Goal: Task Accomplishment & Management: Manage account settings

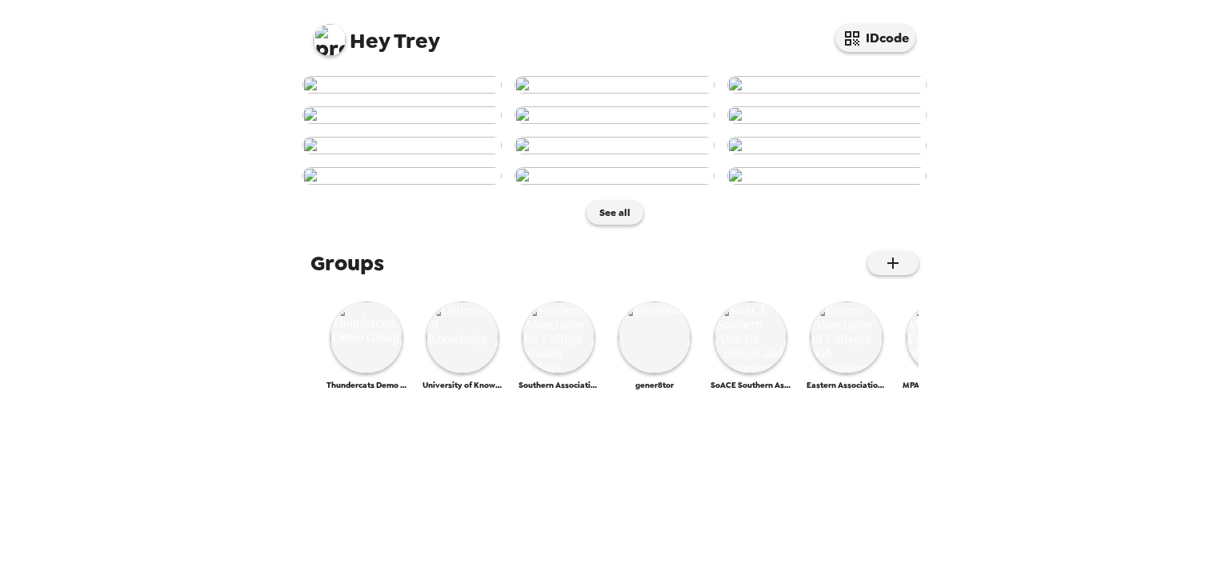
click at [330, 39] on img at bounding box center [330, 40] width 32 height 32
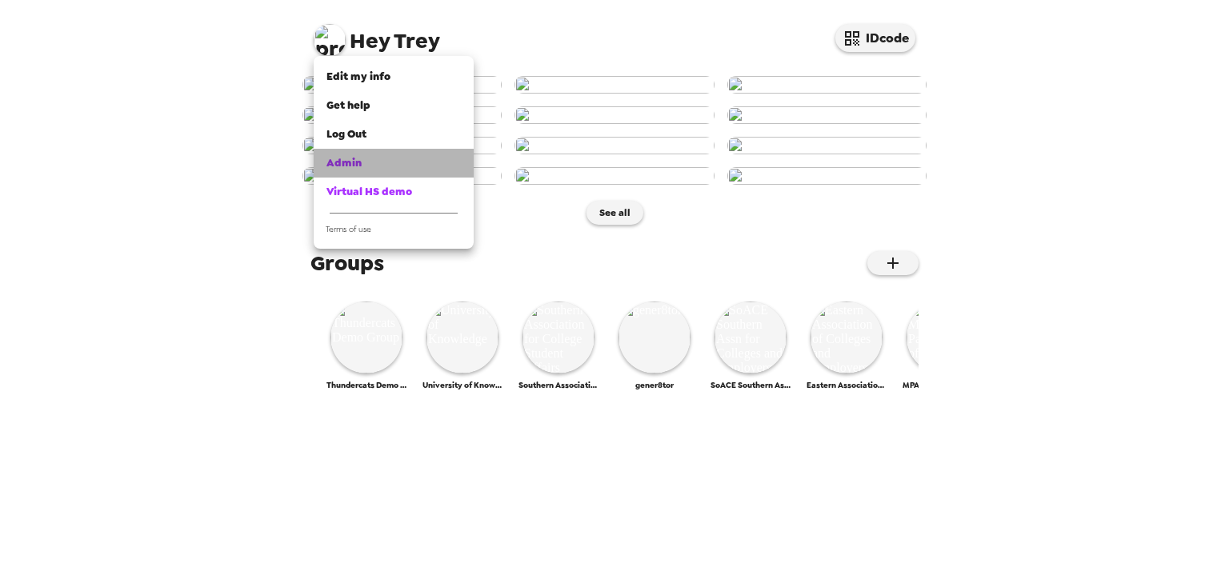
drag, startPoint x: 349, startPoint y: 175, endPoint x: 370, endPoint y: 178, distance: 21.0
click at [350, 175] on link "Admin" at bounding box center [394, 163] width 160 height 29
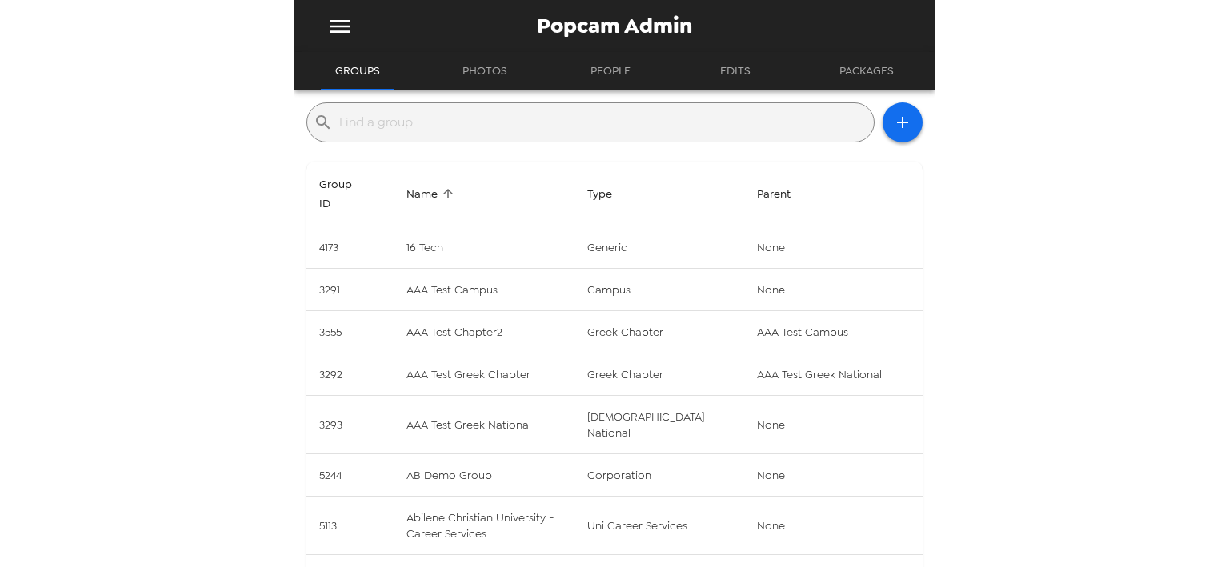
click at [495, 138] on div "​" at bounding box center [590, 122] width 568 height 40
click at [498, 131] on input "text" at bounding box center [603, 123] width 528 height 26
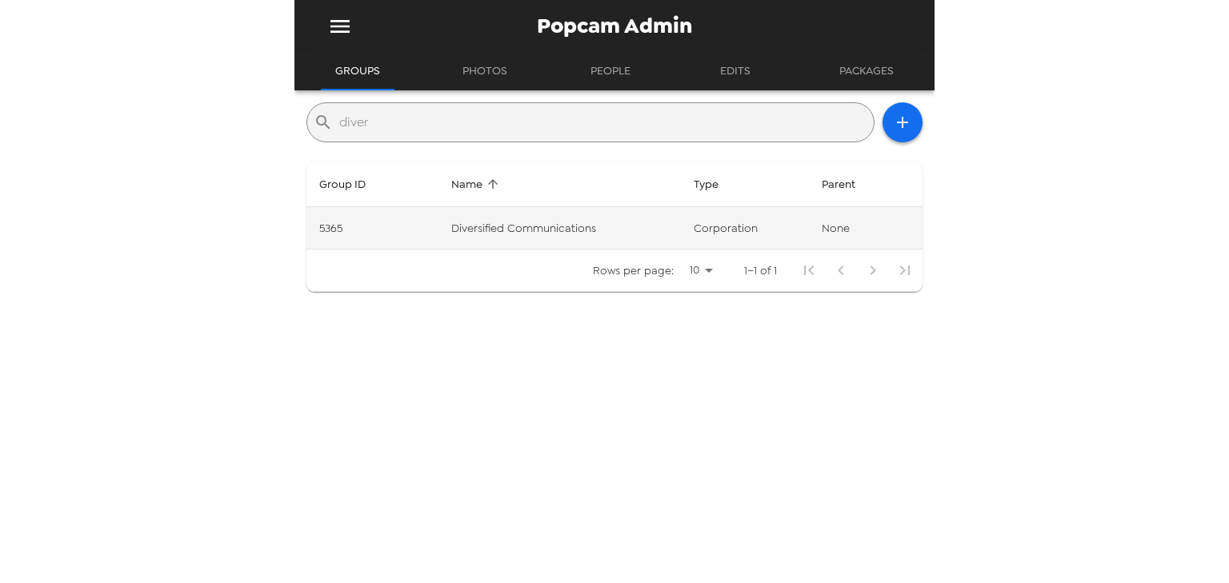
type input "diver"
click at [592, 224] on td "Diversified Communications" at bounding box center [559, 228] width 242 height 42
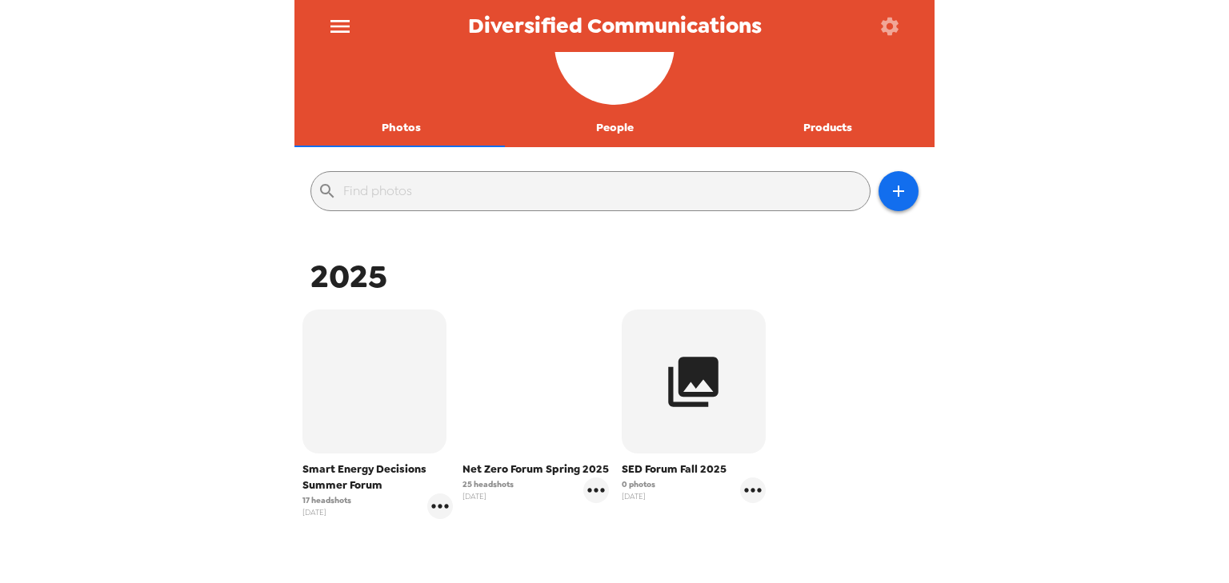
scroll to position [128, 0]
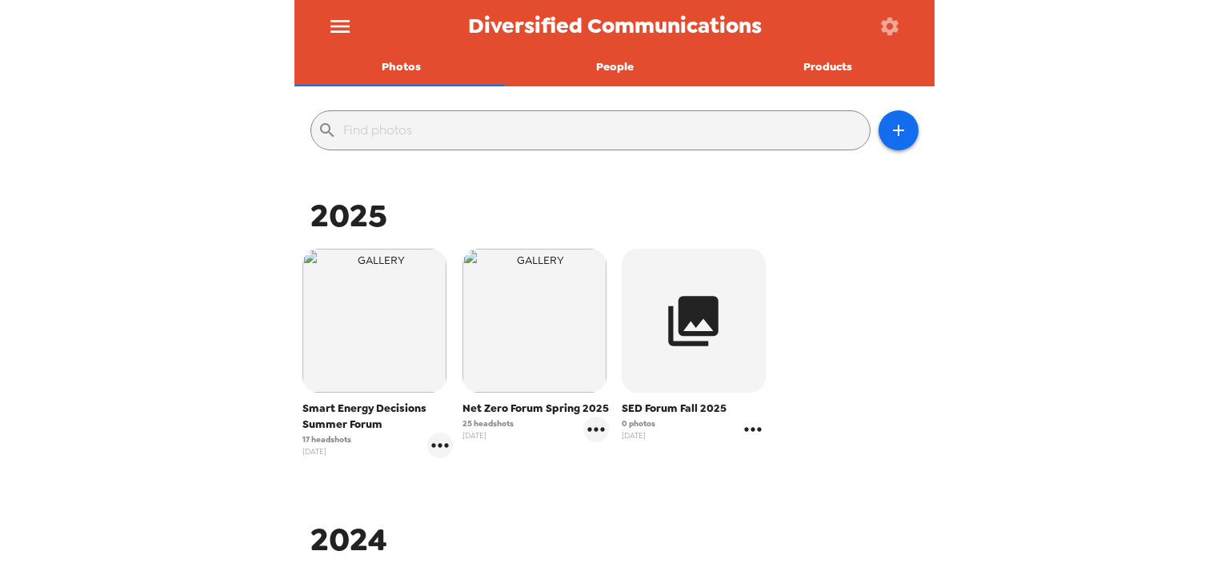
click at [747, 432] on icon "gallery menu" at bounding box center [753, 430] width 26 height 26
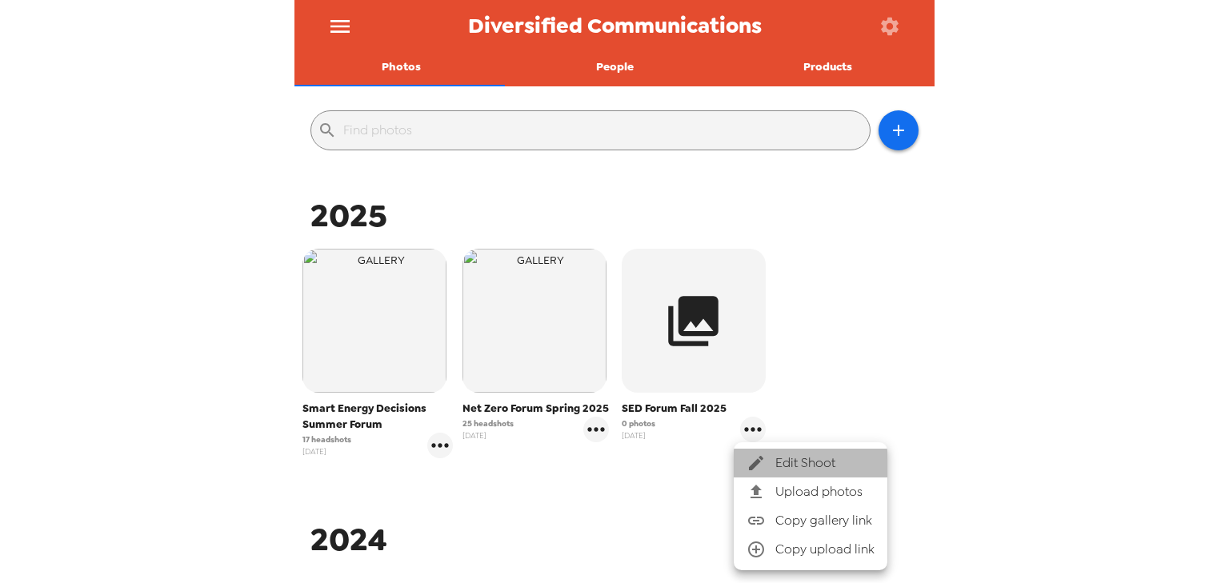
drag, startPoint x: 781, startPoint y: 458, endPoint x: 852, endPoint y: 328, distance: 148.6
click at [855, 330] on div "Edit Shoot Upload photos Copy gallery link Copy upload link" at bounding box center [614, 291] width 1229 height 583
drag, startPoint x: 851, startPoint y: 328, endPoint x: 858, endPoint y: 253, distance: 75.5
click at [851, 327] on div at bounding box center [614, 291] width 1229 height 583
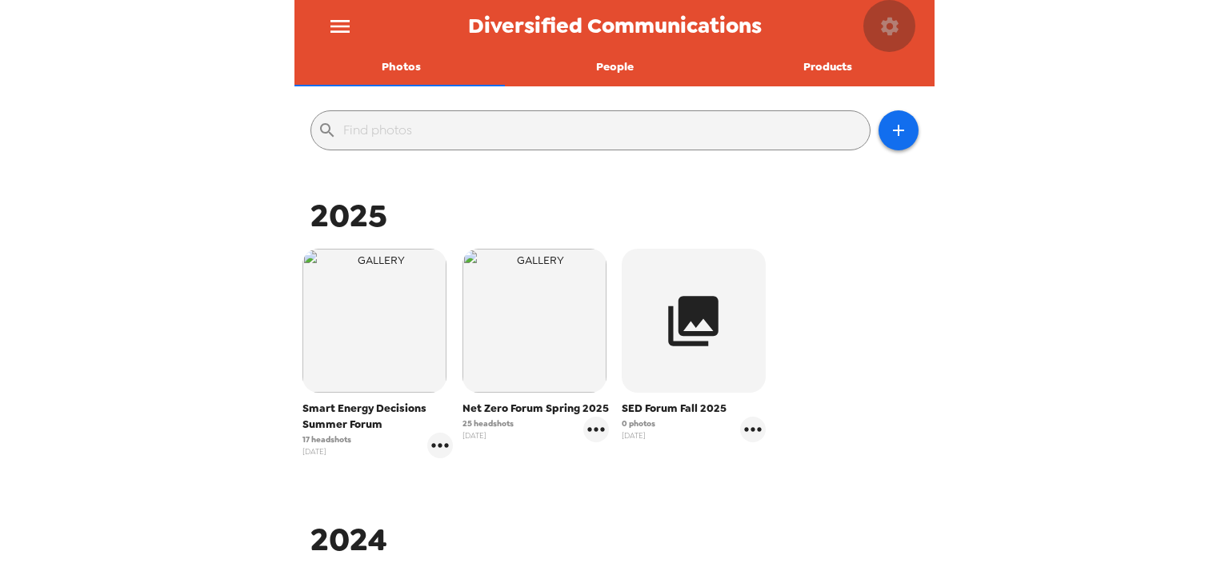
click at [886, 22] on icon "button" at bounding box center [890, 26] width 18 height 18
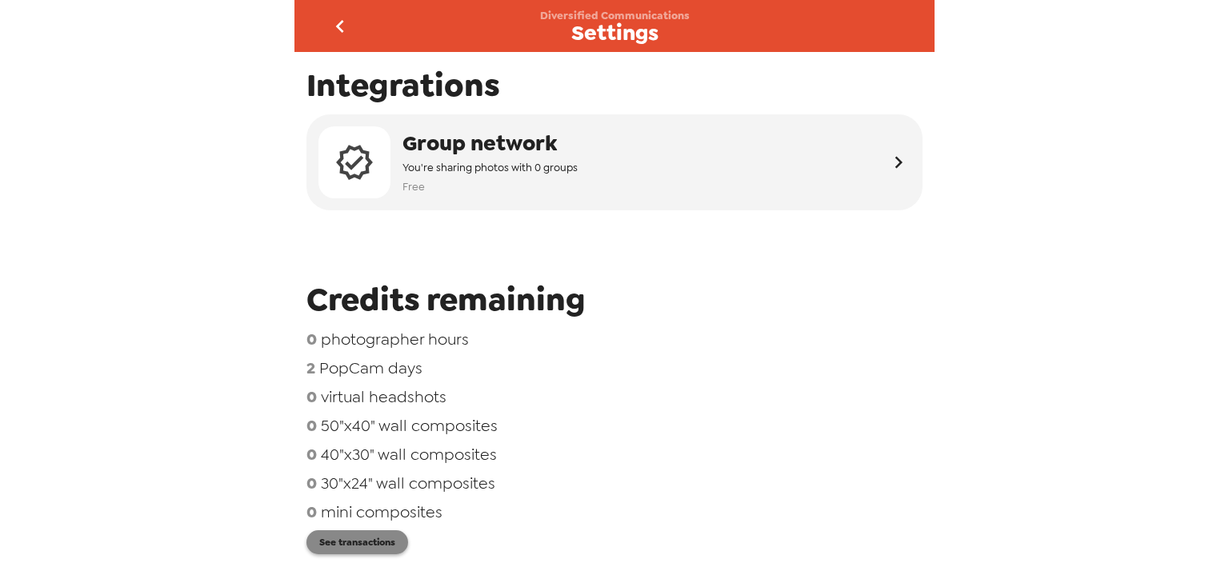
click at [349, 546] on button "See transactions" at bounding box center [357, 543] width 102 height 24
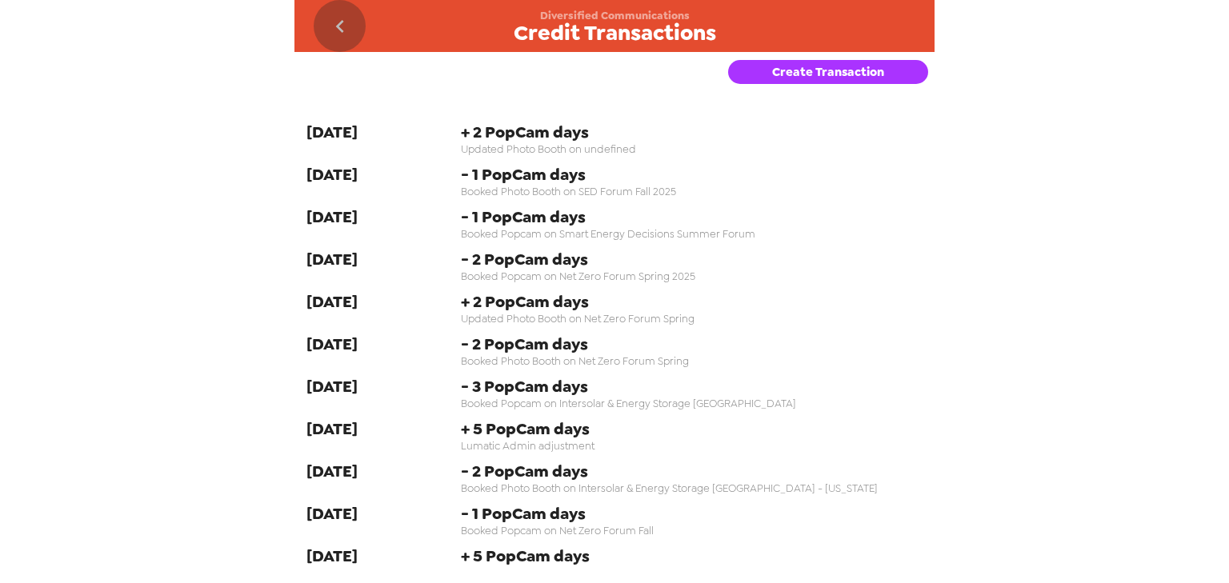
click at [330, 19] on icon "go back" at bounding box center [340, 27] width 26 height 26
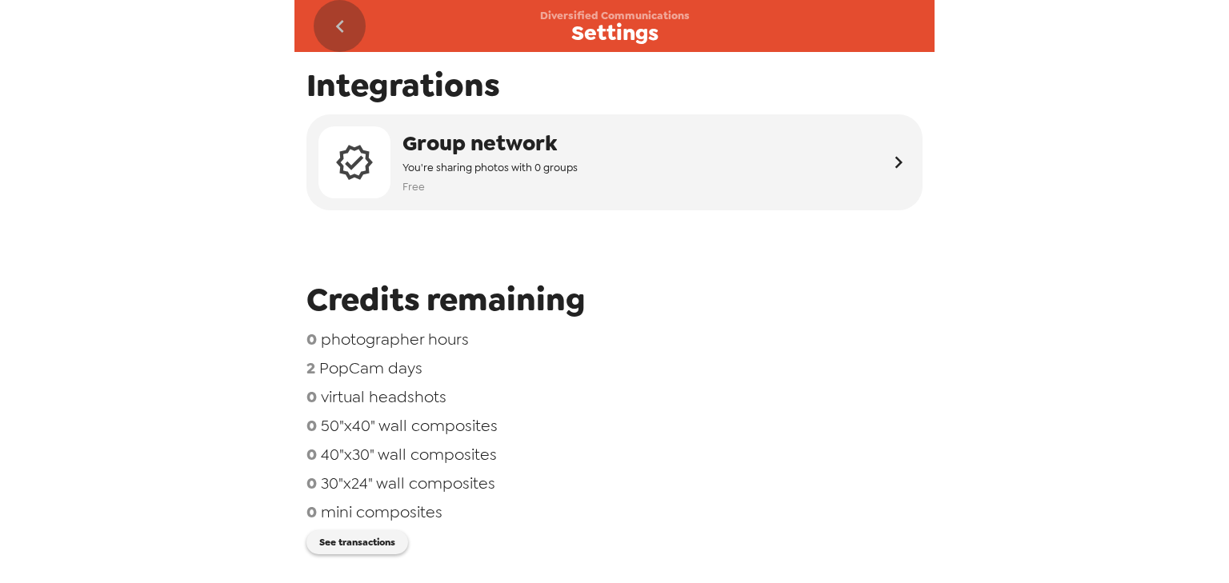
click at [336, 14] on icon "go back" at bounding box center [340, 27] width 26 height 26
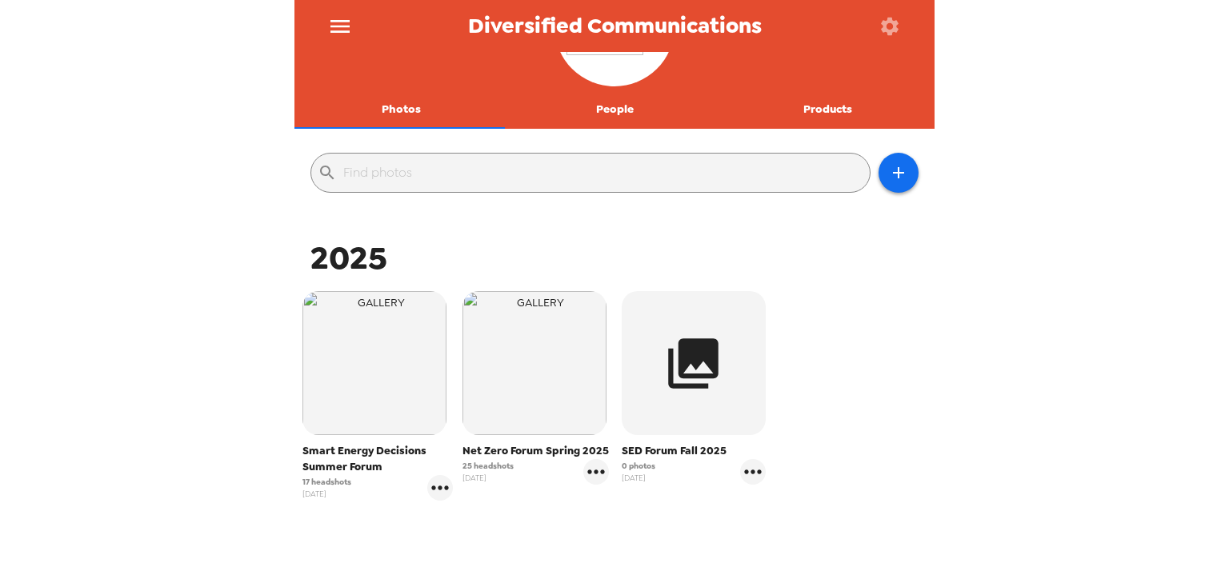
scroll to position [256, 0]
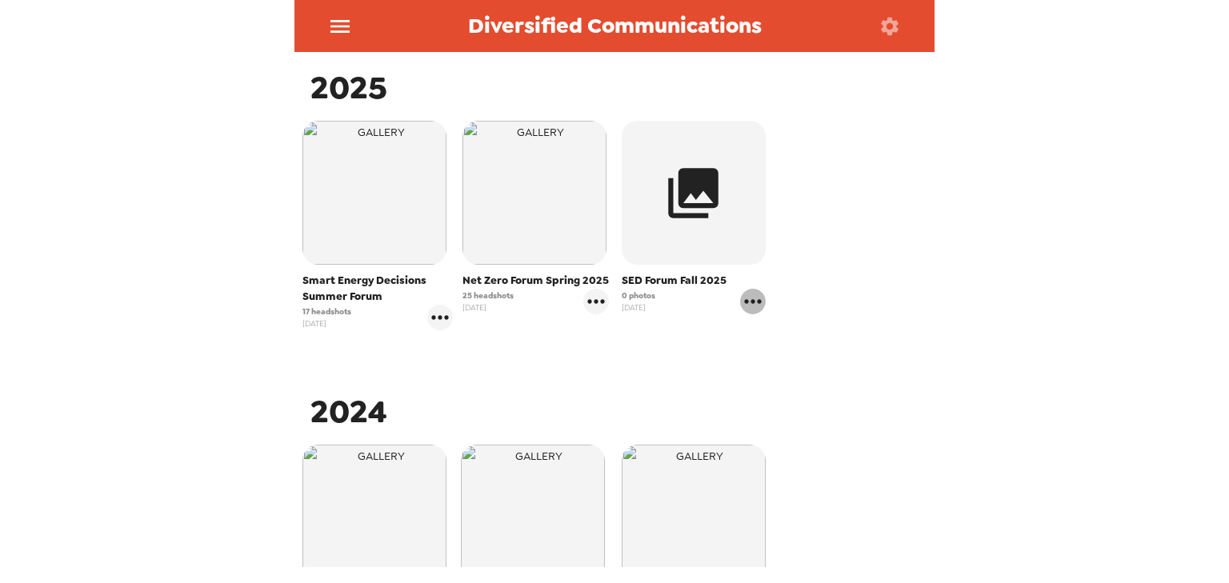
click at [744, 304] on icon "gallery menu" at bounding box center [753, 302] width 26 height 26
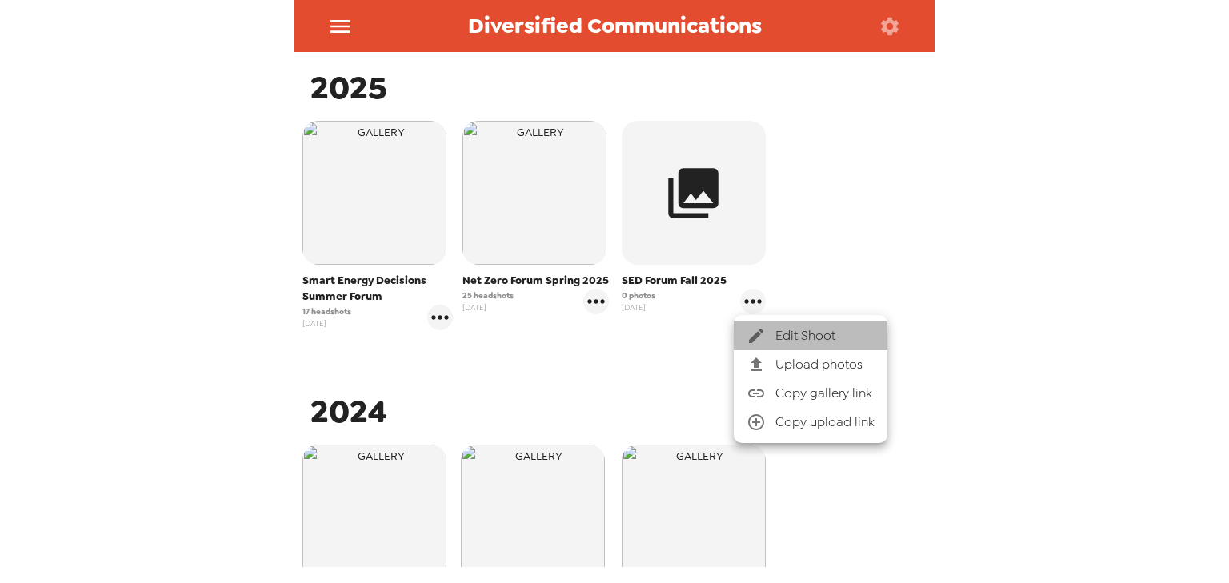
click at [766, 325] on li "Edit Shoot" at bounding box center [811, 336] width 154 height 29
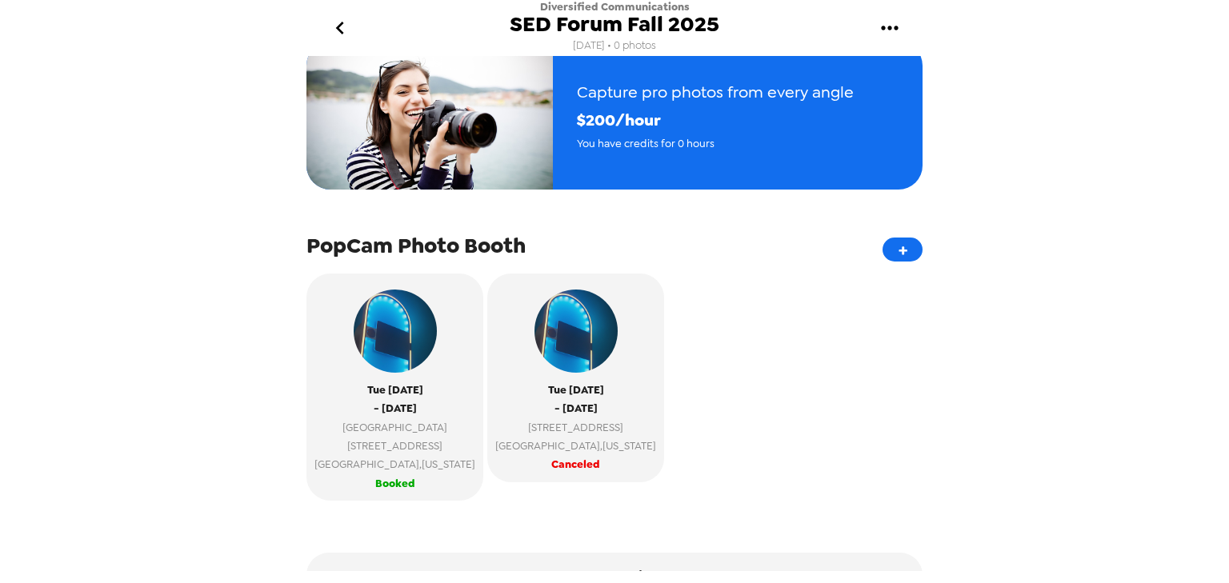
scroll to position [256, 0]
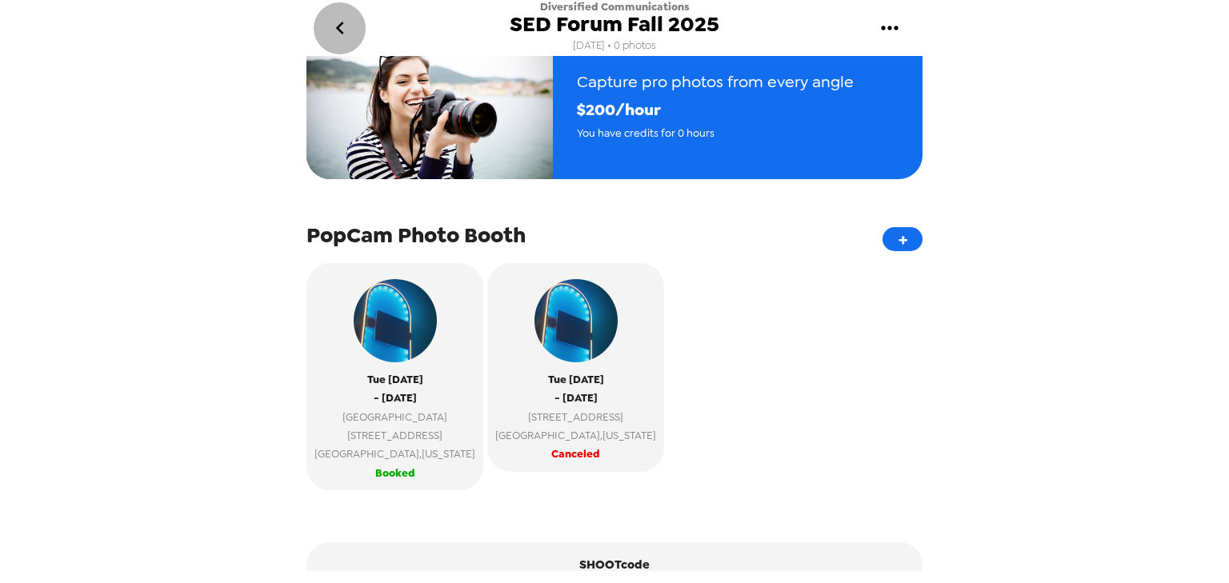
click at [346, 20] on icon "go back" at bounding box center [340, 28] width 26 height 26
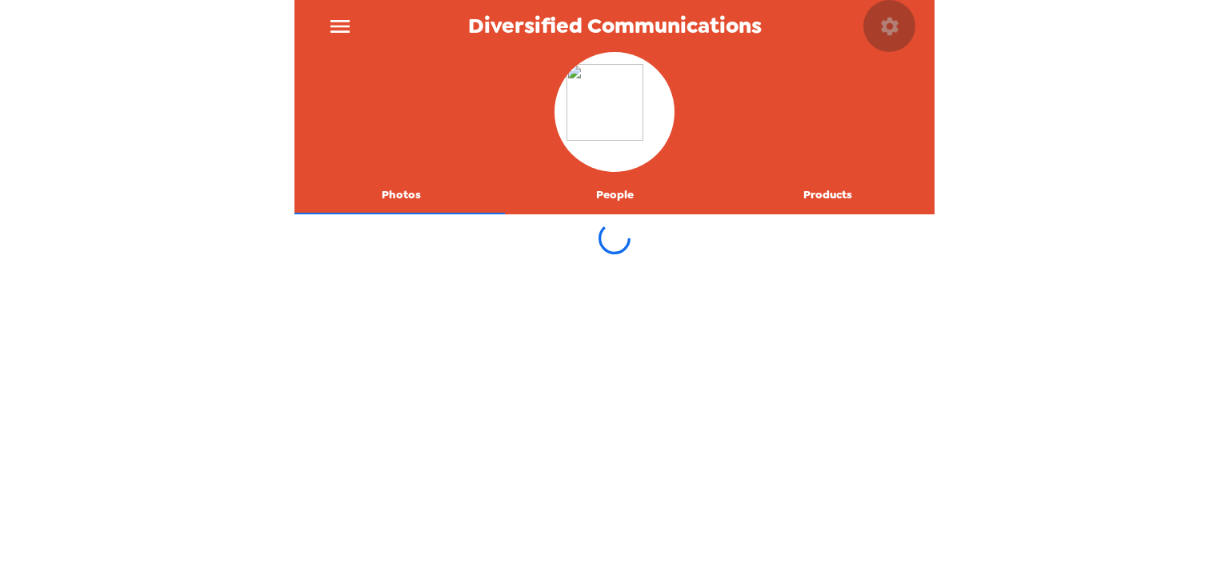
click at [891, 14] on button "button" at bounding box center [889, 26] width 52 height 52
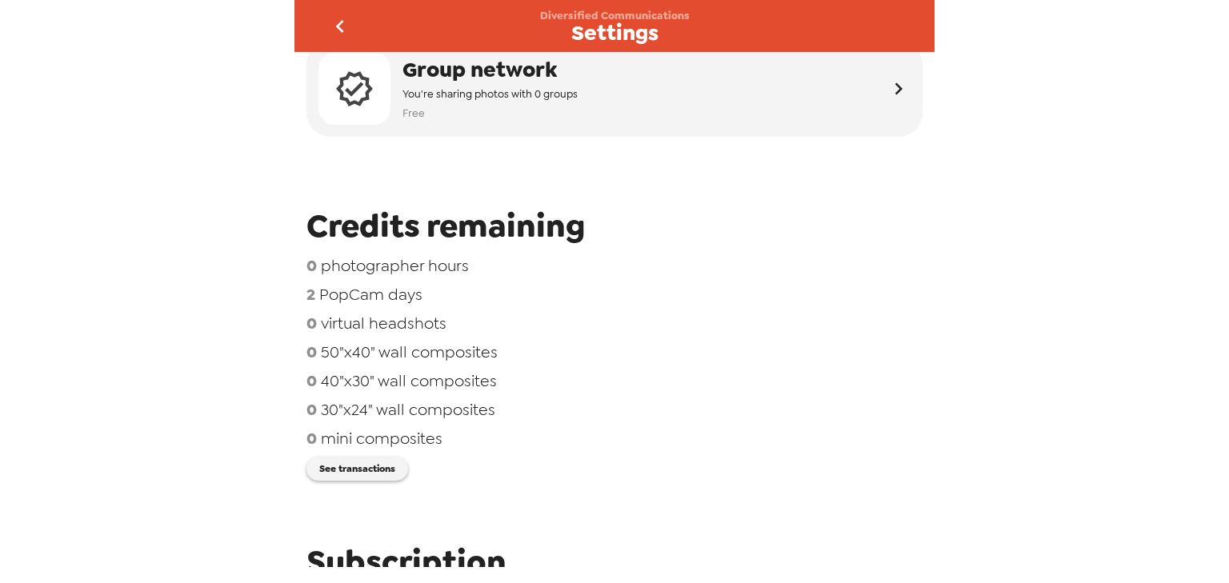
scroll to position [128, 0]
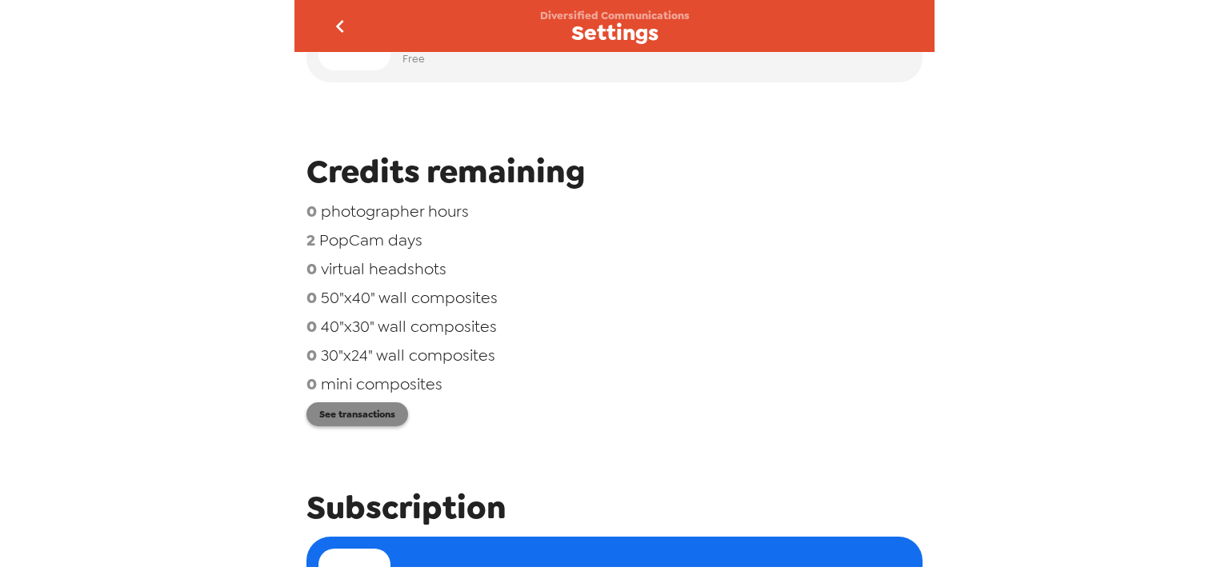
click at [382, 421] on button "See transactions" at bounding box center [357, 414] width 102 height 24
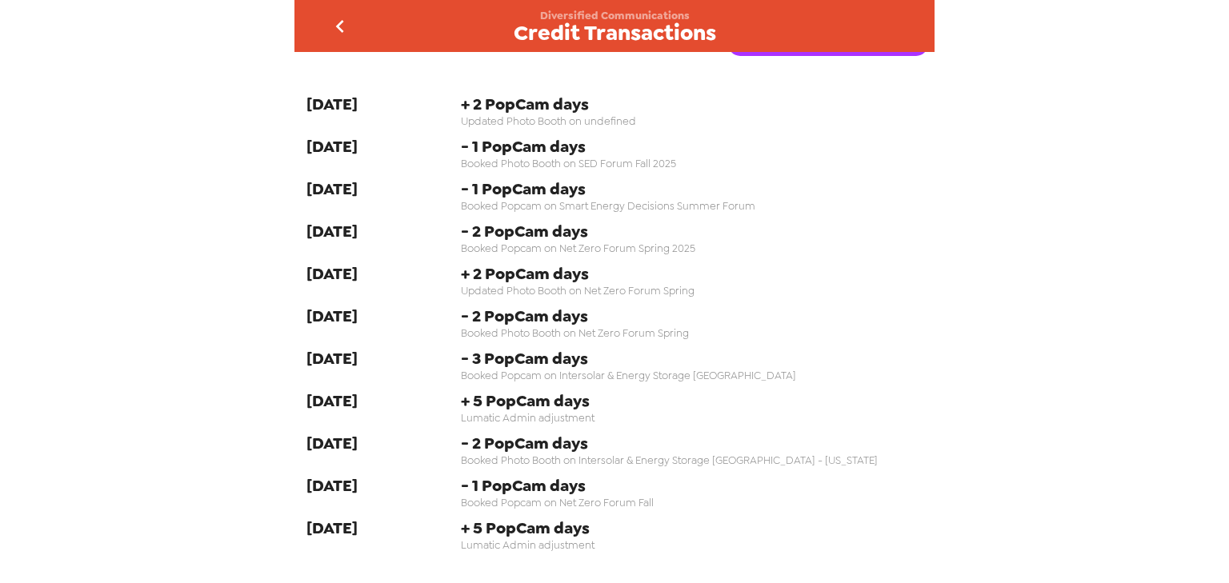
scroll to position [42, 0]
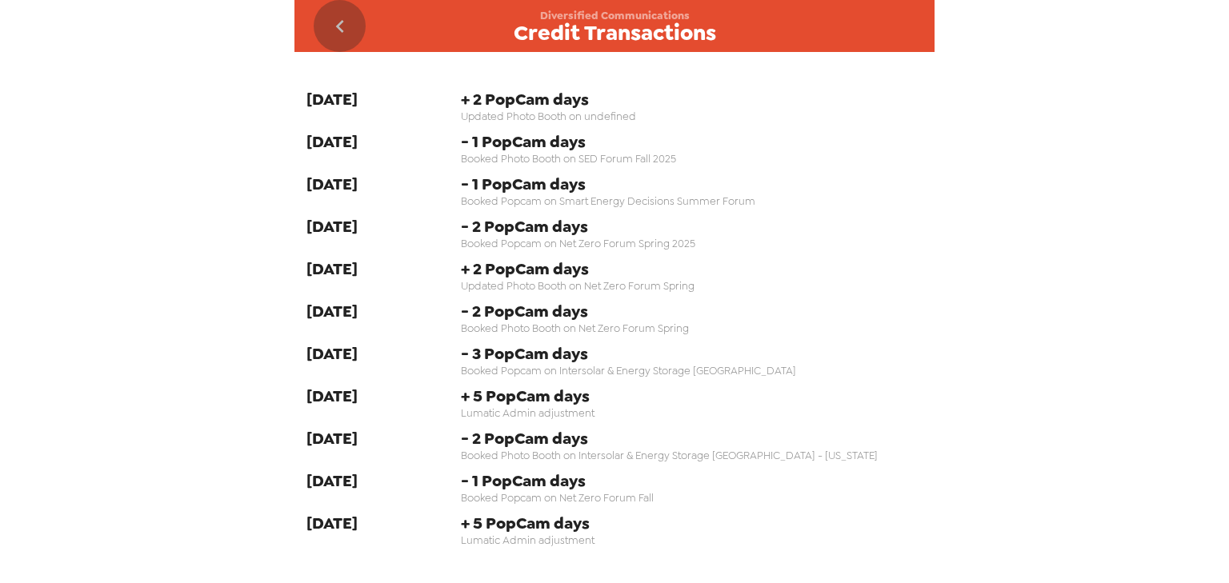
click at [334, 20] on icon "go back" at bounding box center [340, 27] width 26 height 26
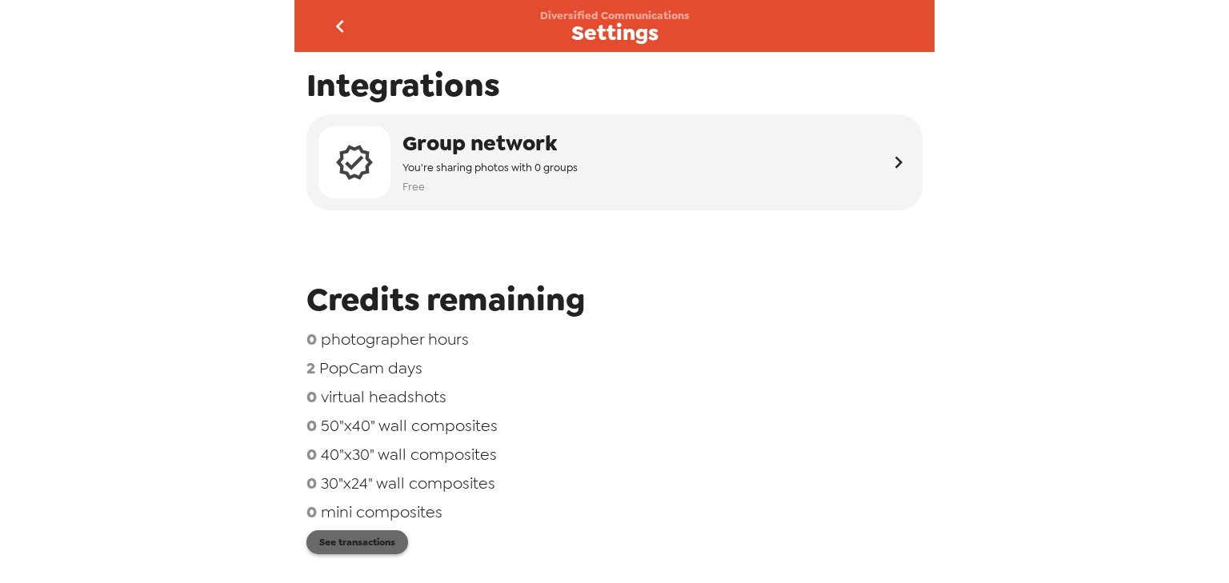
click at [382, 544] on button "See transactions" at bounding box center [357, 543] width 102 height 24
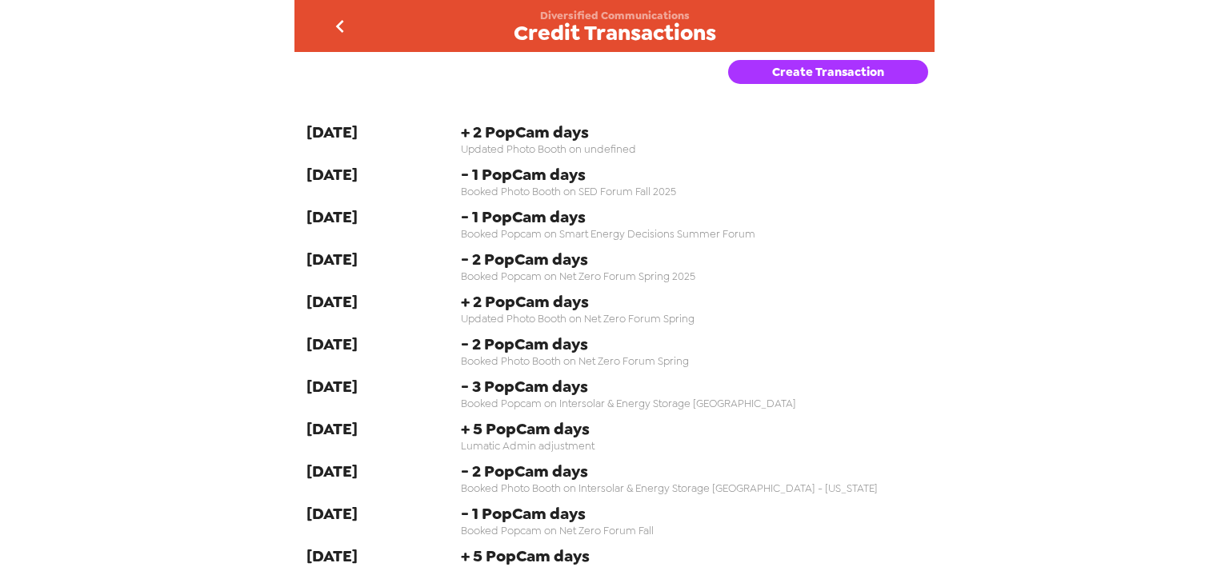
click at [327, 24] on icon "go back" at bounding box center [340, 27] width 26 height 26
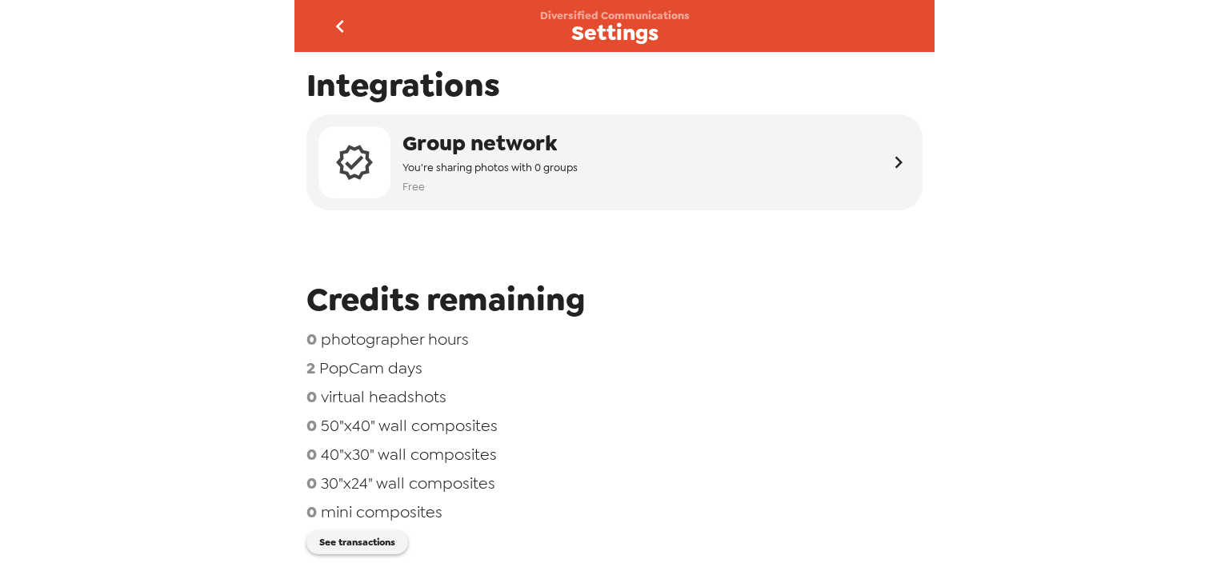
click at [339, 28] on icon "go back" at bounding box center [339, 26] width 8 height 13
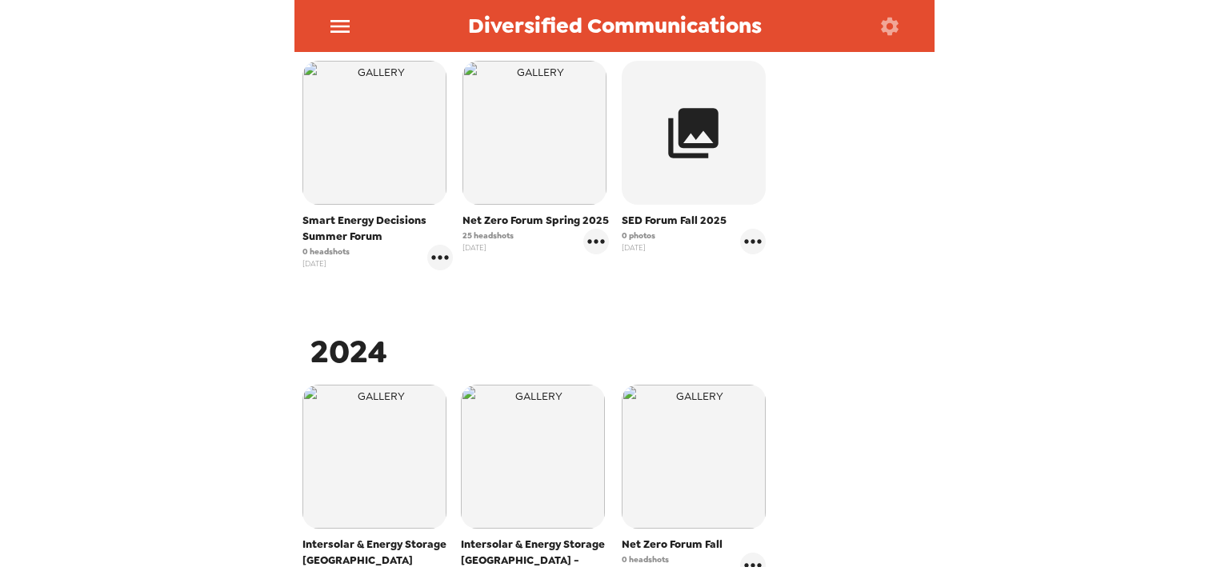
scroll to position [320, 0]
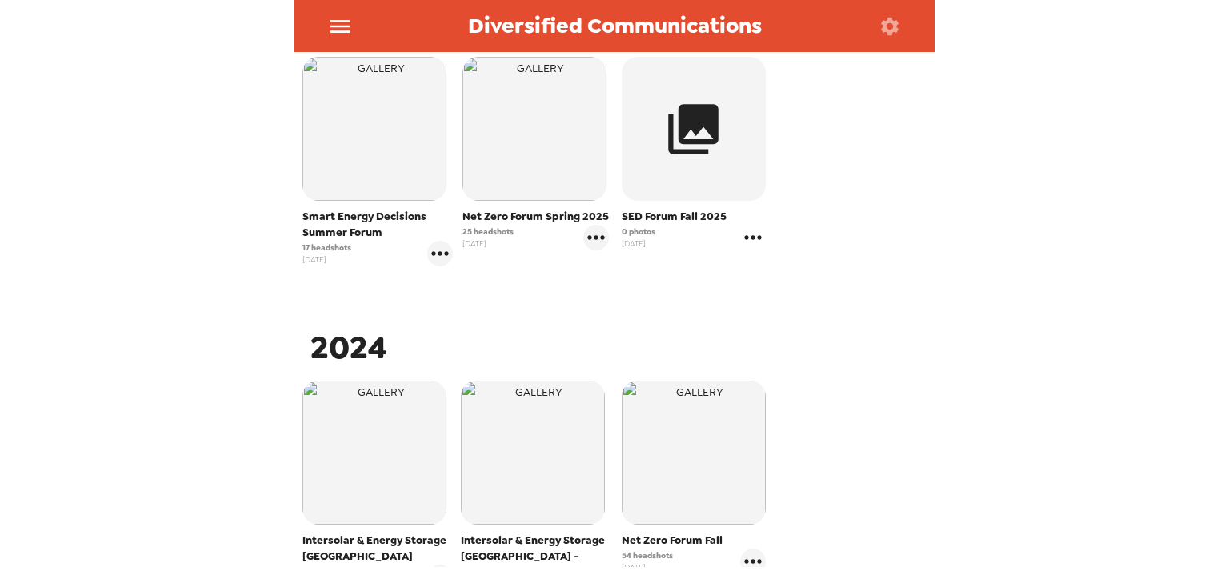
click at [749, 238] on icon "gallery menu" at bounding box center [753, 238] width 26 height 26
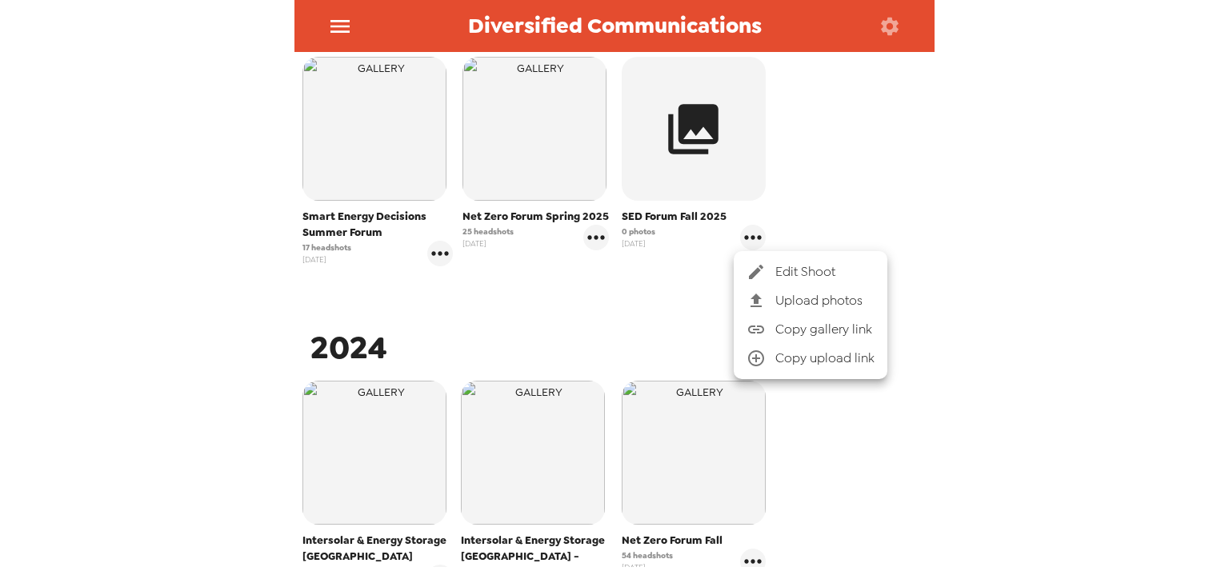
click at [767, 265] on div at bounding box center [761, 271] width 29 height 19
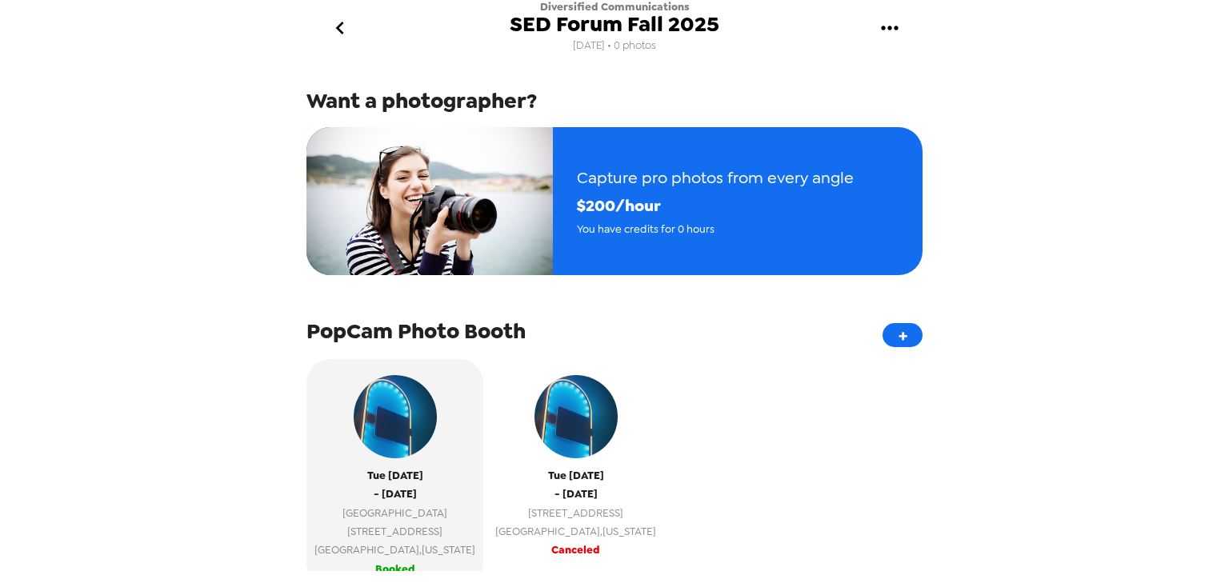
scroll to position [256, 0]
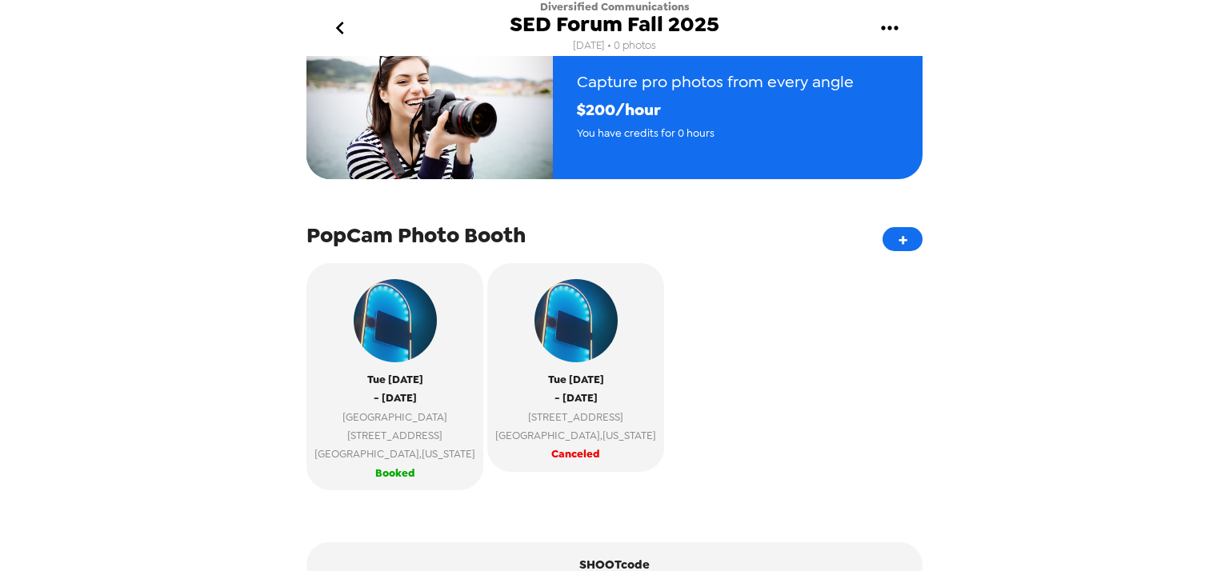
click at [339, 26] on icon "go back" at bounding box center [339, 28] width 8 height 13
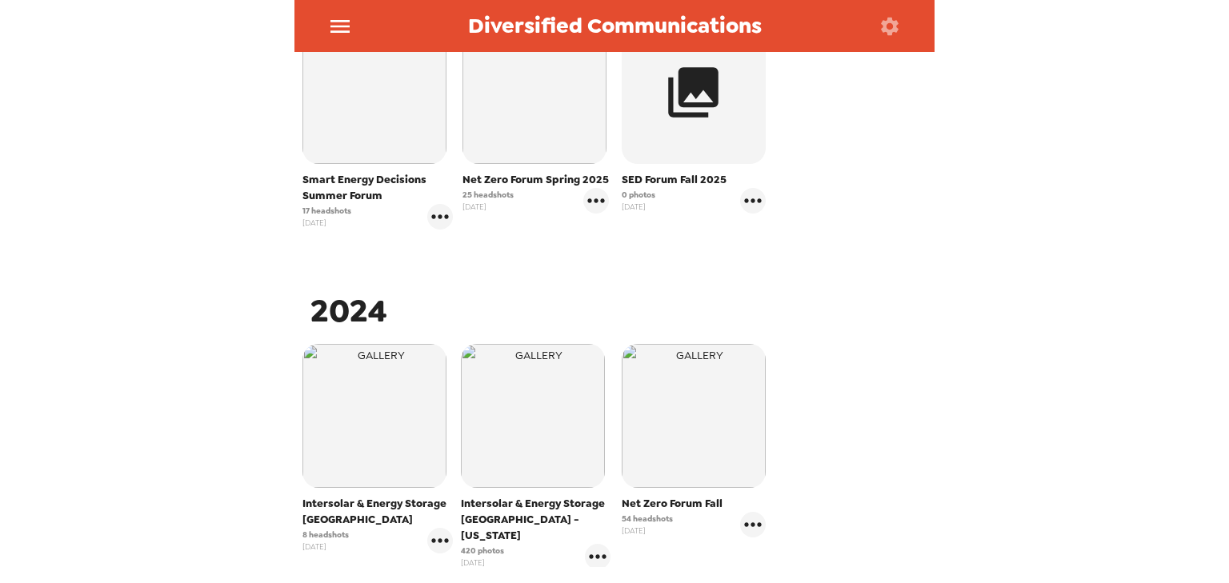
scroll to position [472, 0]
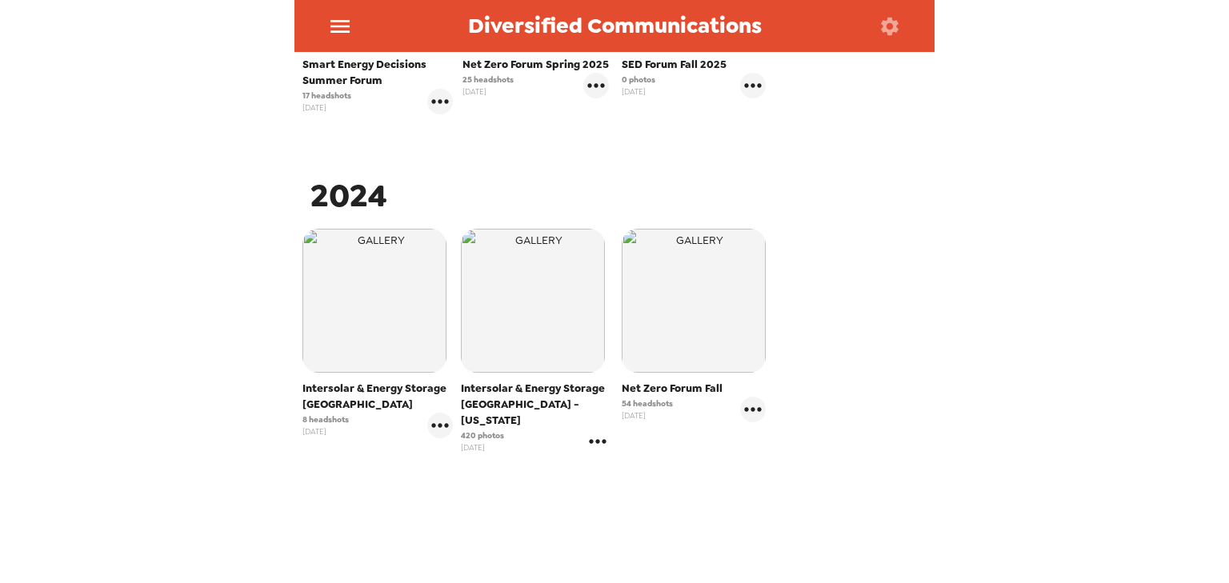
click at [595, 432] on icon "gallery menu" at bounding box center [598, 442] width 26 height 26
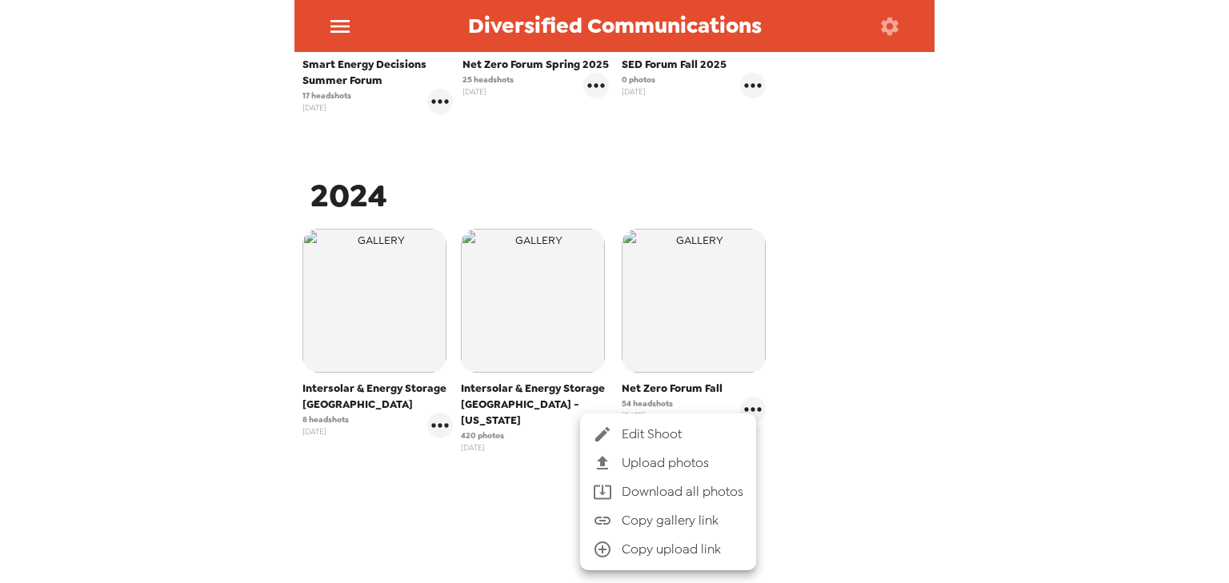
click at [624, 451] on li "Upload photos" at bounding box center [668, 463] width 176 height 29
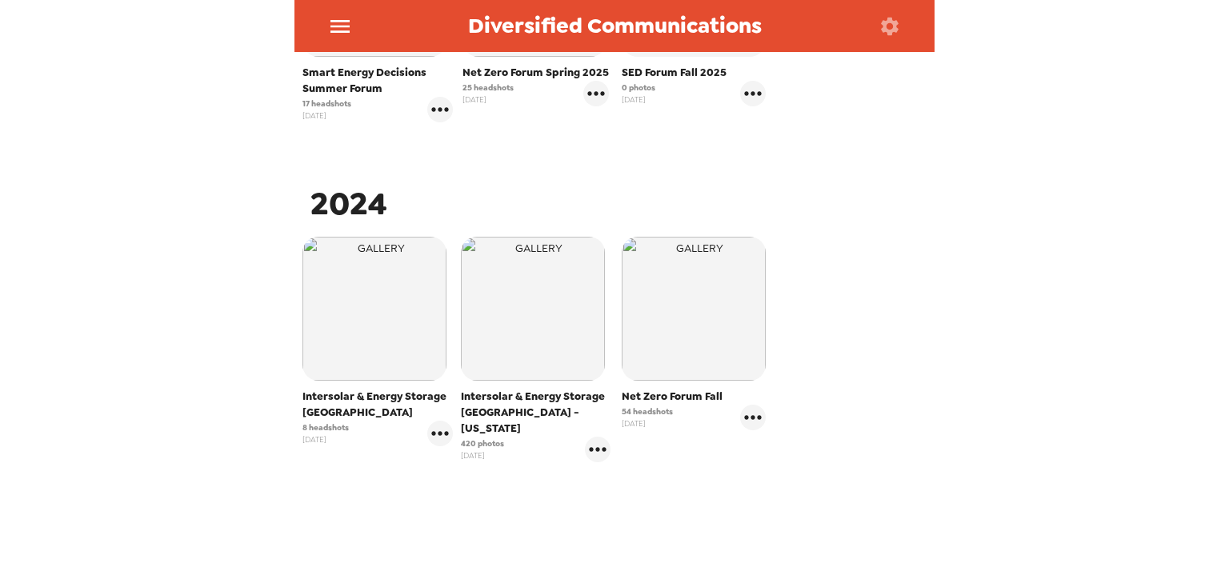
scroll to position [472, 0]
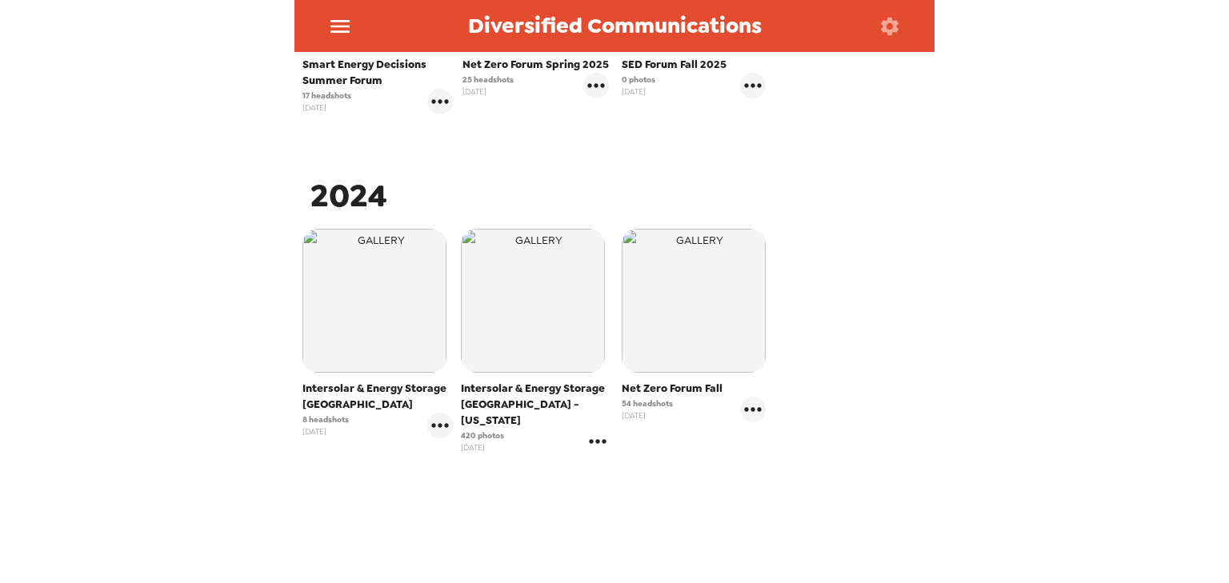
click at [602, 432] on icon "gallery menu" at bounding box center [598, 442] width 26 height 26
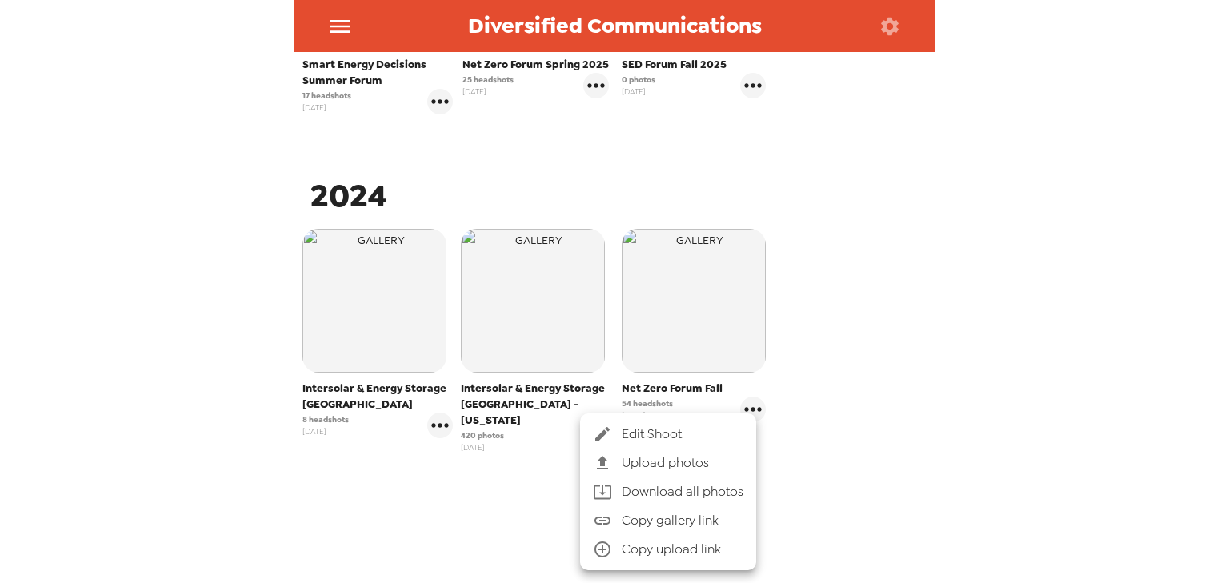
click at [642, 435] on span "Edit Shoot" at bounding box center [683, 434] width 122 height 19
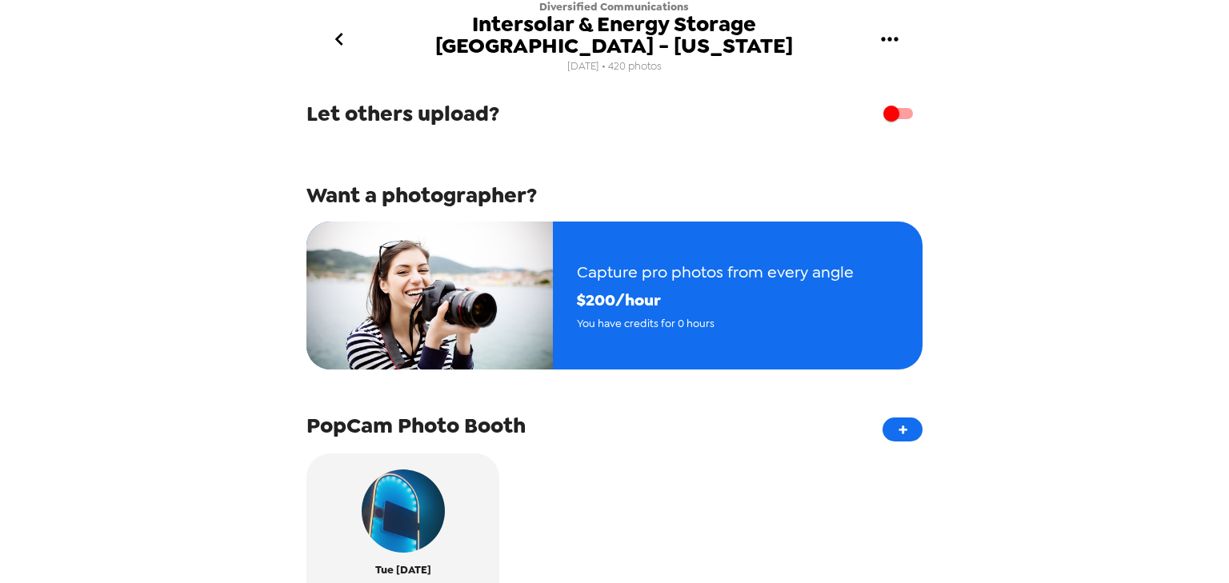
scroll to position [522, 0]
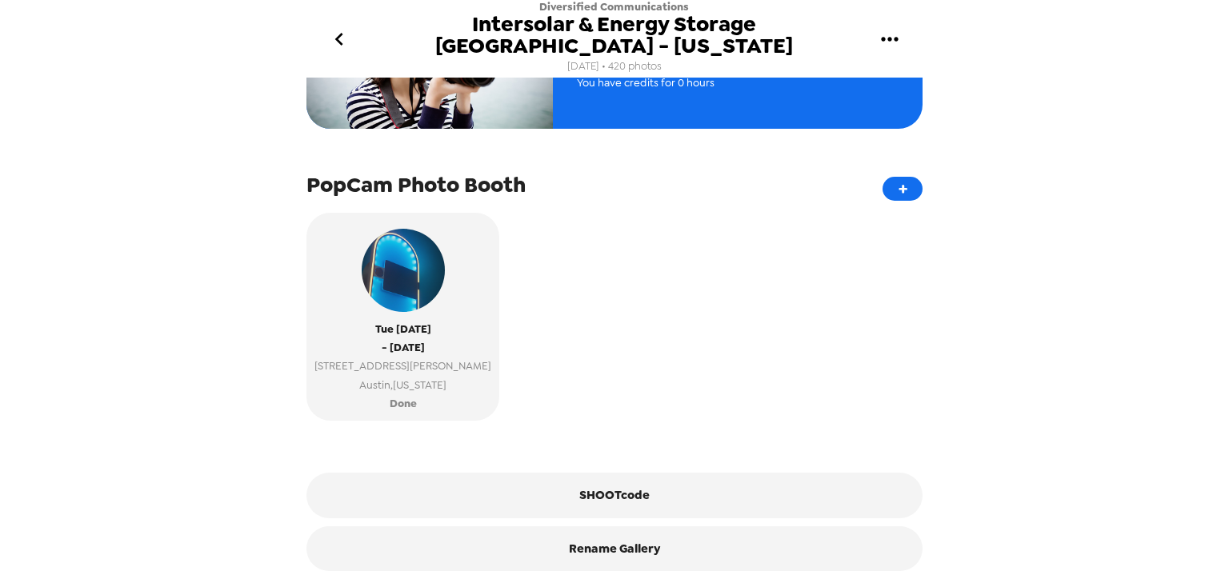
drag, startPoint x: 342, startPoint y: 32, endPoint x: 291, endPoint y: 35, distance: 50.5
click at [341, 34] on icon "go back" at bounding box center [339, 39] width 26 height 26
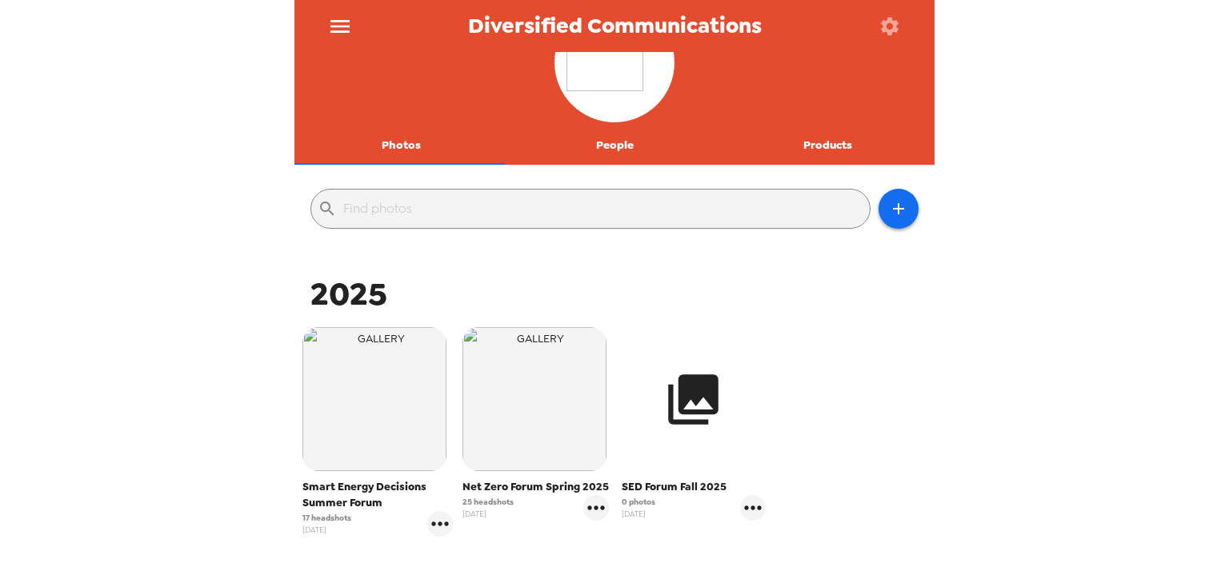
scroll to position [64, 0]
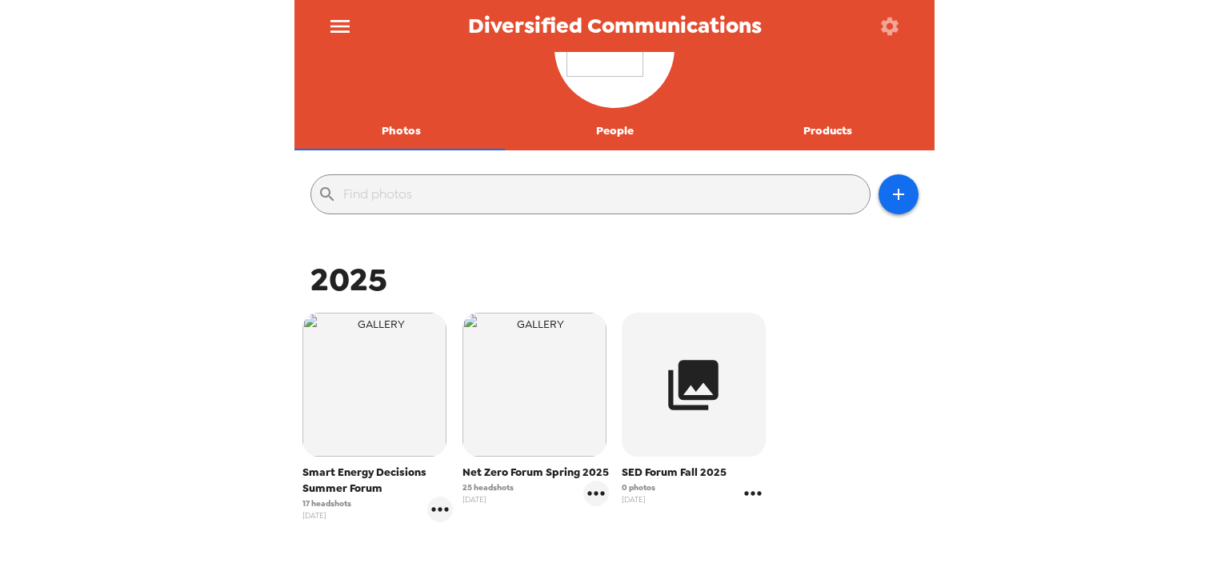
click at [749, 490] on icon "gallery menu" at bounding box center [753, 494] width 26 height 26
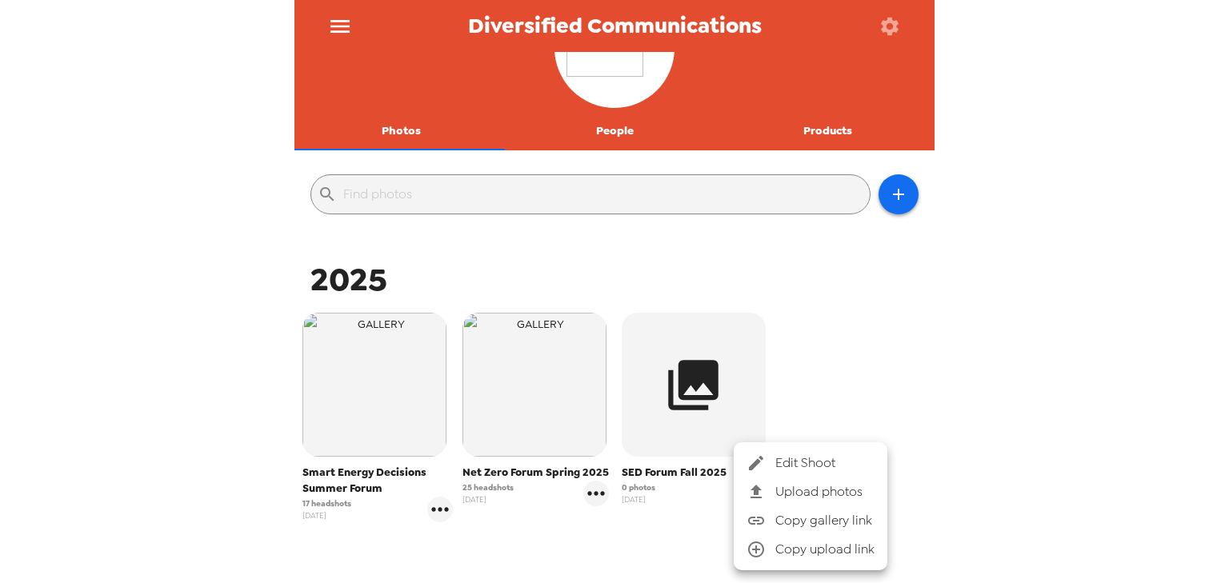
click at [797, 469] on span "Edit Shoot" at bounding box center [824, 463] width 99 height 19
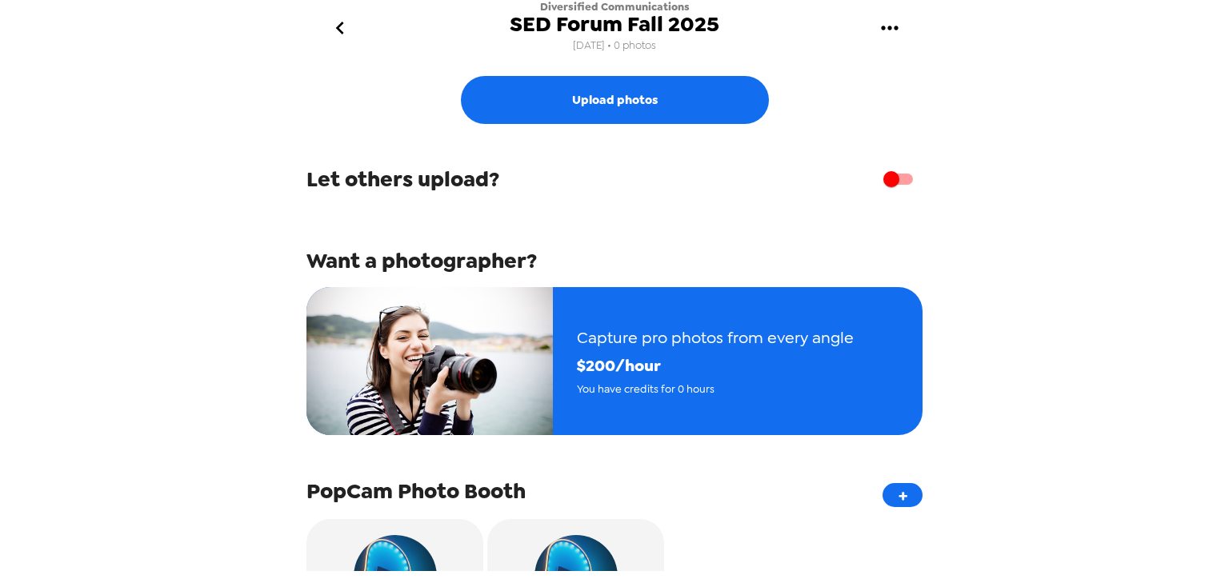
click at [334, 42] on button "go back" at bounding box center [340, 28] width 52 height 52
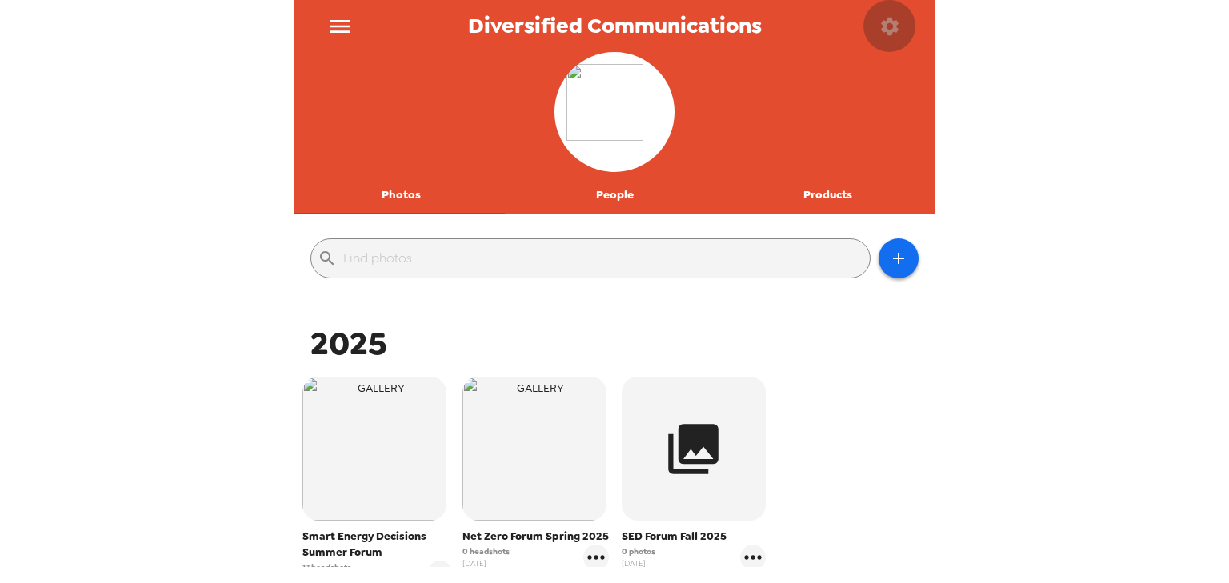
click at [890, 26] on icon "button" at bounding box center [890, 26] width 22 height 22
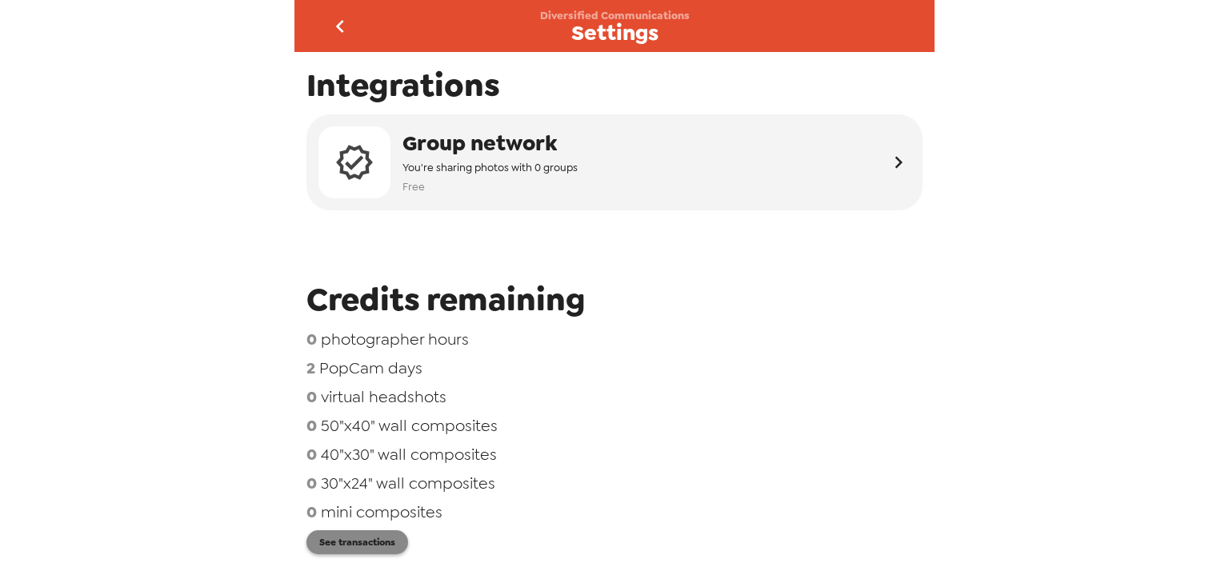
click at [387, 544] on button "See transactions" at bounding box center [357, 543] width 102 height 24
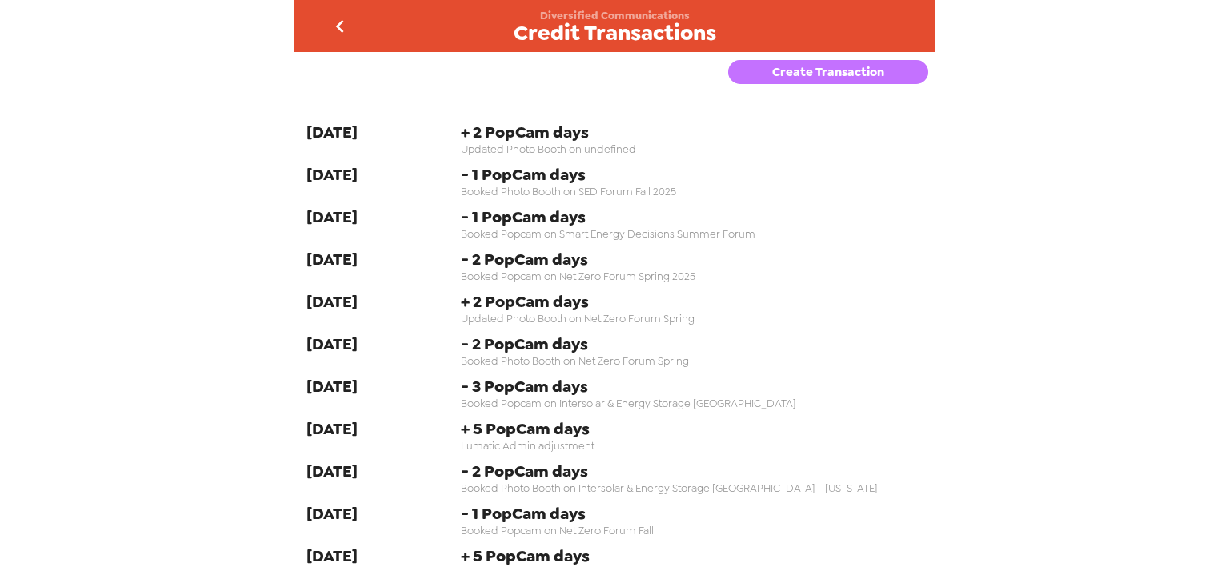
click at [783, 67] on button "Create Transaction" at bounding box center [828, 72] width 200 height 24
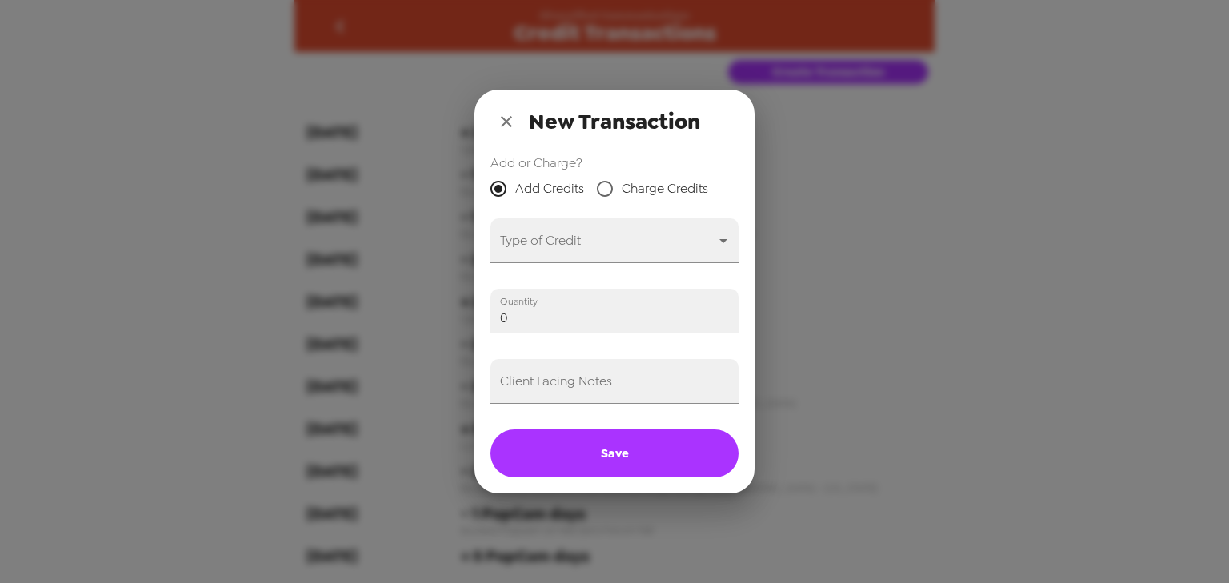
click at [695, 188] on span "Charge Credits" at bounding box center [665, 188] width 86 height 19
click at [622, 188] on input "Charge Credits" at bounding box center [605, 189] width 34 height 34
radio input "true"
click at [647, 232] on body "Diversified Communications Credit Transactions Create Transaction 8-12-25 + 2 P…" at bounding box center [614, 291] width 1229 height 583
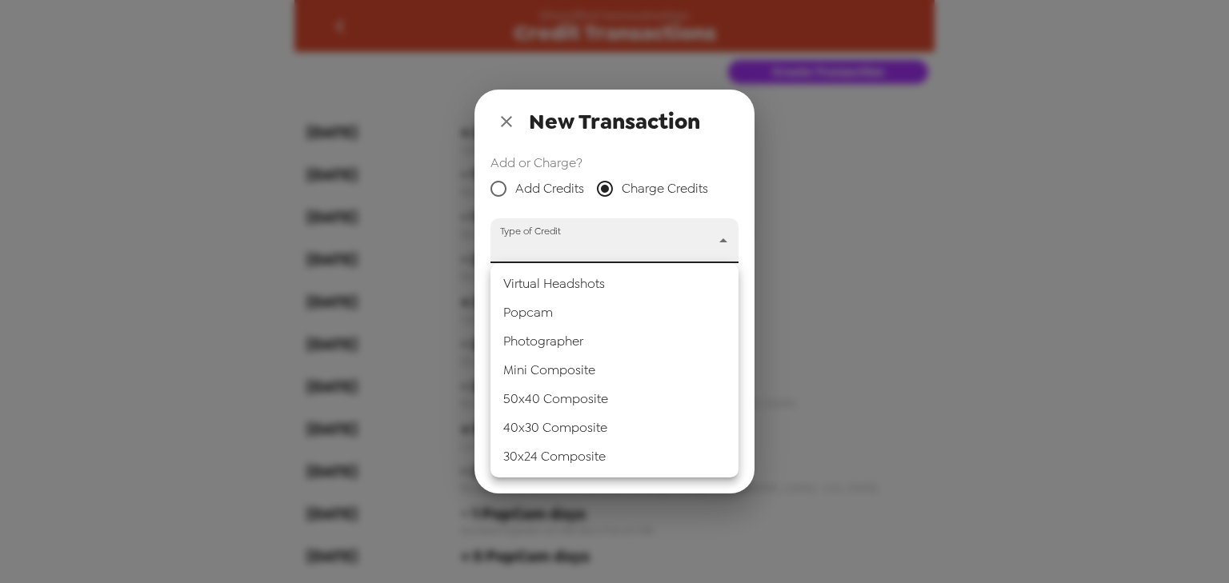
click at [610, 309] on li "Popcam" at bounding box center [614, 312] width 248 height 29
type input "popcam"
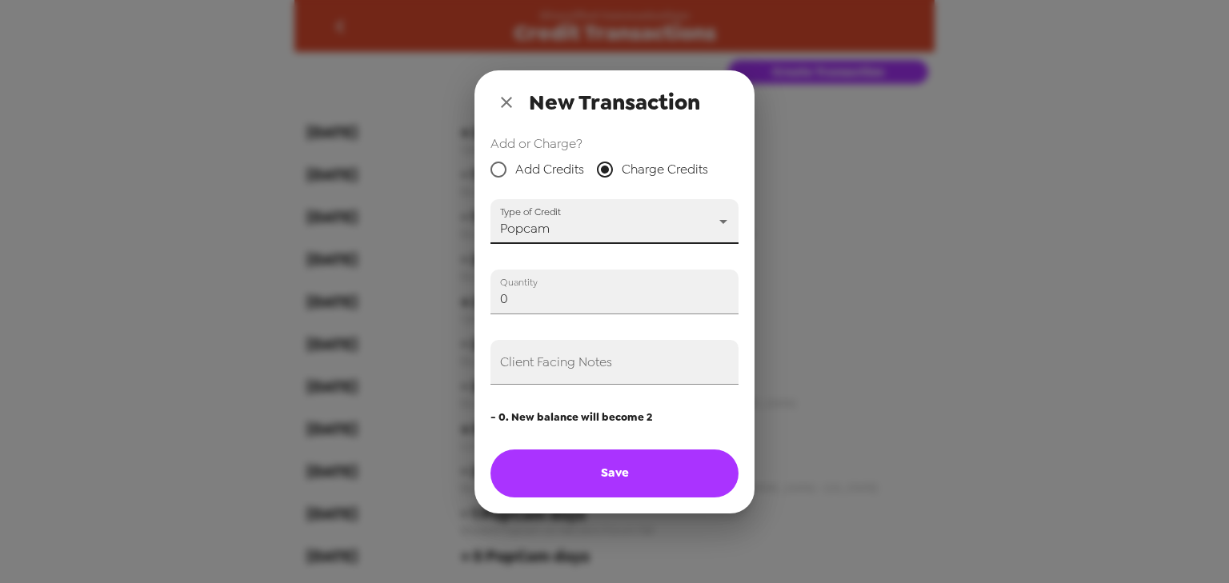
drag, startPoint x: 557, startPoint y: 298, endPoint x: 264, endPoint y: 270, distance: 294.2
click at [258, 270] on div "New Transaction Add or Charge? Add Credits Charge Credits Type of Credit Popcam…" at bounding box center [614, 291] width 1229 height 583
drag, startPoint x: 533, startPoint y: 297, endPoint x: 445, endPoint y: 297, distance: 88.0
click at [445, 297] on div "New Transaction Add or Charge? Add Credits Charge Credits Type of Credit Popcam…" at bounding box center [614, 291] width 1229 height 583
type input "2"
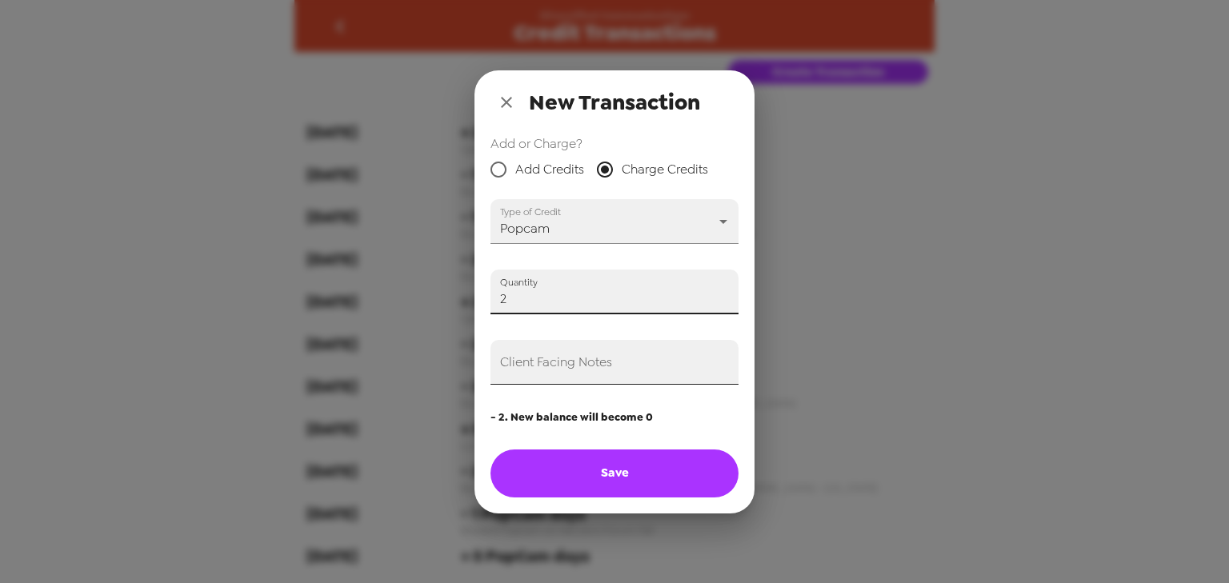
click at [587, 369] on input "Client Facing Notes" at bounding box center [614, 362] width 248 height 45
type input "f"
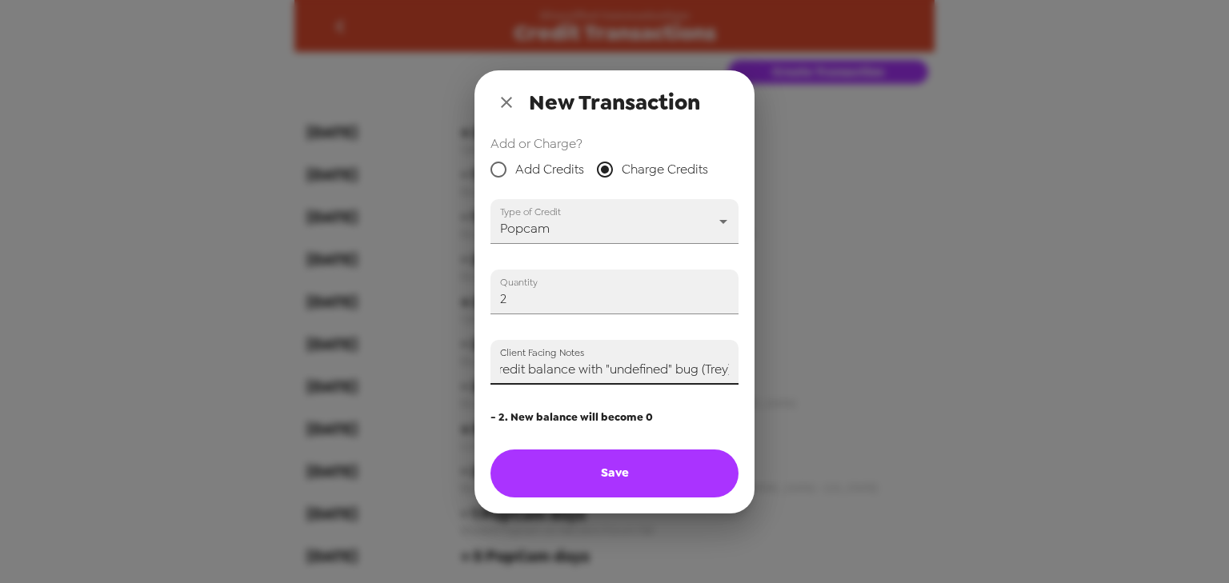
scroll to position [0, 80]
type input "Fixing prior credit balance with "undefined" bug (Trey)"
click at [584, 464] on button "Save" at bounding box center [614, 474] width 248 height 48
radio input "true"
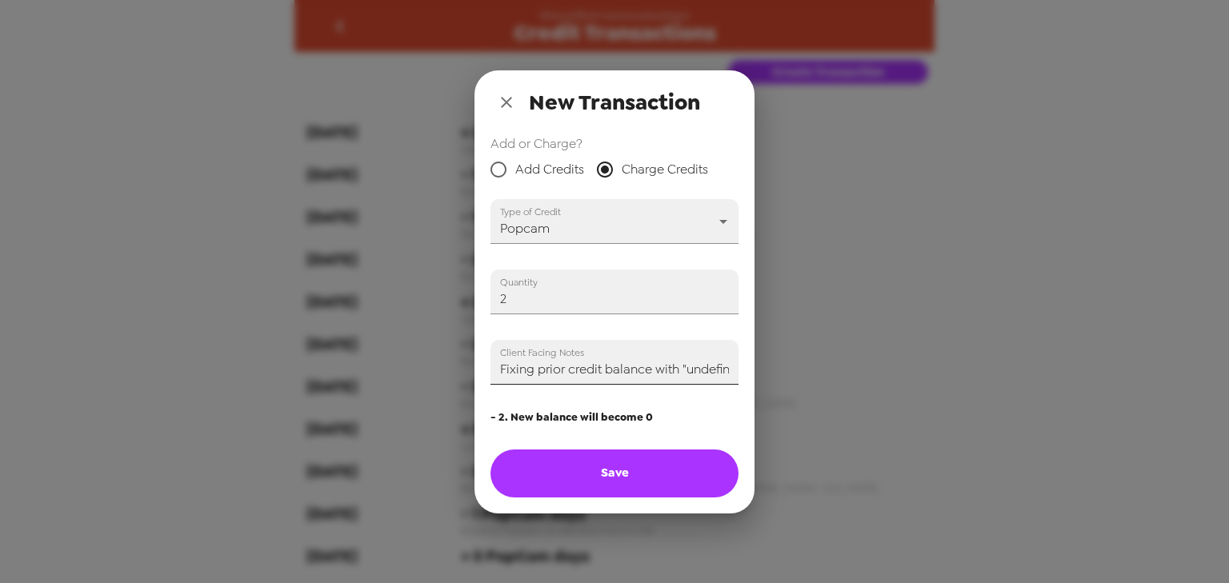
type input "0"
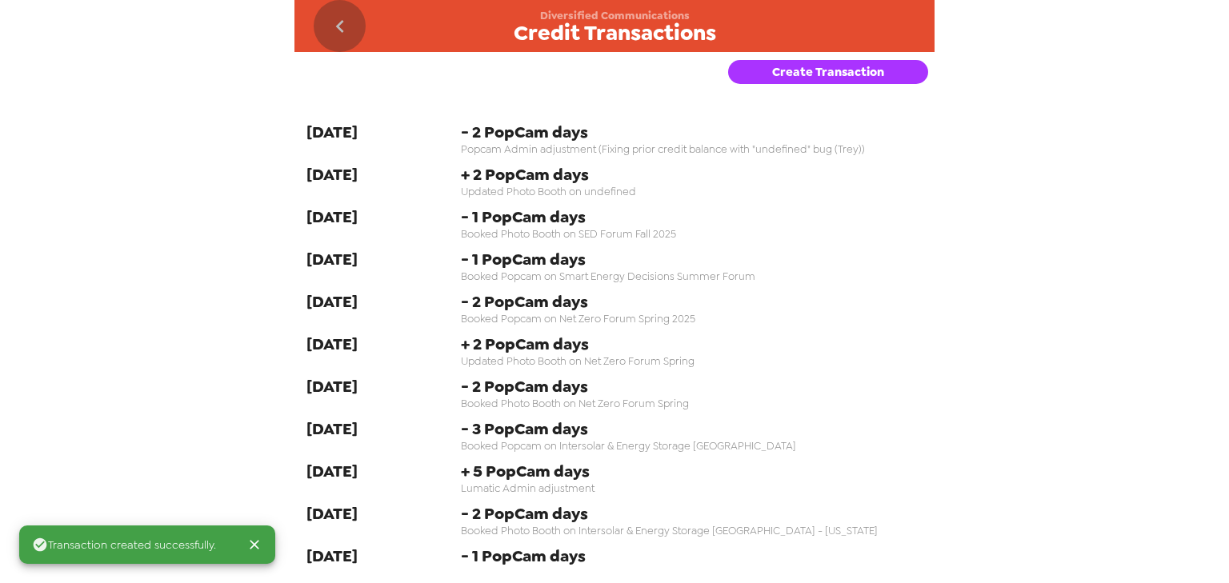
click at [349, 34] on icon "go back" at bounding box center [340, 27] width 26 height 26
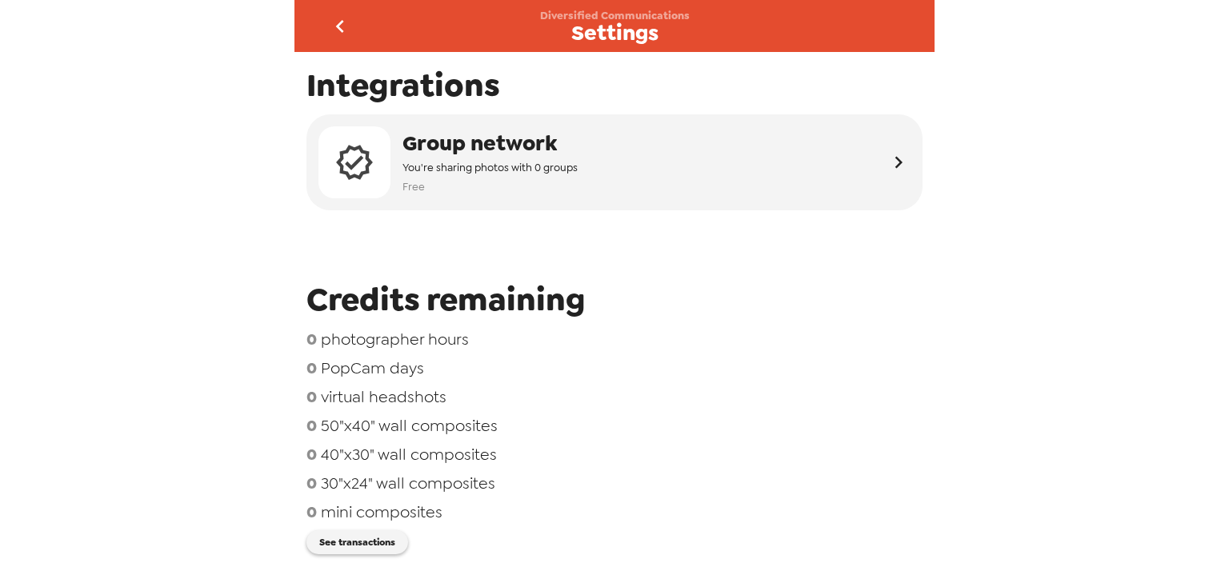
click at [342, 26] on icon "go back" at bounding box center [340, 27] width 26 height 26
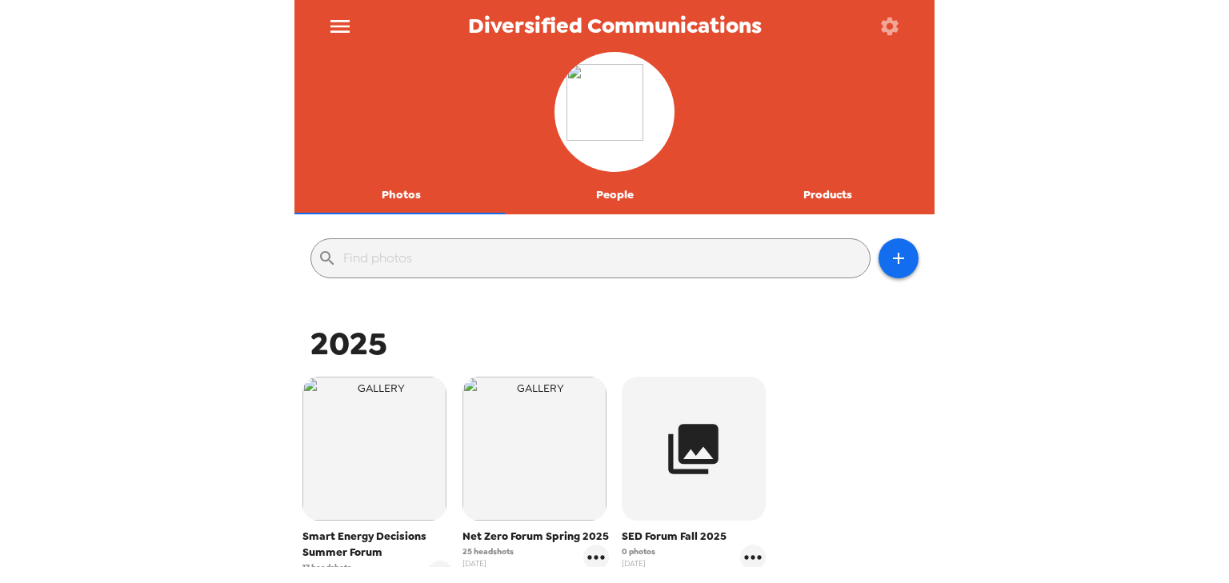
click at [879, 18] on icon "button" at bounding box center [890, 26] width 22 height 22
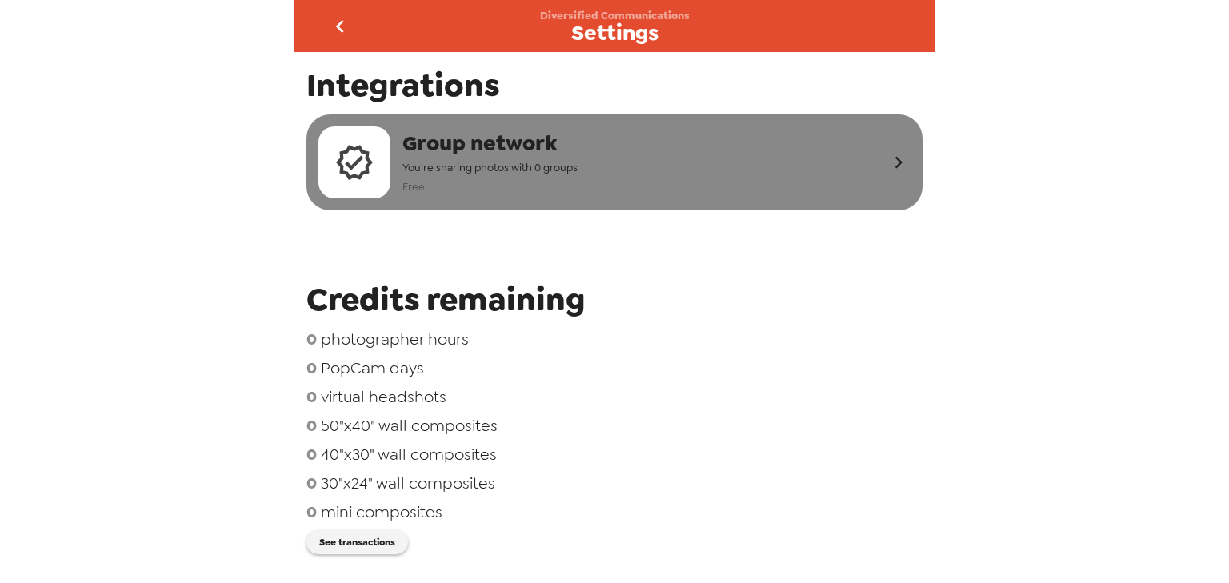
click at [480, 162] on span "You're sharing photos with 0 groups" at bounding box center [489, 167] width 175 height 18
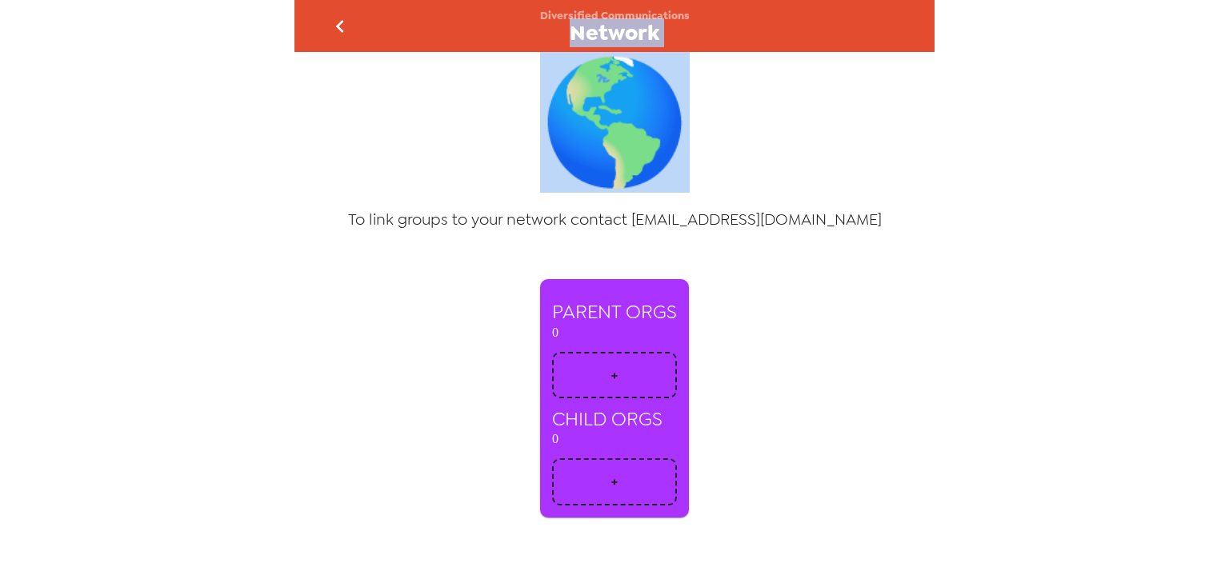
click at [480, 160] on div "🌎 To link groups to your network contact support@popcam.me" at bounding box center [614, 141] width 640 height 178
click at [330, 19] on icon "go back" at bounding box center [340, 27] width 26 height 26
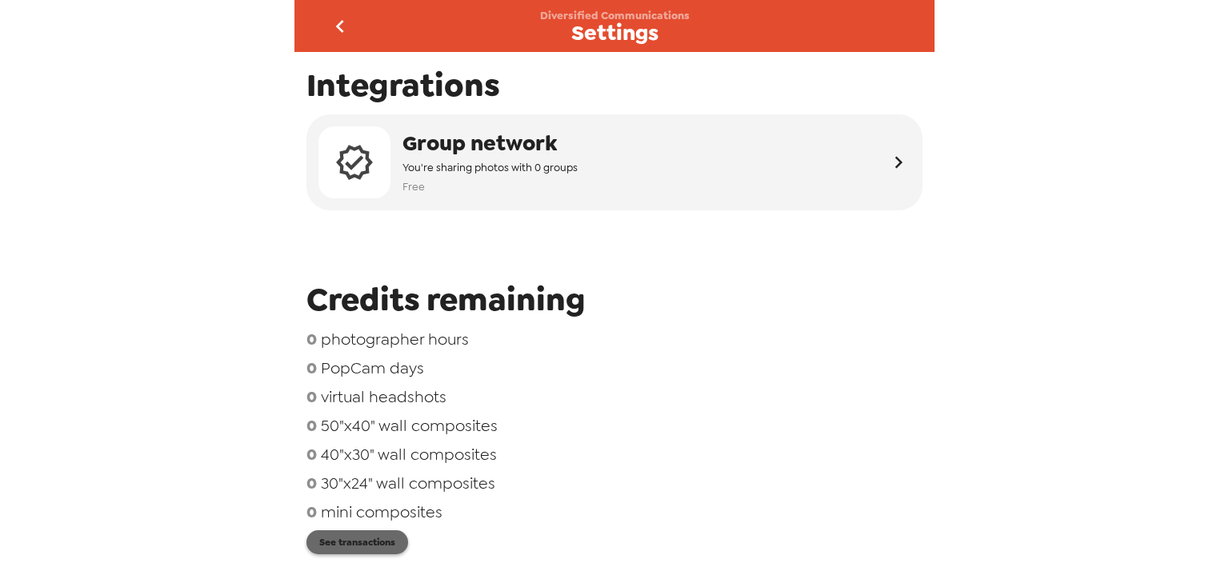
click at [361, 538] on button "See transactions" at bounding box center [357, 543] width 102 height 24
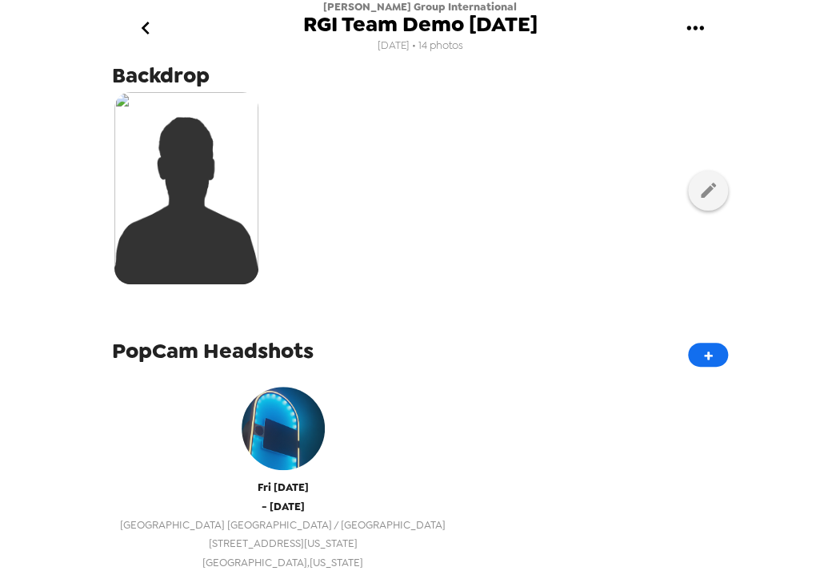
scroll to position [448, 0]
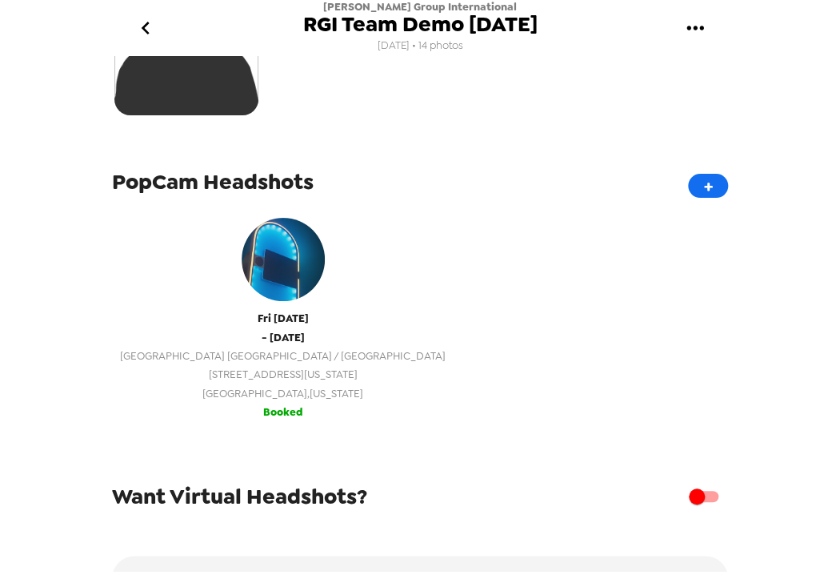
click at [234, 398] on span "Indianapolis , Indiana" at bounding box center [283, 393] width 326 height 18
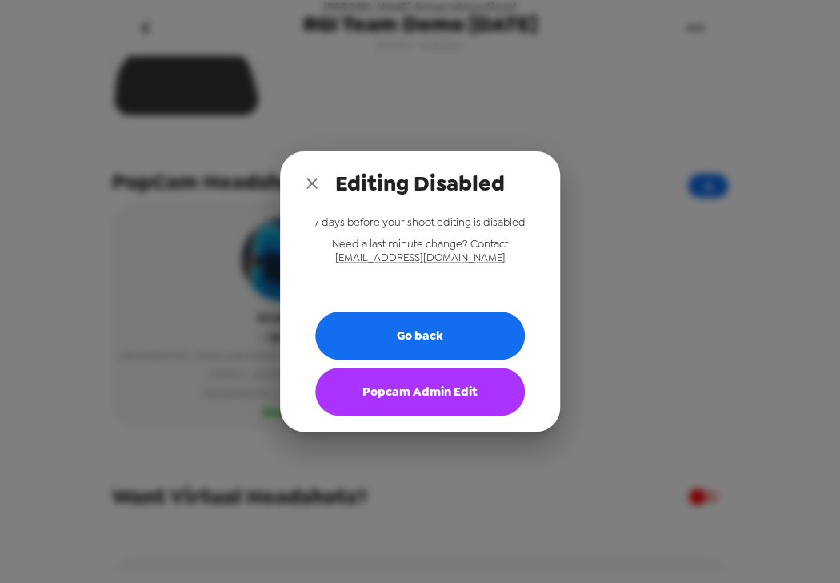
click at [390, 393] on button "Popcam Admin Edit" at bounding box center [420, 391] width 210 height 48
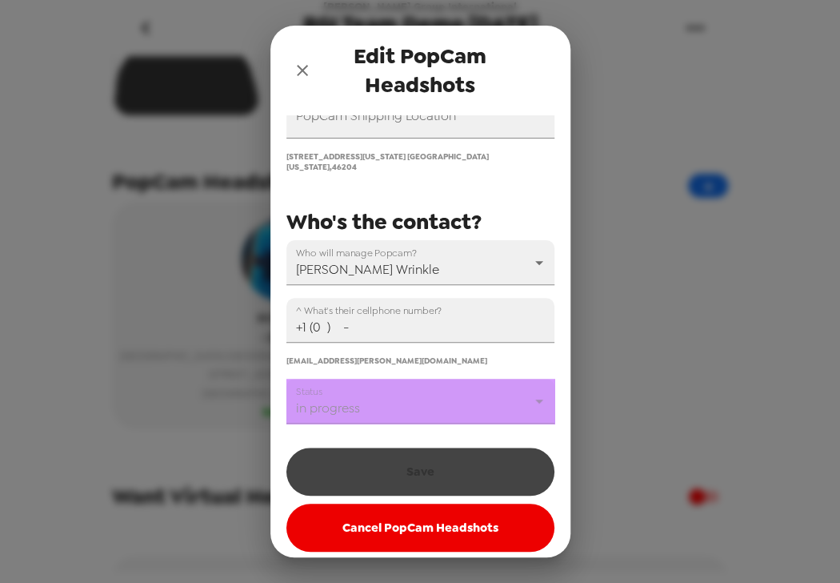
scroll to position [244, 0]
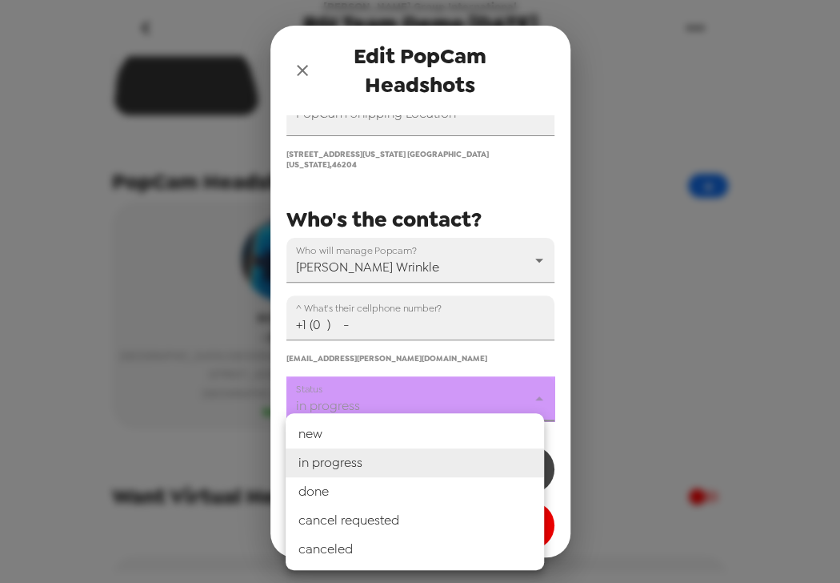
click at [394, 397] on body "Raybourn Group International RGI Team Demo 08/22/25 8/6/25 • 14 photos Upload h…" at bounding box center [420, 291] width 840 height 583
click at [390, 494] on li "done" at bounding box center [415, 491] width 258 height 29
type input "done"
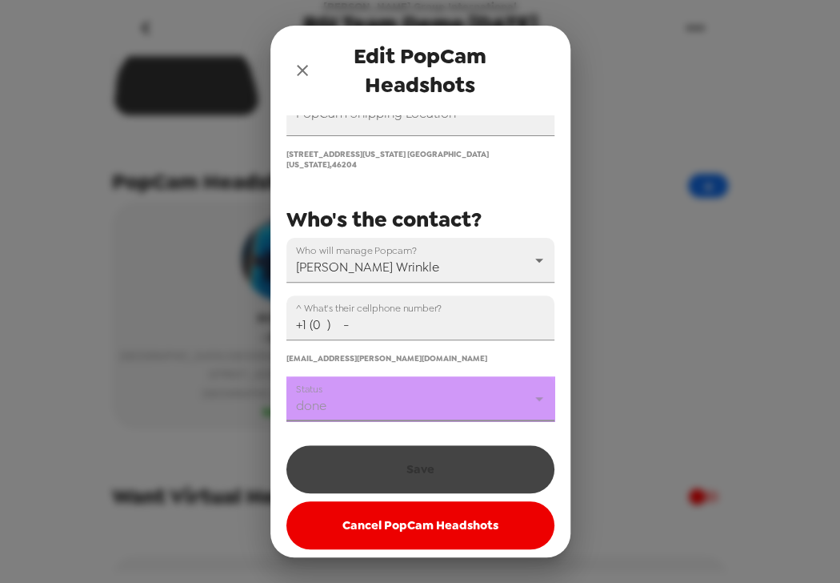
click at [413, 472] on div "Save Cancel PopCam Headshots" at bounding box center [420, 493] width 268 height 112
click at [354, 310] on input "+1 (0 ) -" at bounding box center [420, 317] width 268 height 45
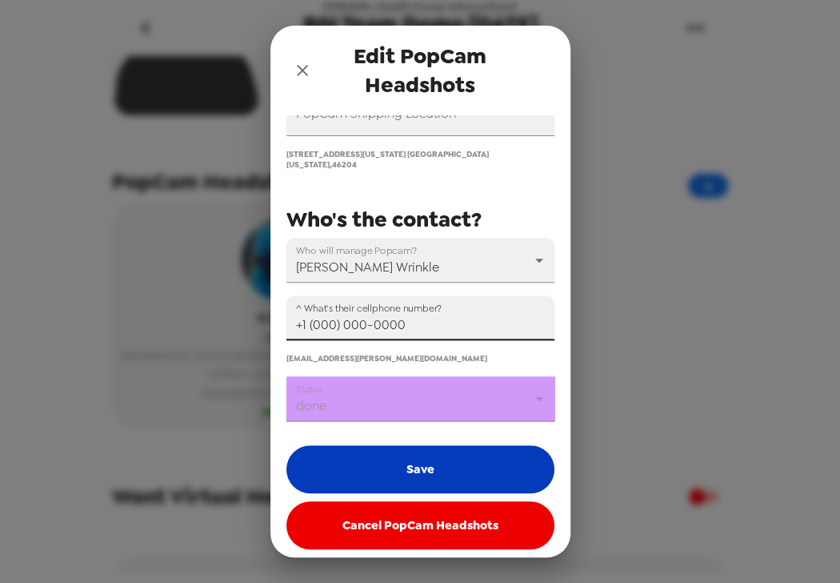
type input "+1 (000) 000-0000"
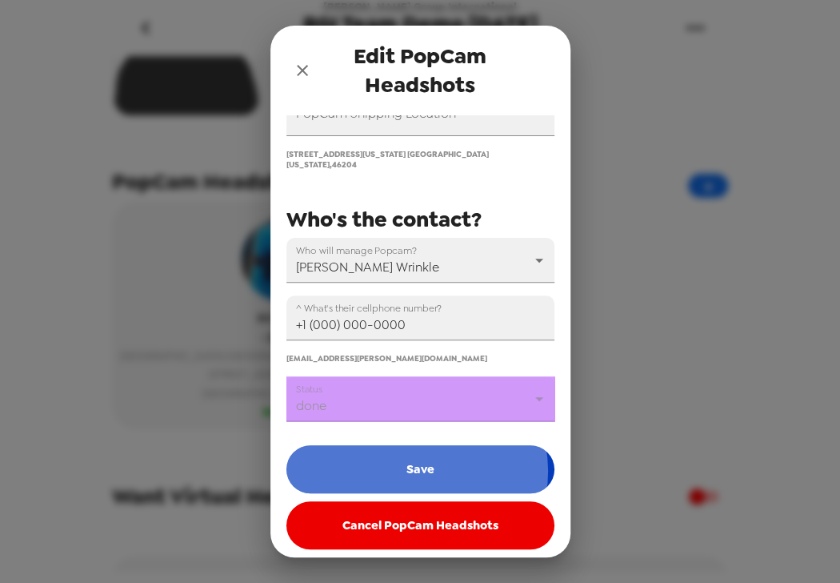
click at [413, 462] on button "Save" at bounding box center [420, 469] width 268 height 48
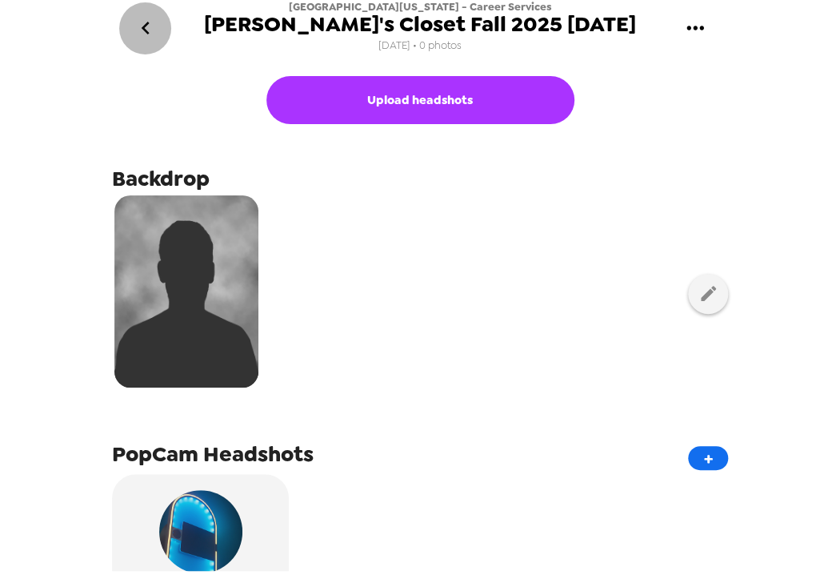
click at [136, 17] on icon "go back" at bounding box center [146, 28] width 26 height 26
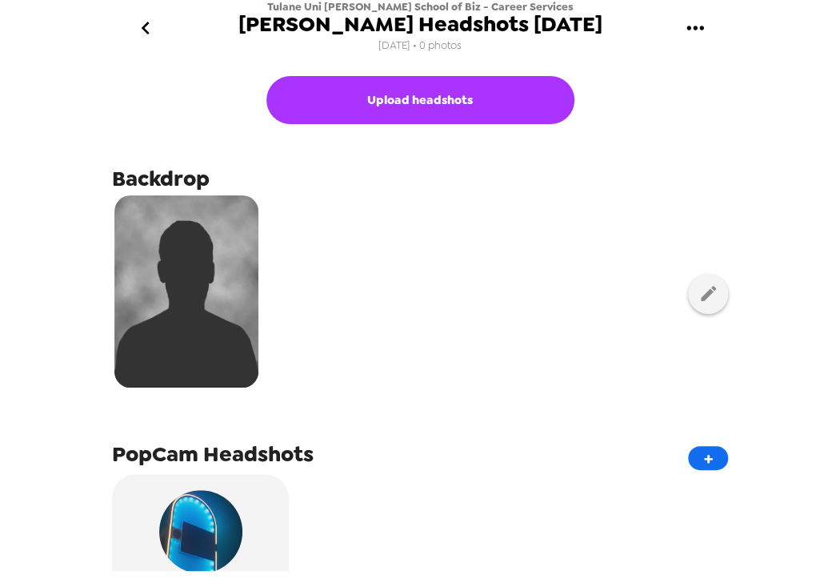
click at [698, 24] on icon "gallery menu" at bounding box center [696, 28] width 26 height 26
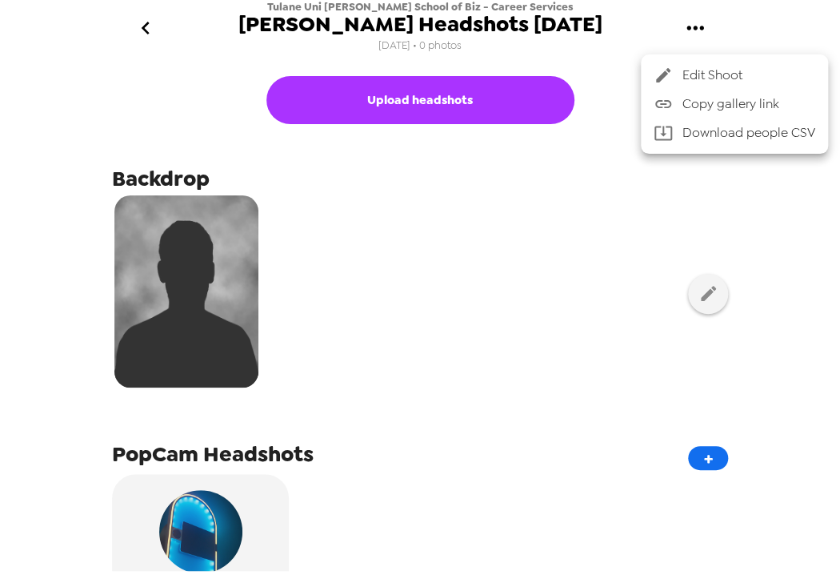
drag, startPoint x: 421, startPoint y: 288, endPoint x: 384, endPoint y: 285, distance: 36.9
click at [418, 287] on div at bounding box center [420, 291] width 840 height 583
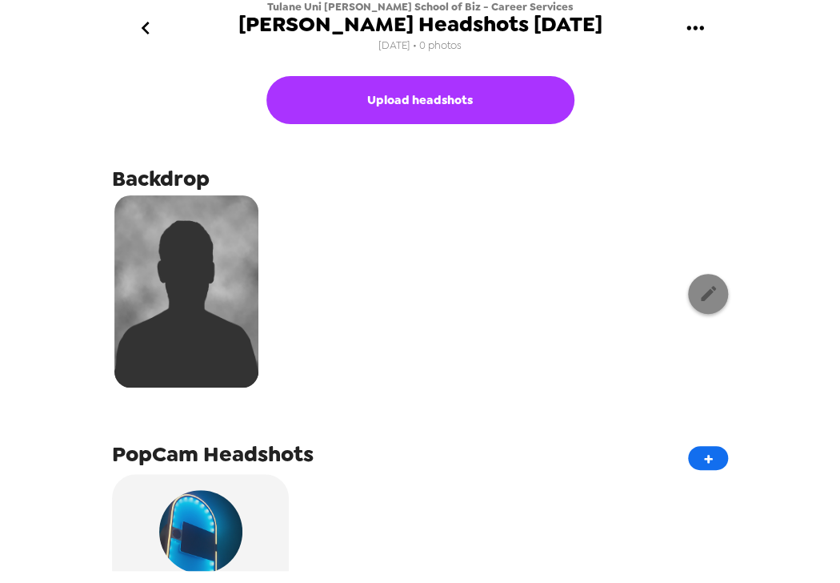
click at [699, 290] on icon "button" at bounding box center [709, 293] width 20 height 20
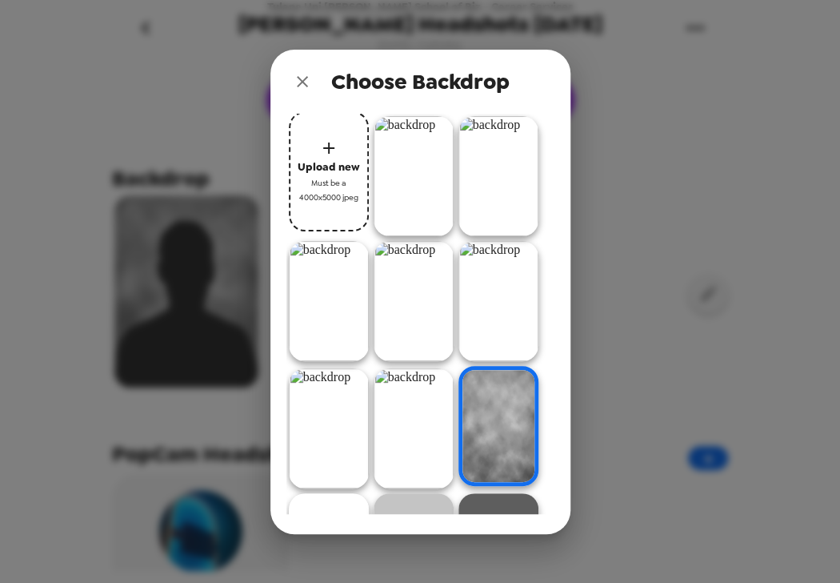
drag, startPoint x: 302, startPoint y: 82, endPoint x: 507, endPoint y: 98, distance: 206.2
click at [304, 83] on icon "close" at bounding box center [302, 81] width 11 height 11
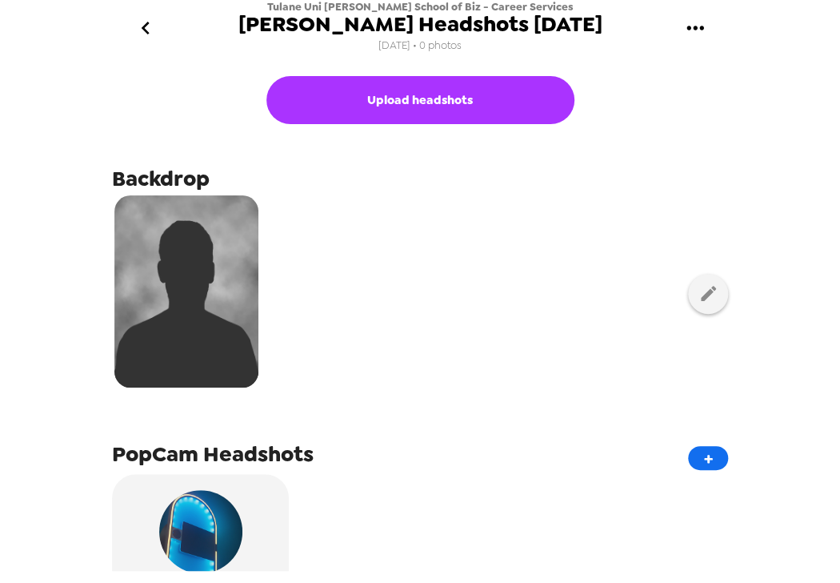
click at [703, 38] on icon "gallery menu" at bounding box center [696, 28] width 26 height 26
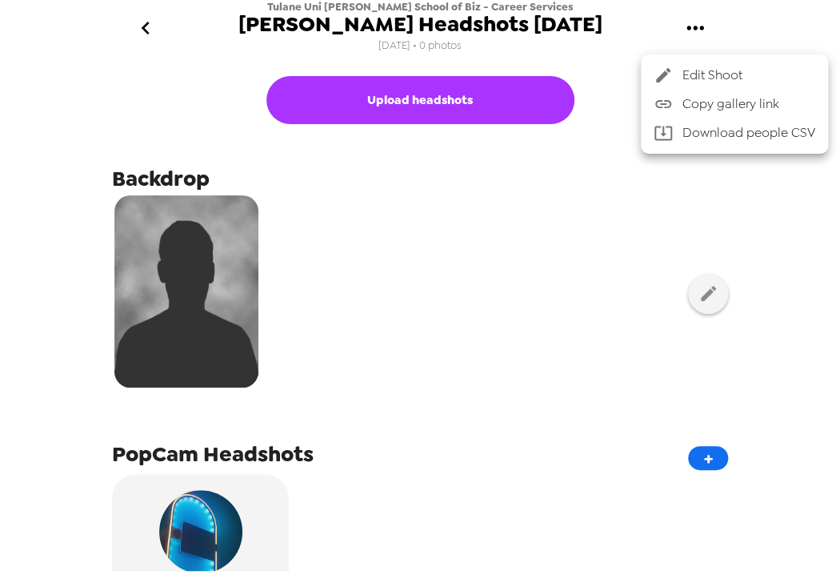
click at [729, 108] on span "Copy gallery link" at bounding box center [749, 103] width 133 height 19
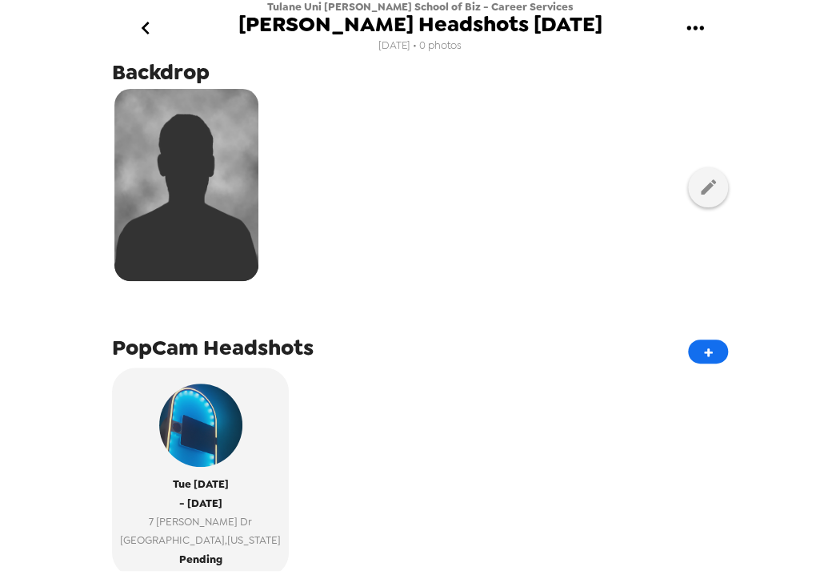
scroll to position [358, 0]
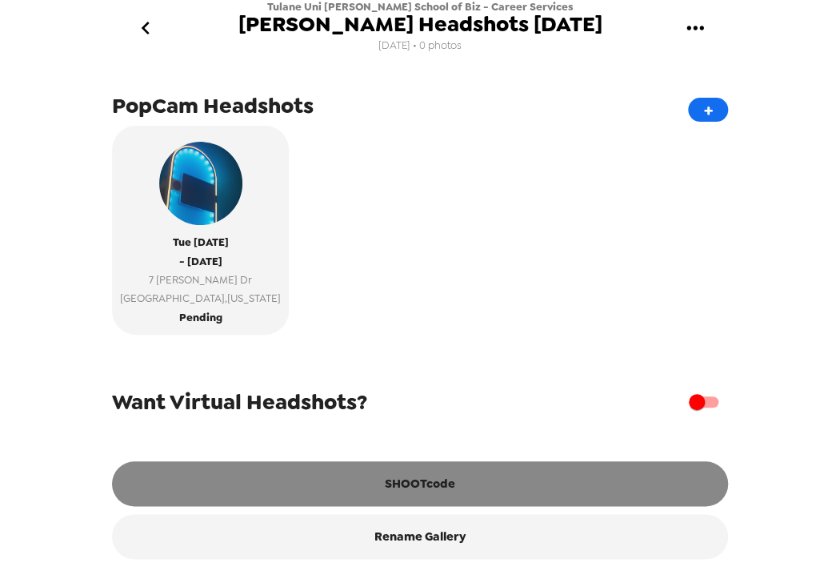
click at [438, 486] on button "SHOOTcode" at bounding box center [420, 483] width 616 height 45
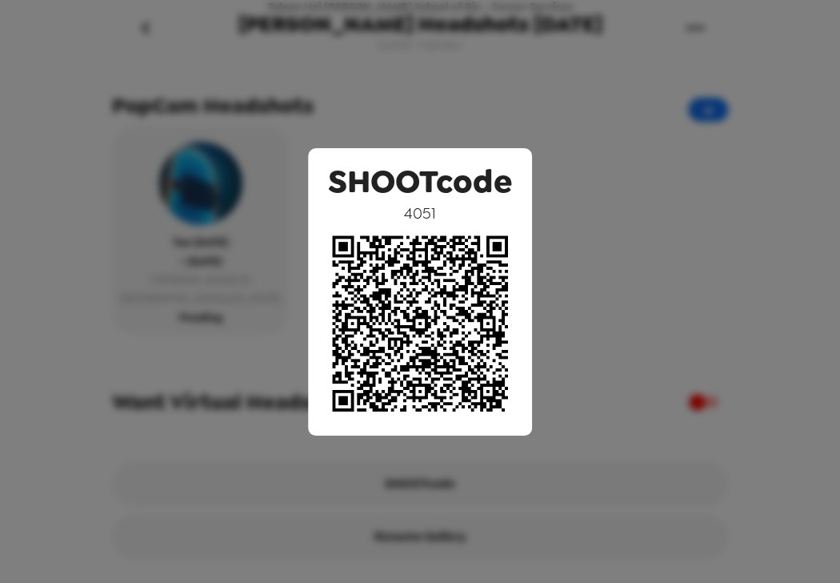
click at [275, 303] on div "SHOOTcode 4051" at bounding box center [420, 291] width 840 height 583
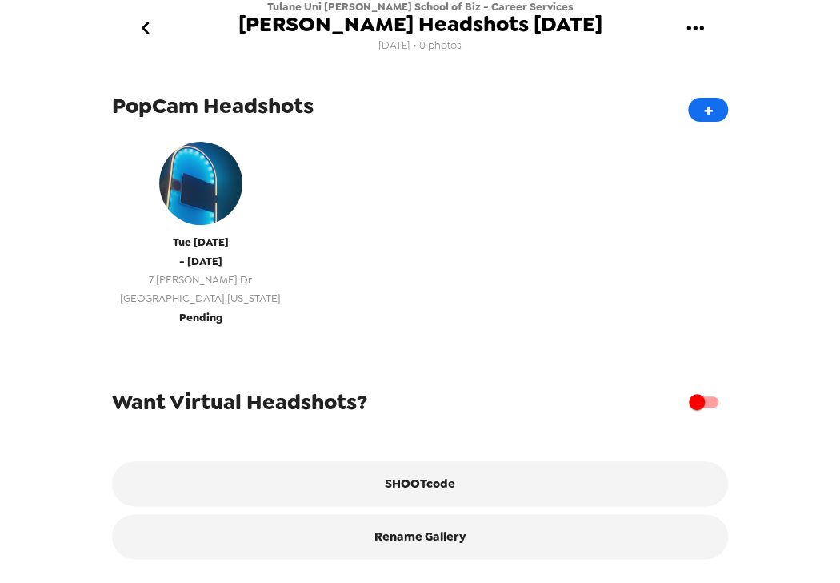
click at [202, 289] on span "[GEOGRAPHIC_DATA] , [US_STATE]" at bounding box center [200, 298] width 161 height 18
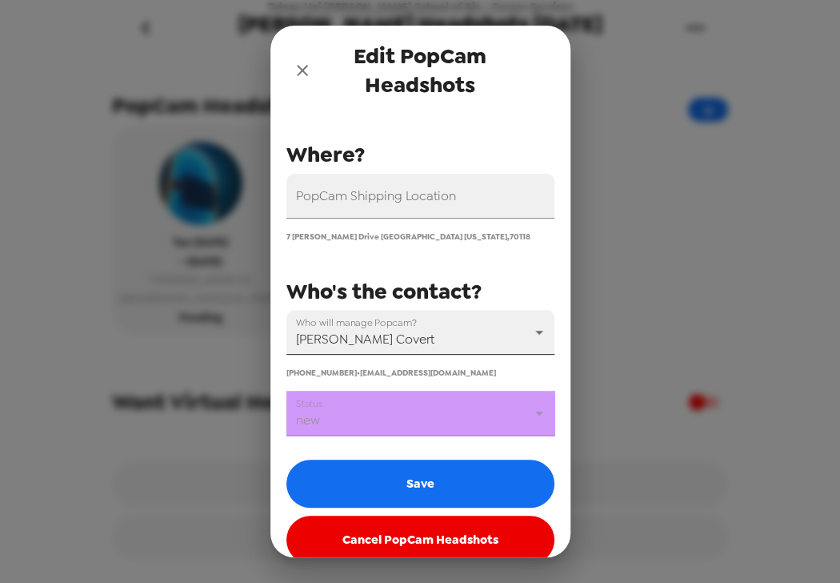
scroll to position [186, 0]
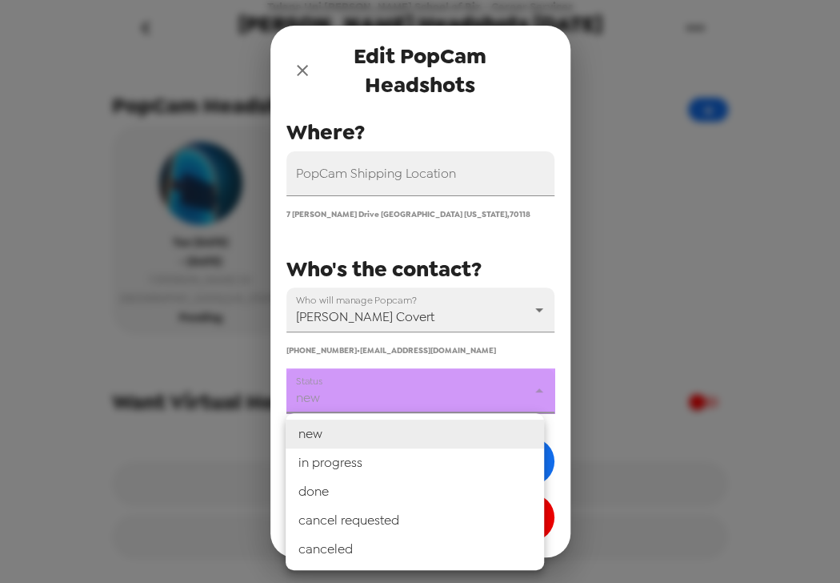
click at [424, 402] on body "Tulane Uni [PERSON_NAME] School of Biz - Career Services [PERSON_NAME] Headshot…" at bounding box center [420, 291] width 840 height 583
click at [411, 461] on li "in progress" at bounding box center [415, 462] width 258 height 29
type input "in progress"
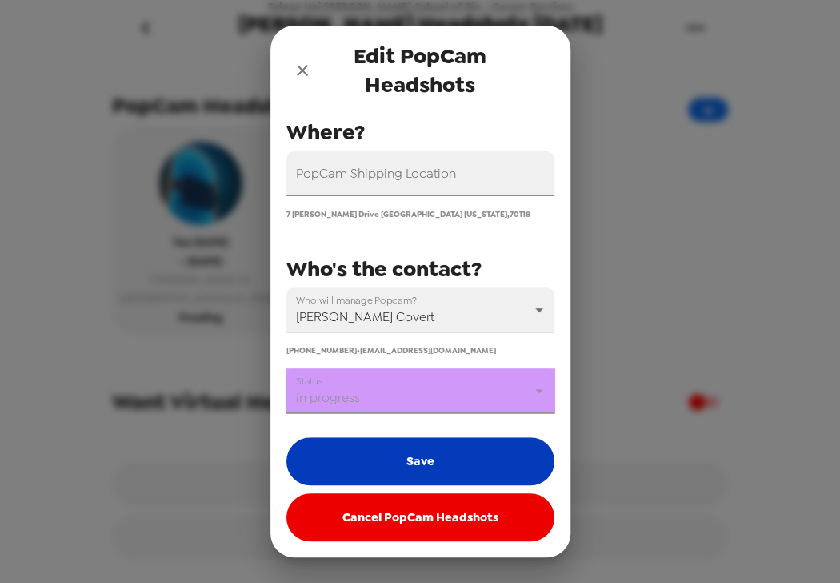
click at [422, 472] on button "Save" at bounding box center [420, 461] width 268 height 48
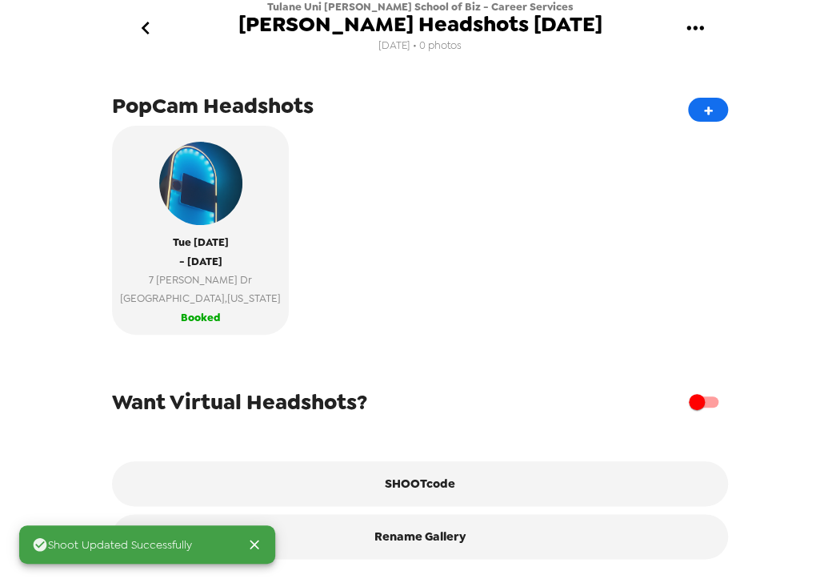
click at [74, 307] on div "Shoot Updated Successfully Tulane Uni [PERSON_NAME] School of Biz - Career Serv…" at bounding box center [420, 291] width 840 height 583
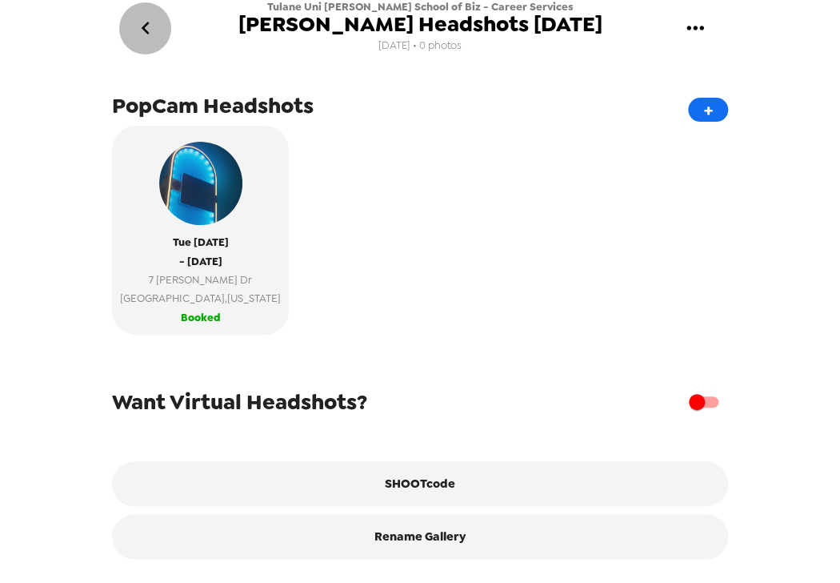
click at [159, 16] on button "go back" at bounding box center [145, 28] width 52 height 52
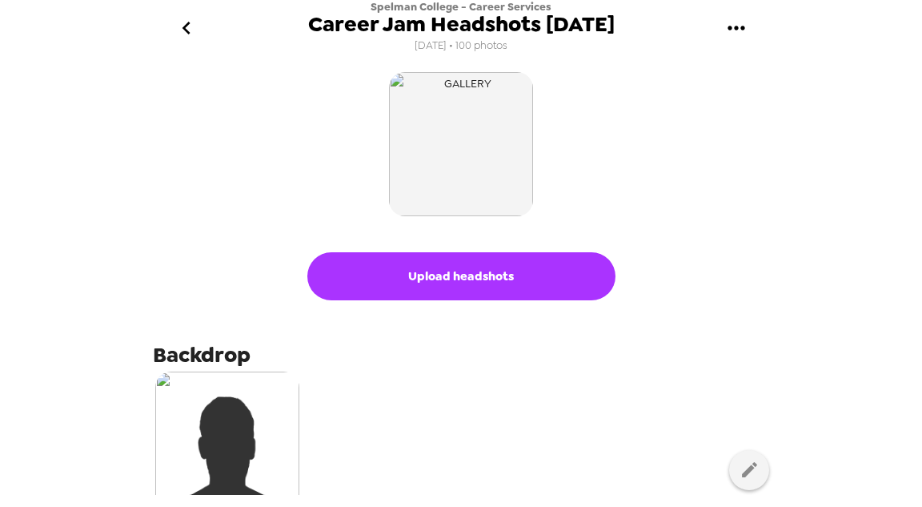
click at [190, 28] on icon "go back" at bounding box center [187, 28] width 26 height 26
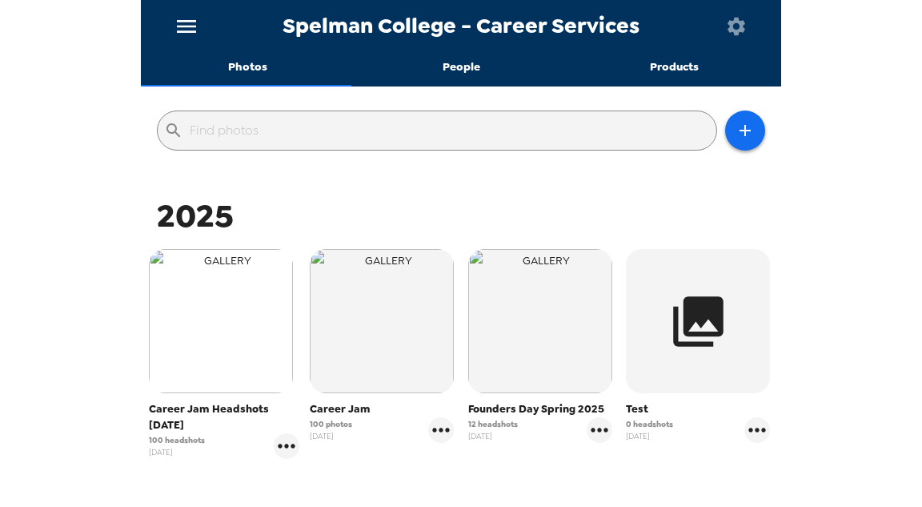
scroll to position [192, 0]
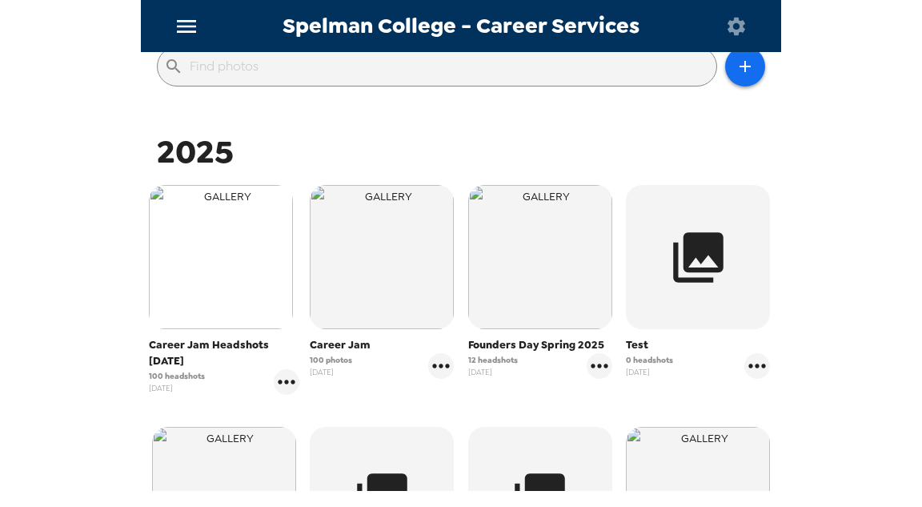
click at [218, 262] on img "button" at bounding box center [221, 257] width 144 height 144
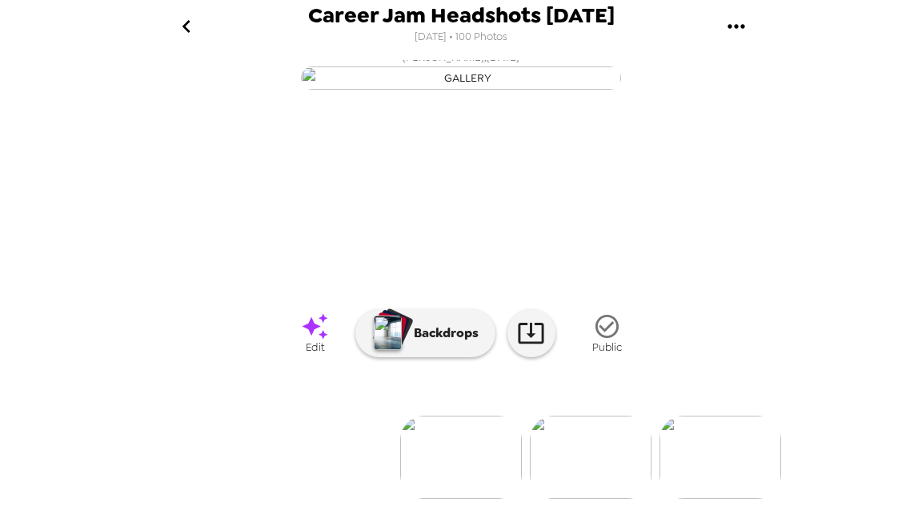
click at [610, 437] on img at bounding box center [591, 456] width 122 height 83
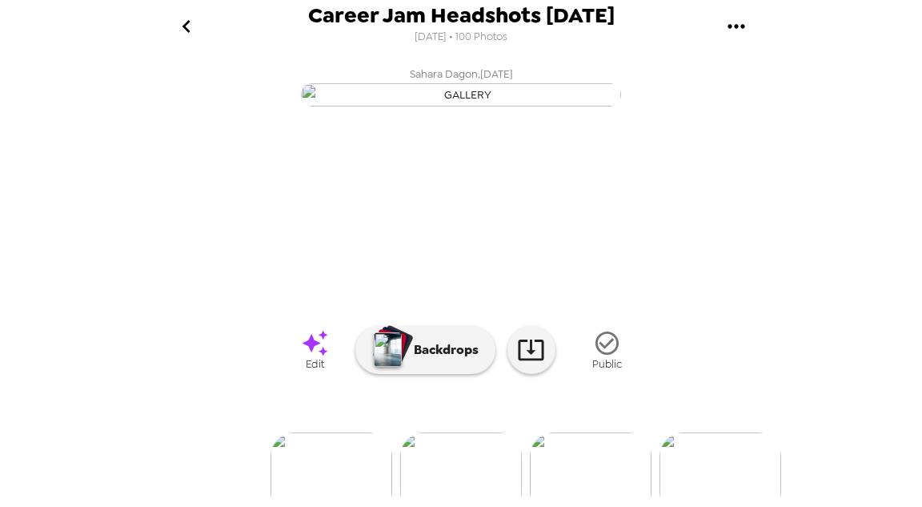
click at [186, 26] on icon "go back" at bounding box center [187, 27] width 26 height 26
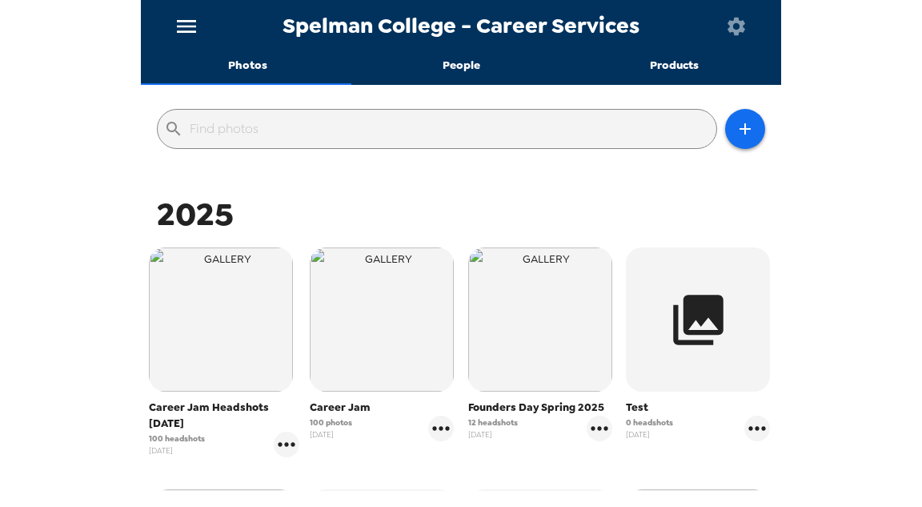
scroll to position [256, 0]
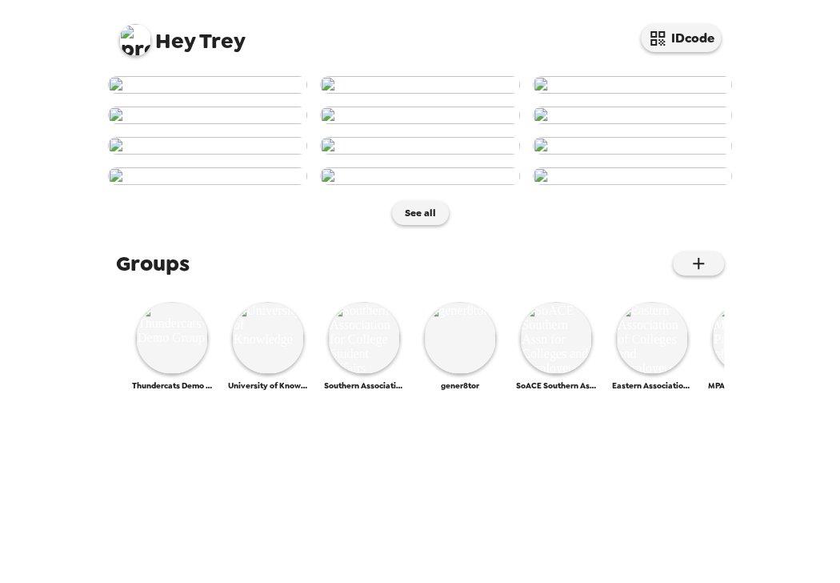
click at [128, 33] on img at bounding box center [135, 40] width 32 height 32
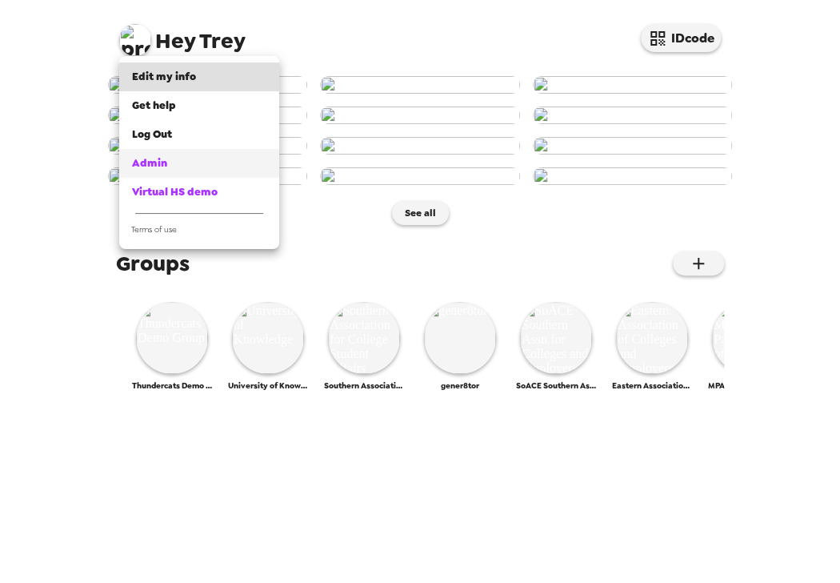
click at [170, 163] on div "Admin" at bounding box center [199, 163] width 134 height 16
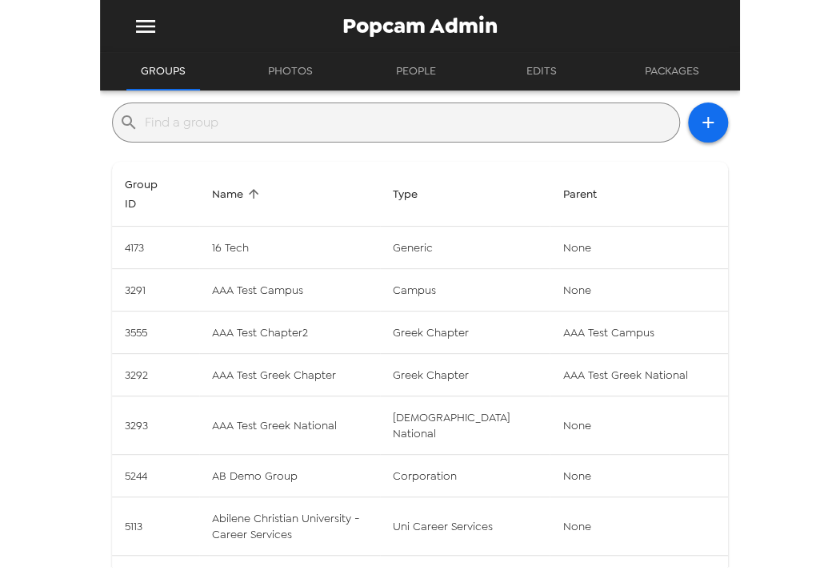
click at [308, 126] on input "text" at bounding box center [409, 123] width 528 height 26
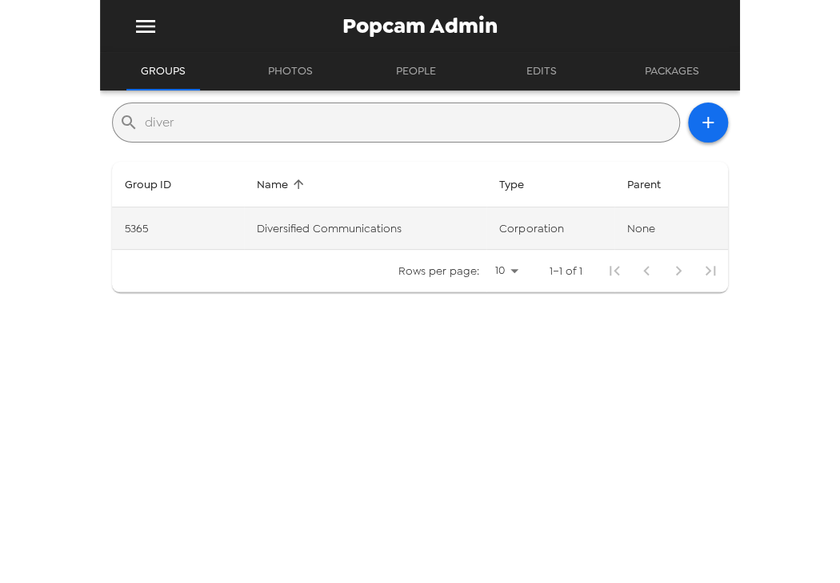
type input "diver"
click at [394, 228] on td "Diversified Communications" at bounding box center [365, 228] width 242 height 42
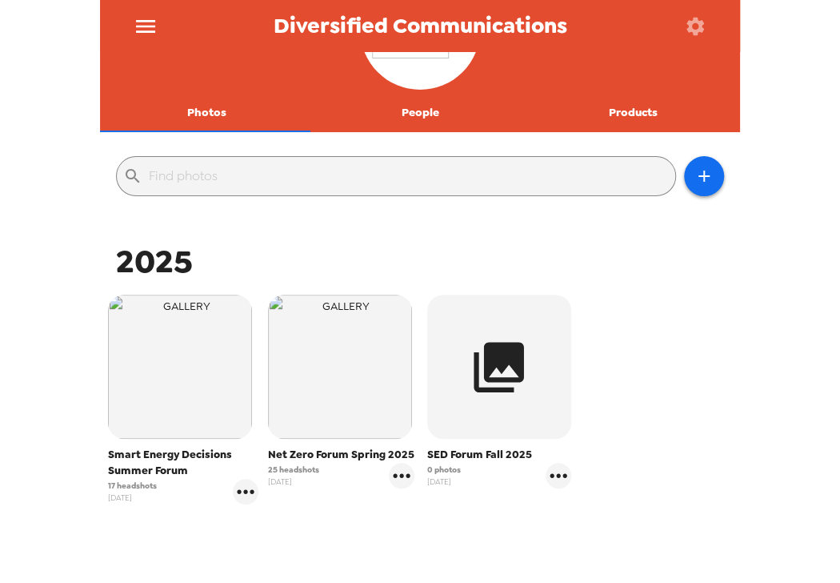
scroll to position [192, 0]
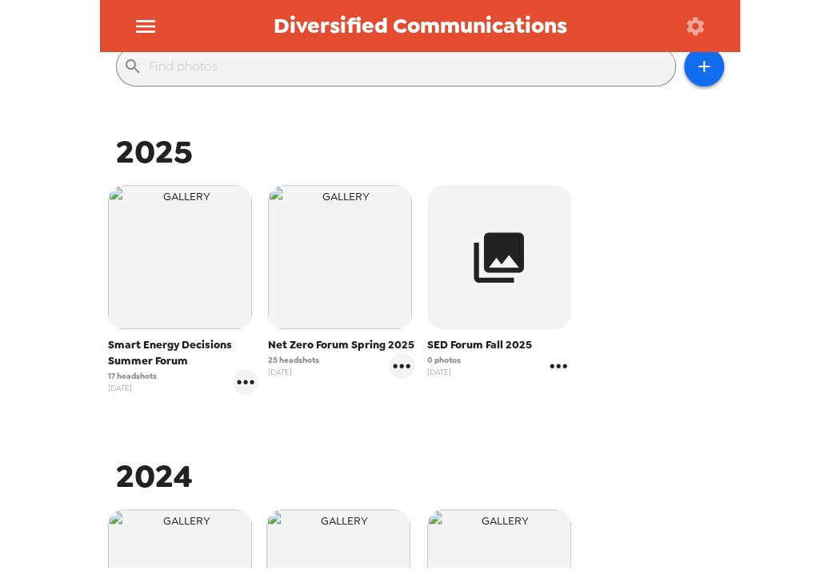
click at [559, 368] on icon "gallery menu" at bounding box center [559, 366] width 26 height 26
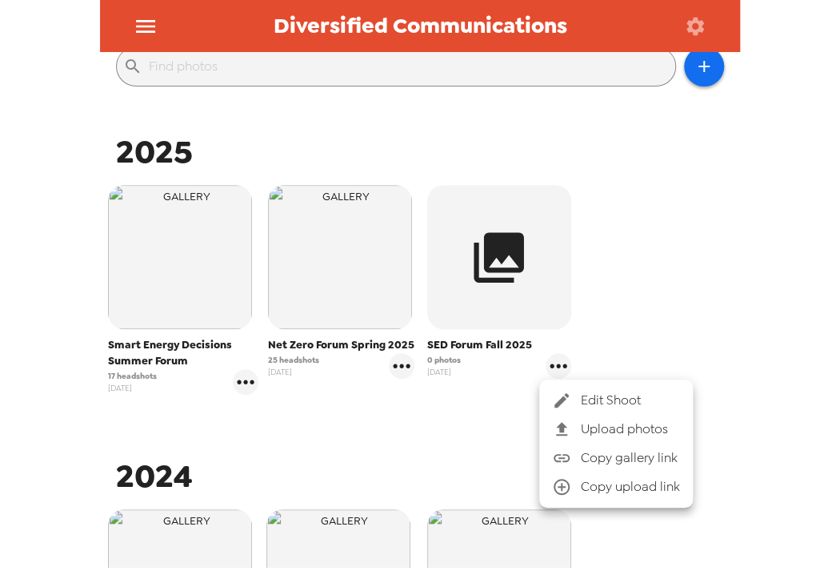
click at [579, 387] on li "Edit Shoot" at bounding box center [616, 400] width 154 height 29
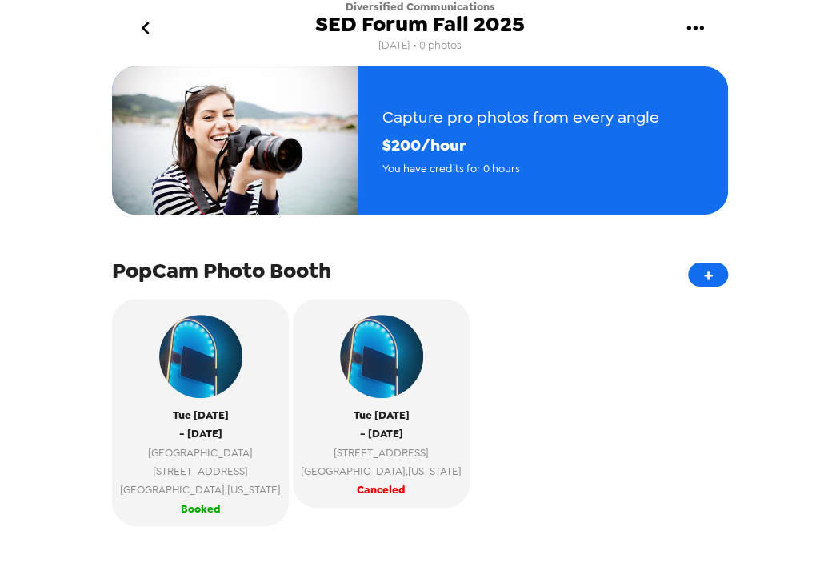
scroll to position [256, 0]
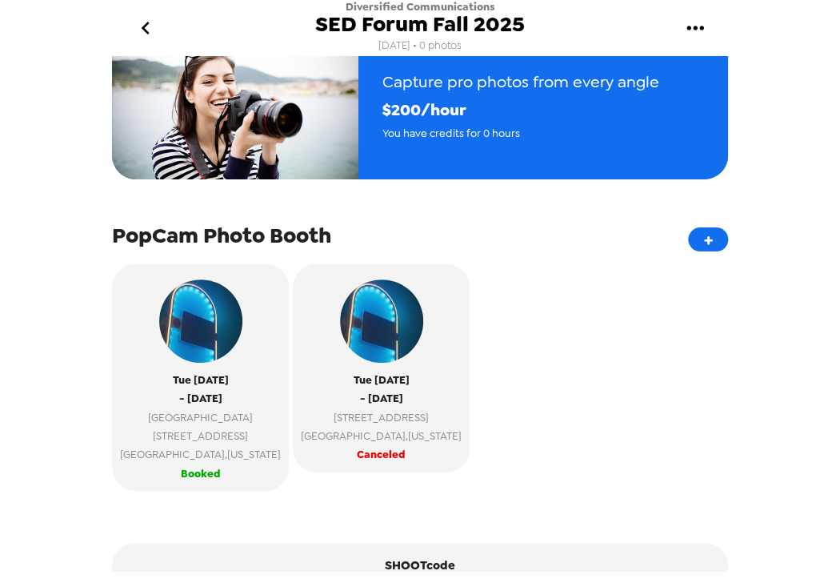
click at [150, 26] on icon "go back" at bounding box center [146, 28] width 26 height 26
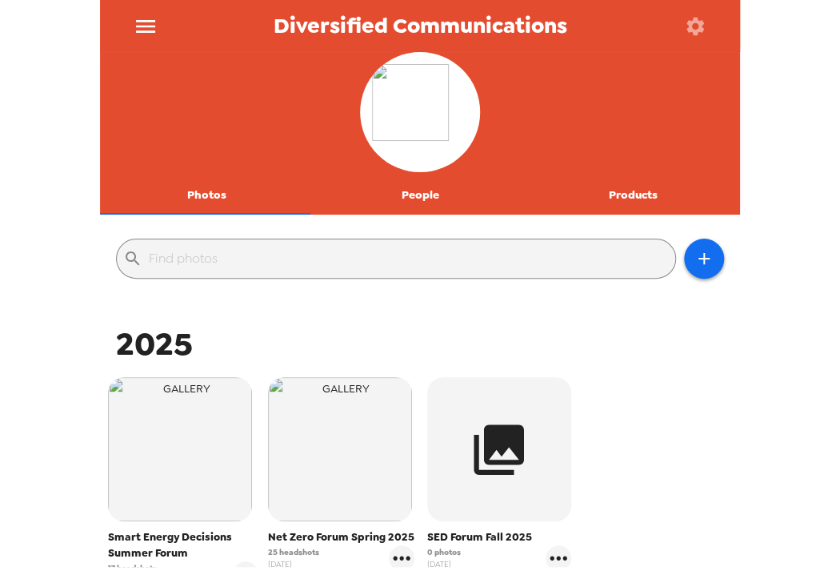
click at [691, 23] on icon "button" at bounding box center [696, 26] width 18 height 18
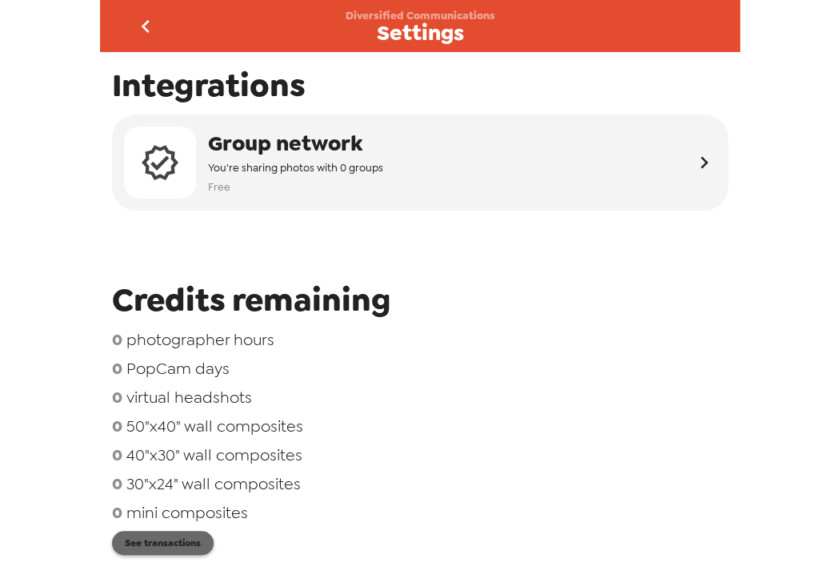
click at [181, 550] on button "See transactions" at bounding box center [163, 543] width 102 height 24
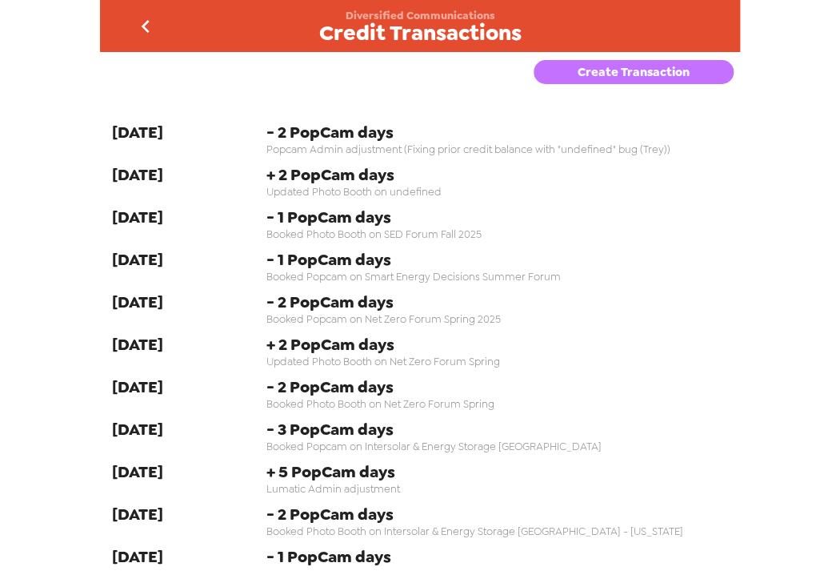
click at [638, 67] on button "Create Transaction" at bounding box center [634, 72] width 200 height 24
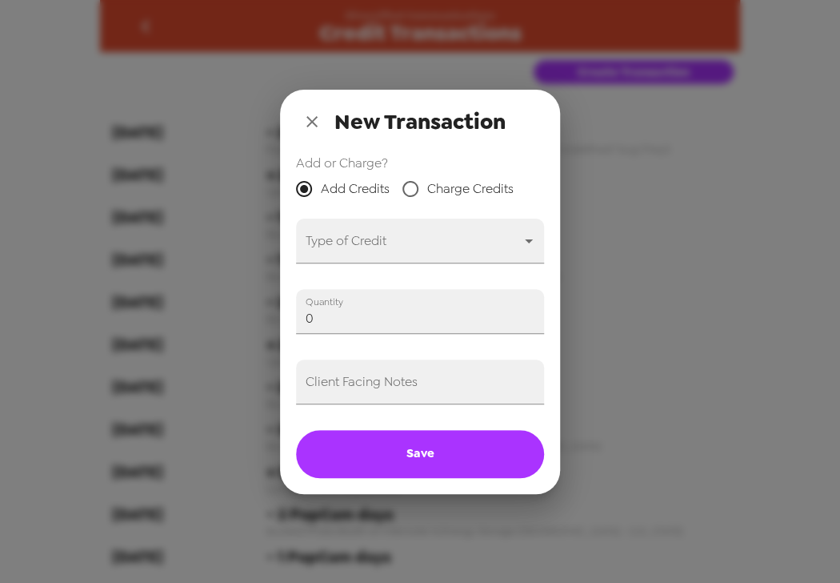
click at [467, 192] on span "Charge Credits" at bounding box center [470, 188] width 86 height 19
click at [427, 192] on input "Charge Credits" at bounding box center [411, 189] width 34 height 34
radio input "true"
drag, startPoint x: 375, startPoint y: 191, endPoint x: 379, endPoint y: 259, distance: 68.1
click at [375, 194] on span "Add Credits" at bounding box center [355, 188] width 69 height 19
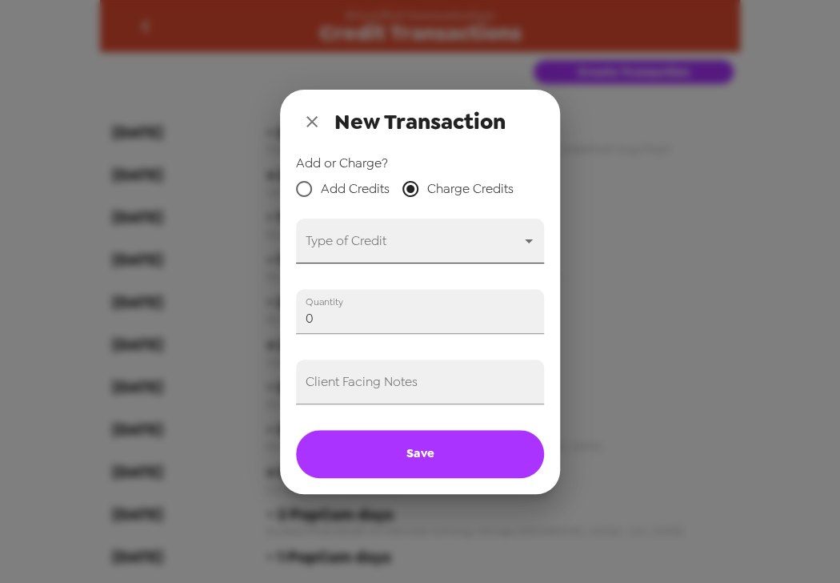
click at [321, 194] on input "Add Credits" at bounding box center [304, 189] width 34 height 34
radio input "true"
click at [378, 259] on body "Diversified Communications Credit Transactions Create Transaction 9-12-25 - 2 P…" at bounding box center [420, 291] width 840 height 583
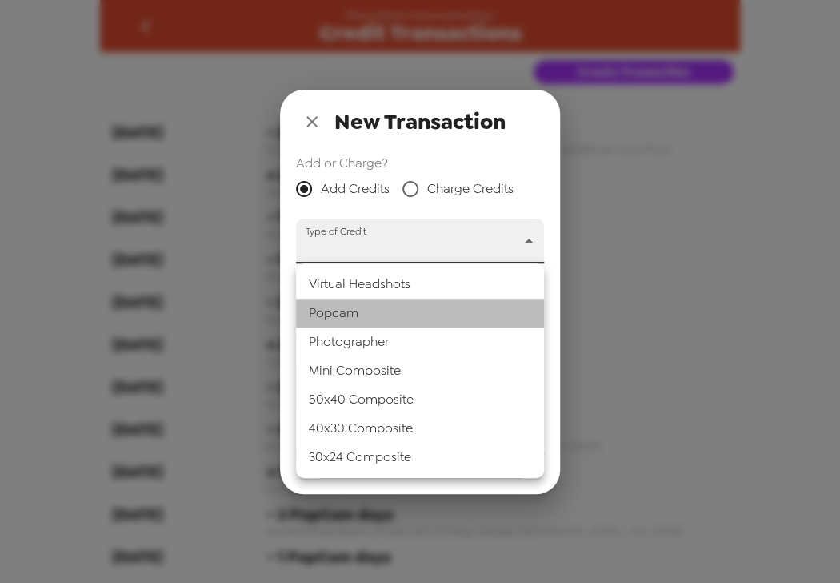
click at [378, 314] on li "Popcam" at bounding box center [420, 312] width 248 height 29
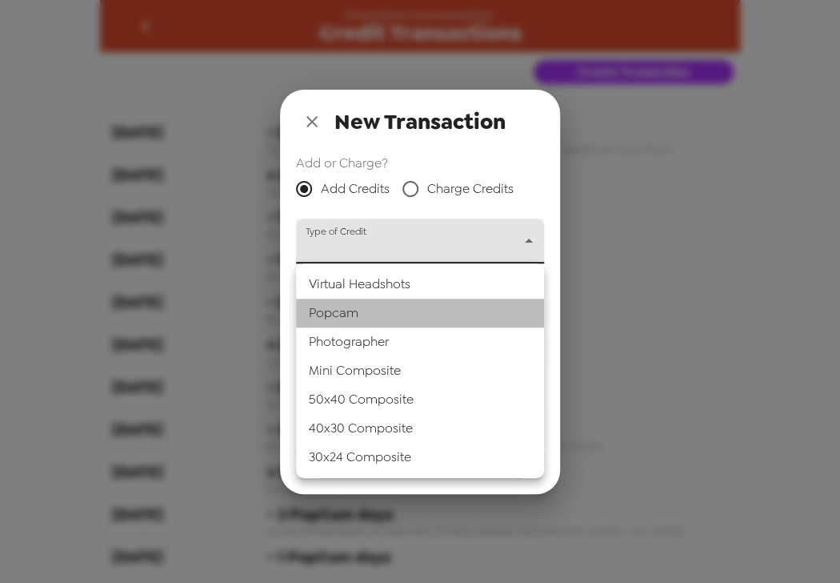
type input "popcam"
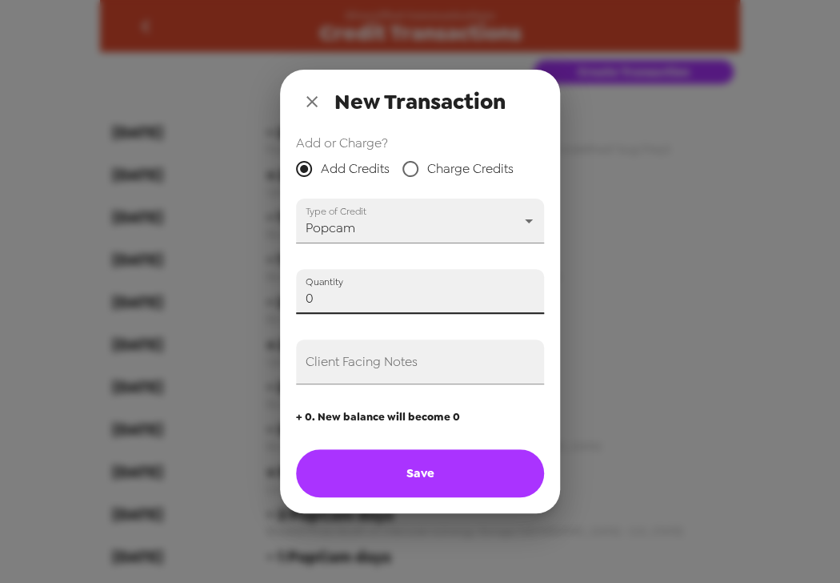
drag, startPoint x: 86, startPoint y: 281, endPoint x: 250, endPoint y: 366, distance: 184.0
click at [82, 280] on div "New Transaction Add or Charge? Add Credits Charge Credits Type of Credit Popcam…" at bounding box center [420, 291] width 840 height 583
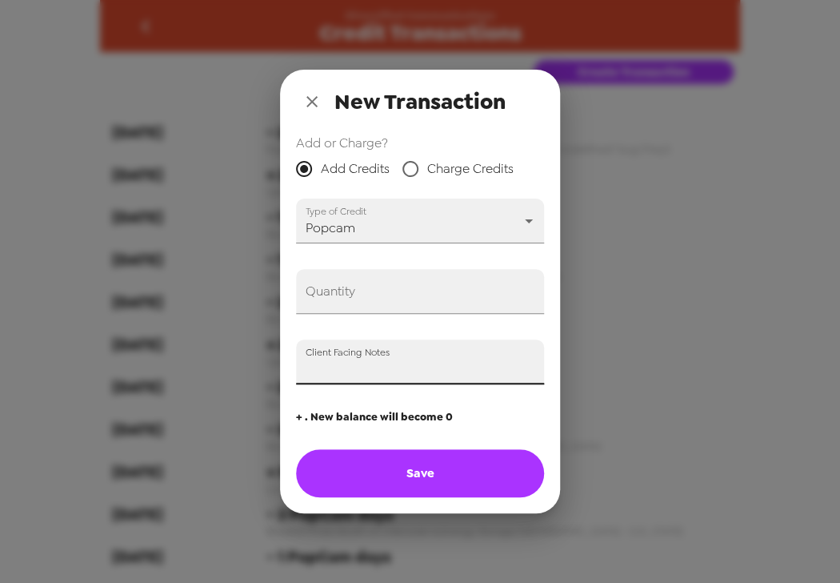
drag, startPoint x: 320, startPoint y: 380, endPoint x: 325, endPoint y: 370, distance: 10.7
click at [322, 378] on input "Client Facing Notes" at bounding box center [420, 361] width 248 height 45
click at [336, 298] on input "Quantity" at bounding box center [420, 291] width 248 height 45
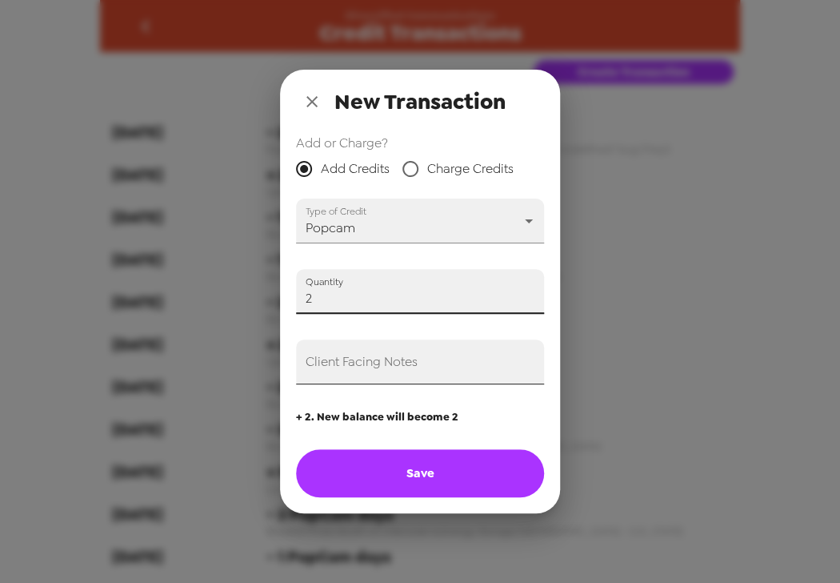
type input "2"
click at [343, 370] on input "Client Facing Notes" at bounding box center [420, 361] width 248 height 45
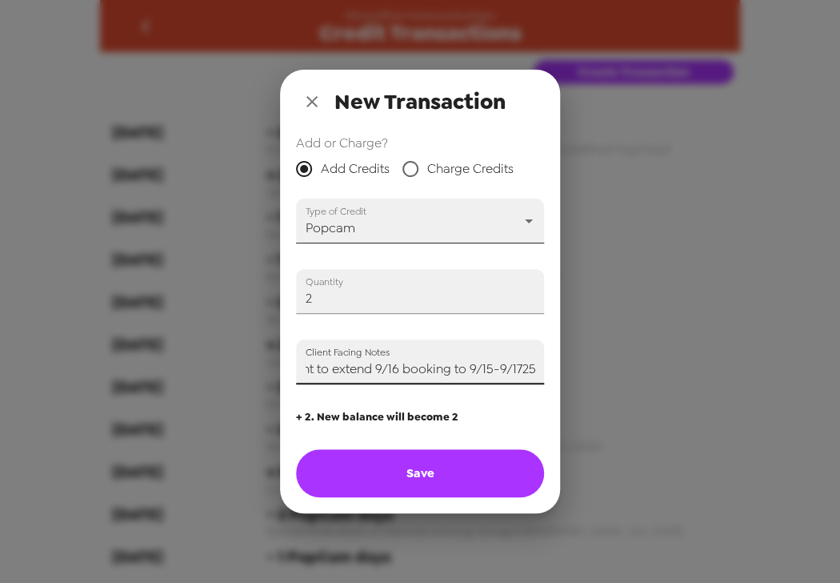
scroll to position [0, 243]
click at [517, 367] on input "Adding two credits in advance of payment to extend 9/16 booking to 9/15-9/1725 …" at bounding box center [420, 361] width 248 height 45
type input "Adding two credits in advance of payment to extend 9/16 booking to 9/15-9/17/25…"
click at [494, 474] on button "Save" at bounding box center [420, 473] width 248 height 48
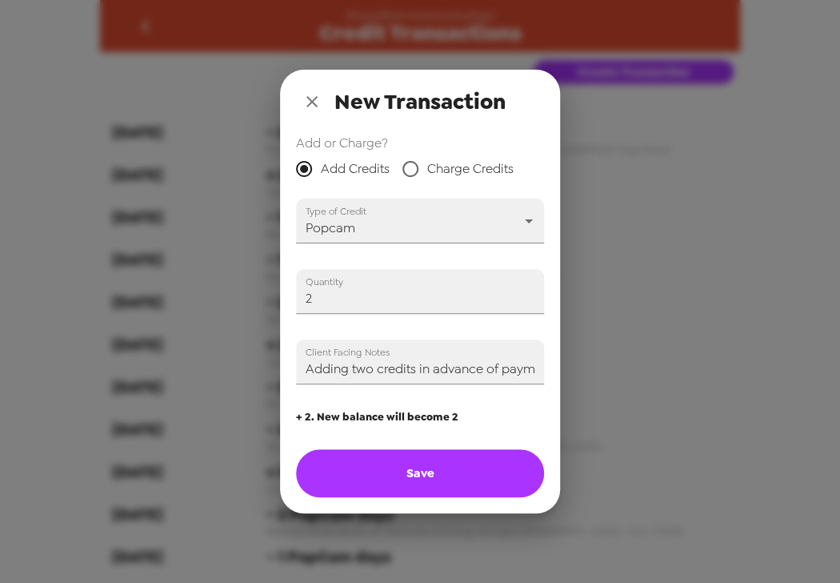
type input "0"
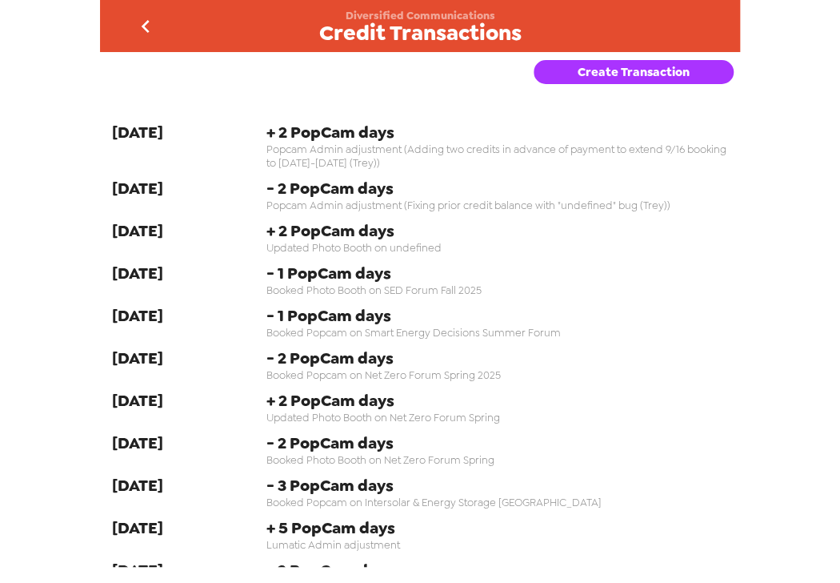
click at [148, 22] on icon "go back" at bounding box center [146, 27] width 26 height 26
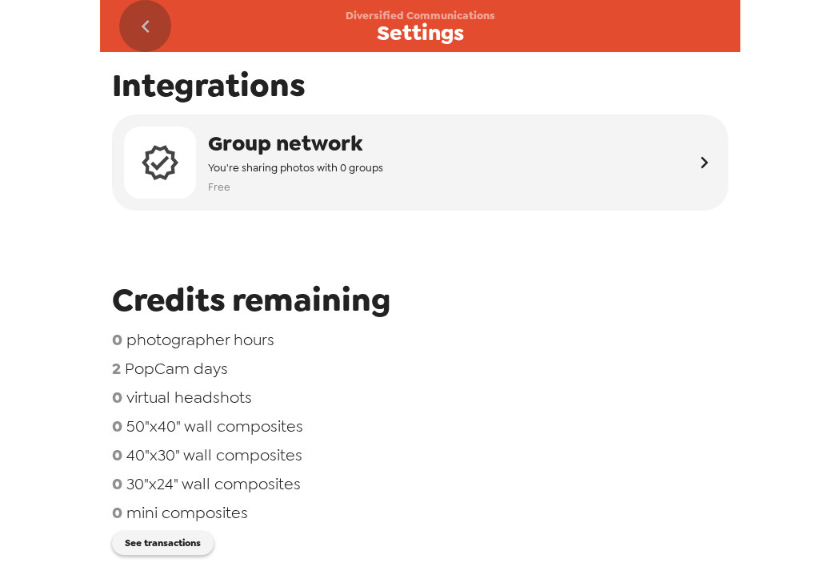
click at [146, 26] on icon "go back" at bounding box center [146, 27] width 26 height 26
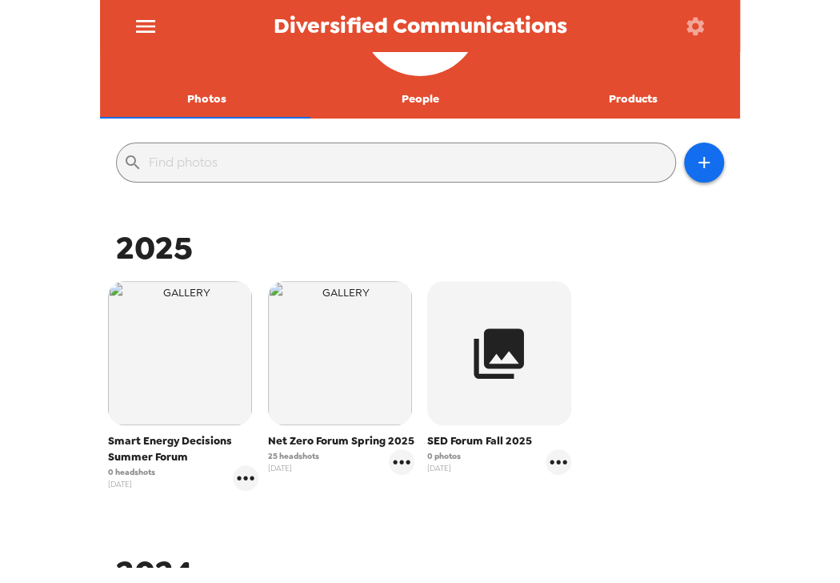
scroll to position [320, 0]
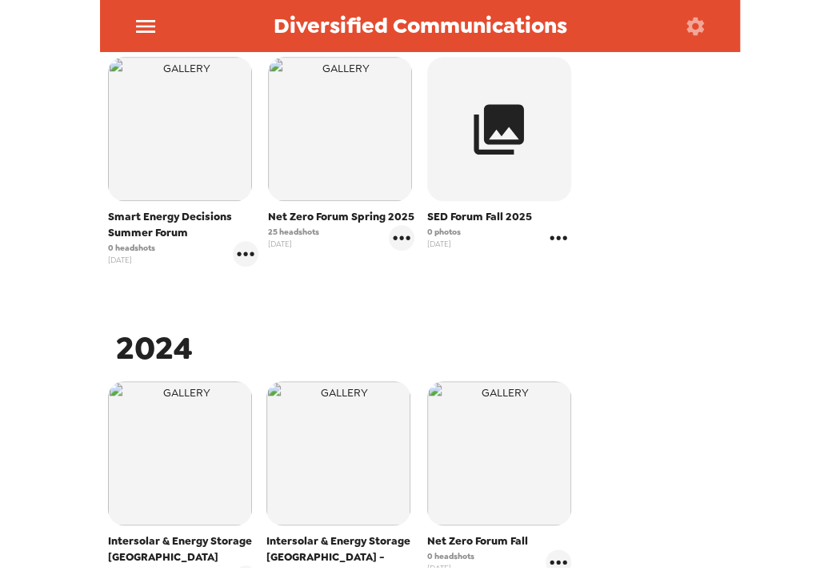
click at [547, 244] on icon "gallery menu" at bounding box center [559, 238] width 26 height 26
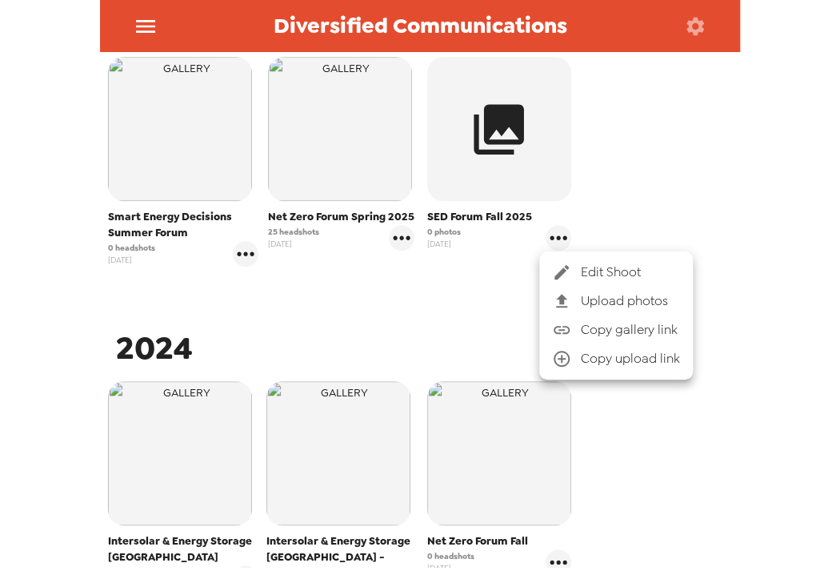
click at [607, 272] on span "Edit Shoot" at bounding box center [630, 271] width 99 height 19
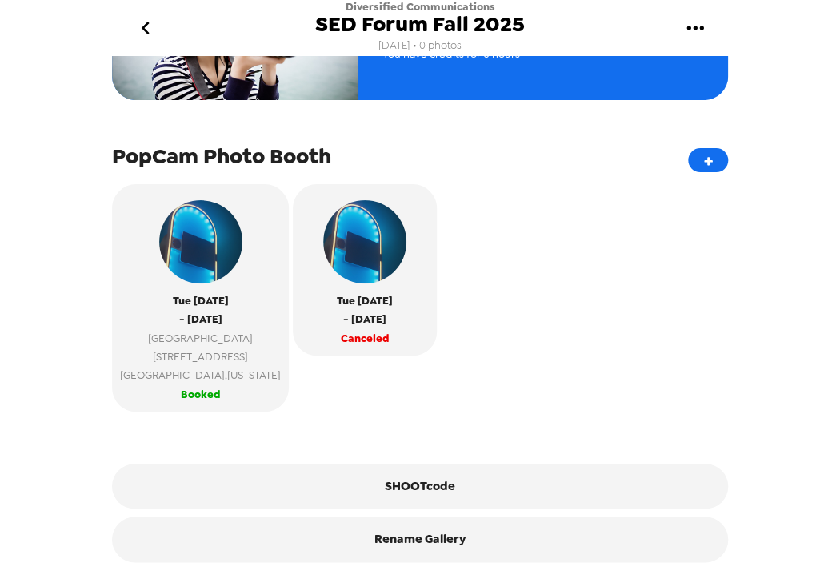
scroll to position [354, 0]
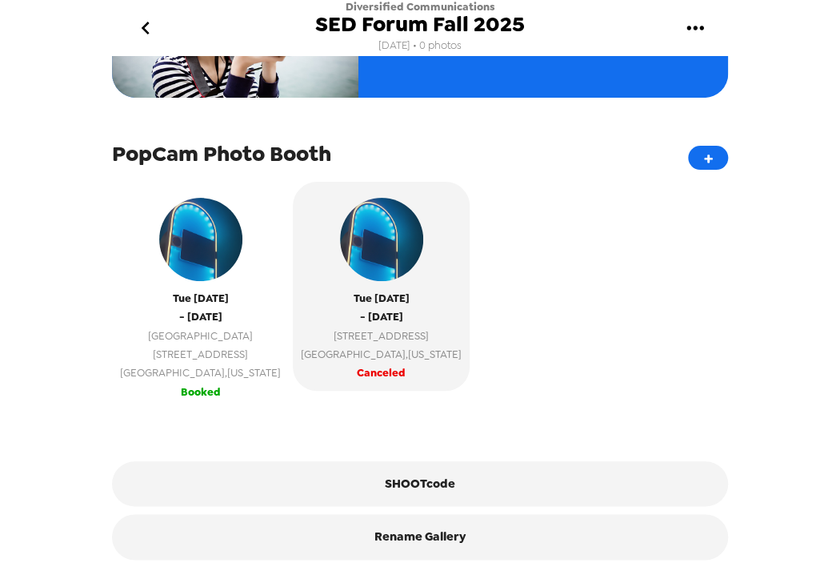
click at [281, 334] on span "[GEOGRAPHIC_DATA]" at bounding box center [200, 335] width 161 height 18
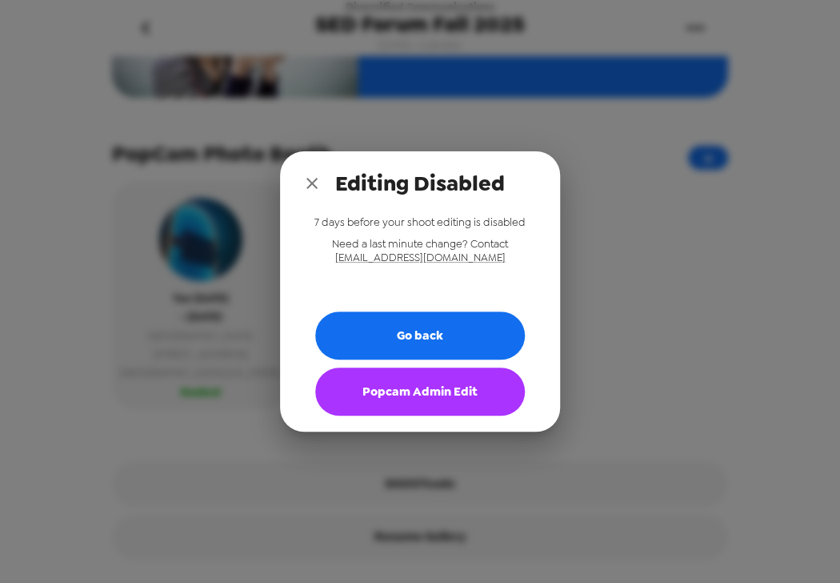
click at [444, 394] on button "Popcam Admin Edit" at bounding box center [420, 391] width 210 height 48
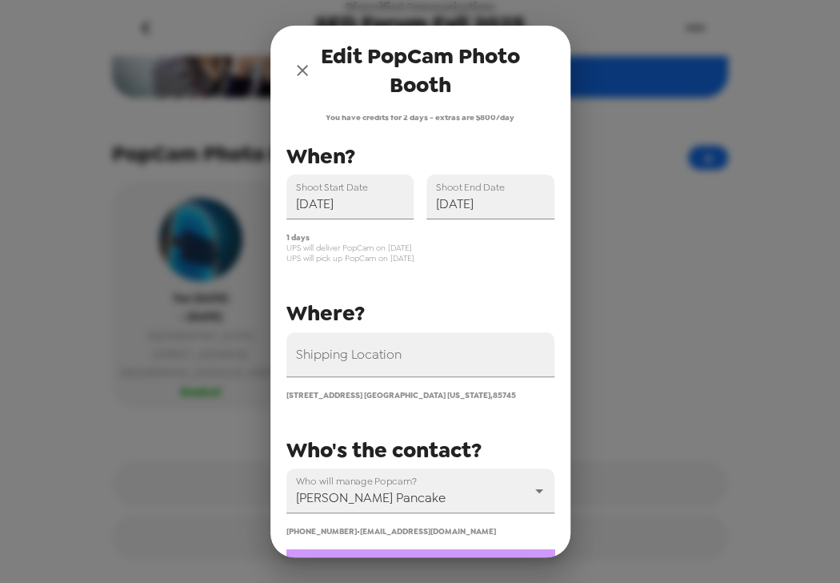
scroll to position [0, 0]
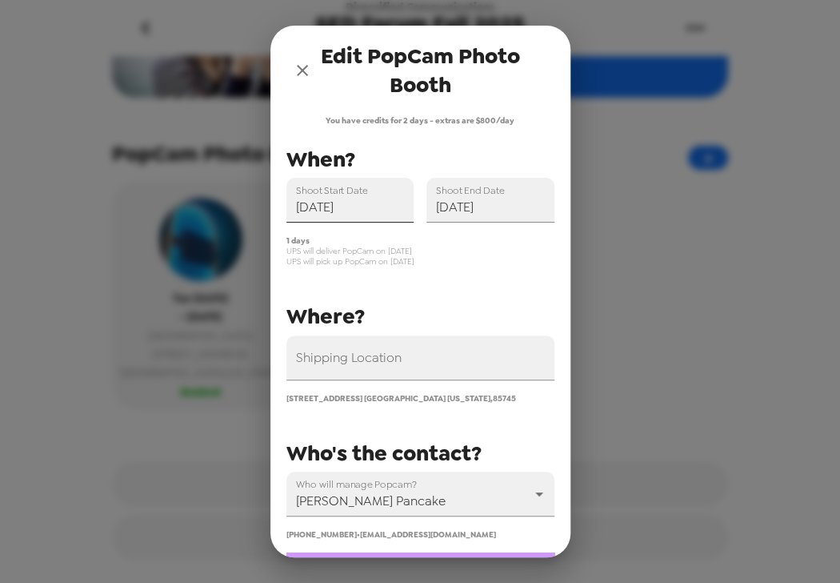
click at [351, 212] on input "09/16/2025" at bounding box center [350, 200] width 128 height 45
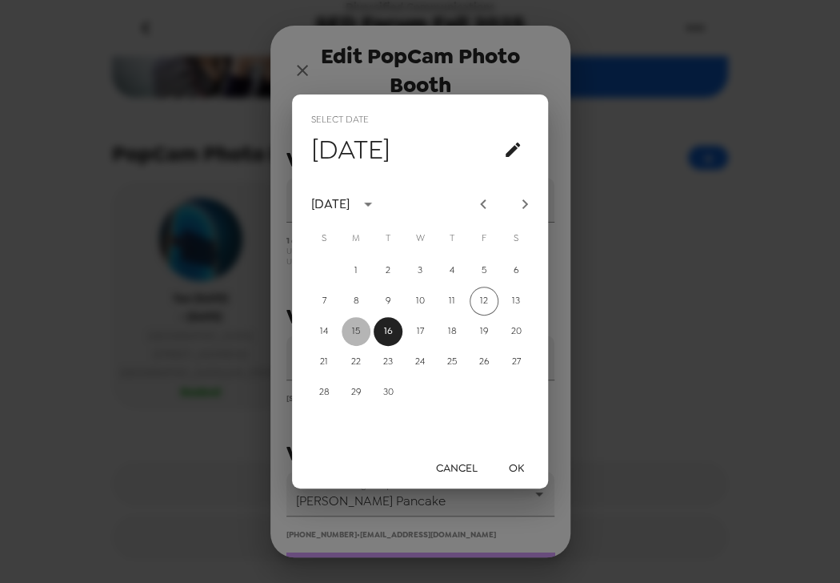
click at [352, 323] on button "15" at bounding box center [356, 331] width 29 height 29
type input "09/15/2025"
drag, startPoint x: 512, startPoint y: 457, endPoint x: 508, endPoint y: 408, distance: 49.0
click at [513, 458] on button "OK" at bounding box center [515, 468] width 51 height 30
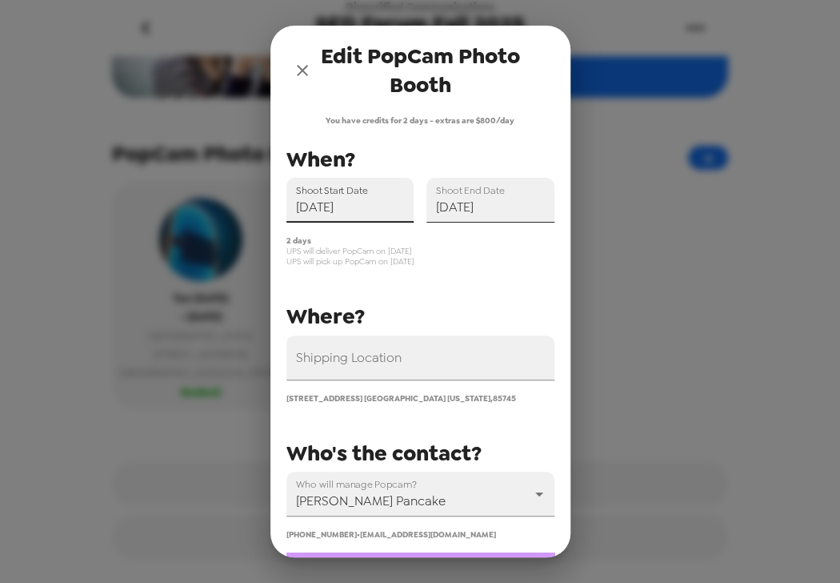
click at [466, 203] on input "09/16/2025" at bounding box center [490, 200] width 128 height 45
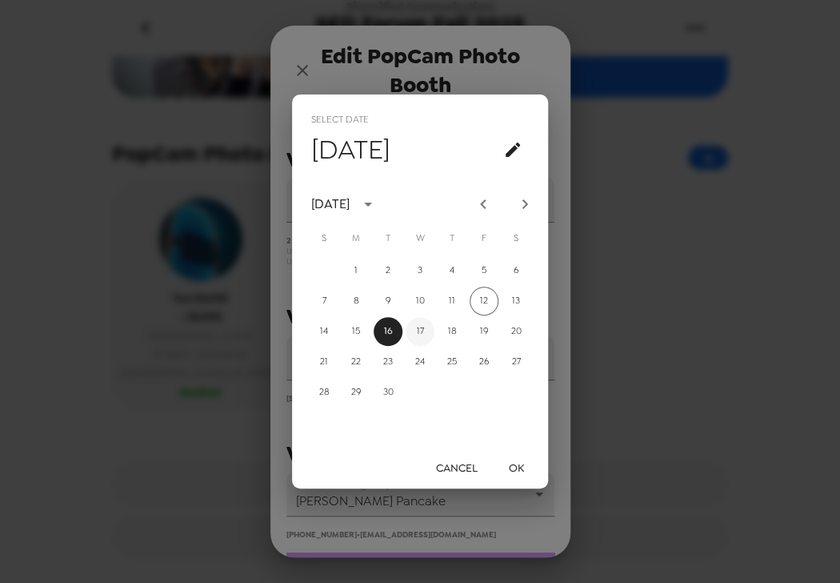
click at [426, 333] on button "17" at bounding box center [420, 331] width 29 height 29
type input "09/17/2025"
click at [520, 462] on button "OK" at bounding box center [515, 468] width 51 height 30
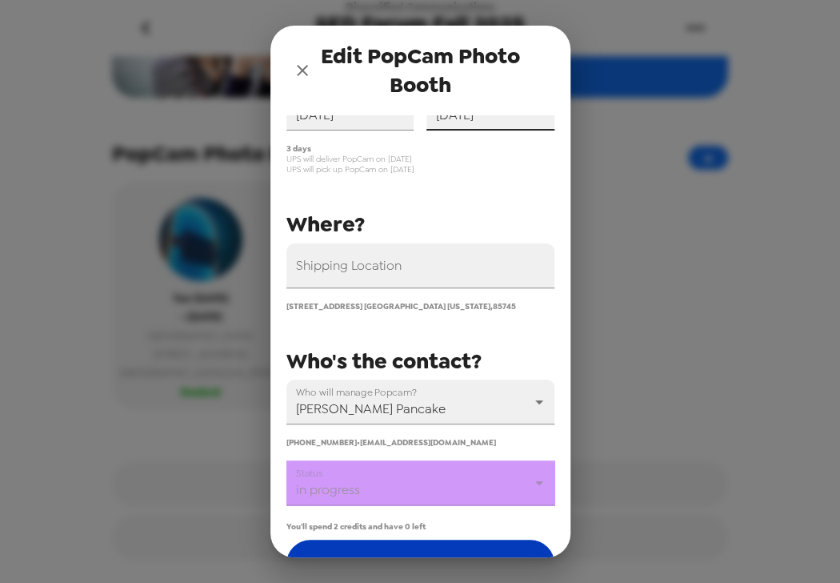
scroll to position [198, 0]
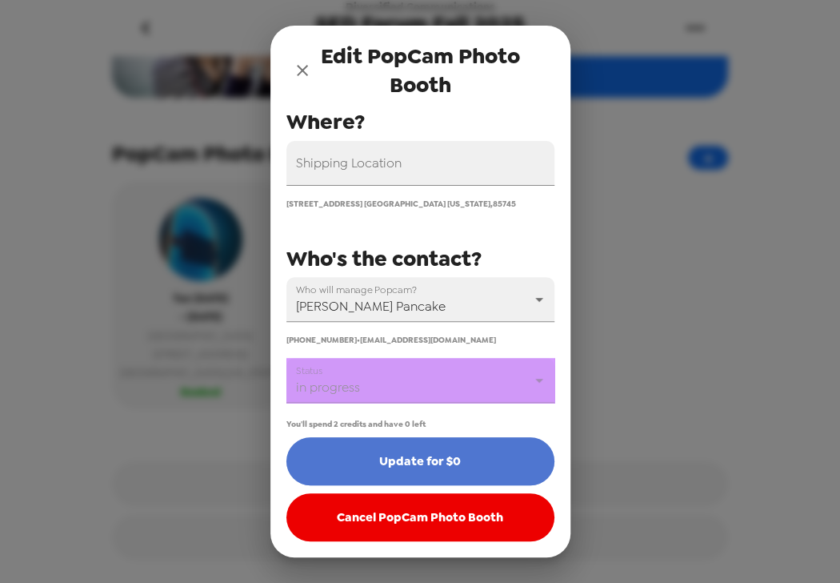
click at [433, 461] on button "Update for $0" at bounding box center [420, 461] width 268 height 48
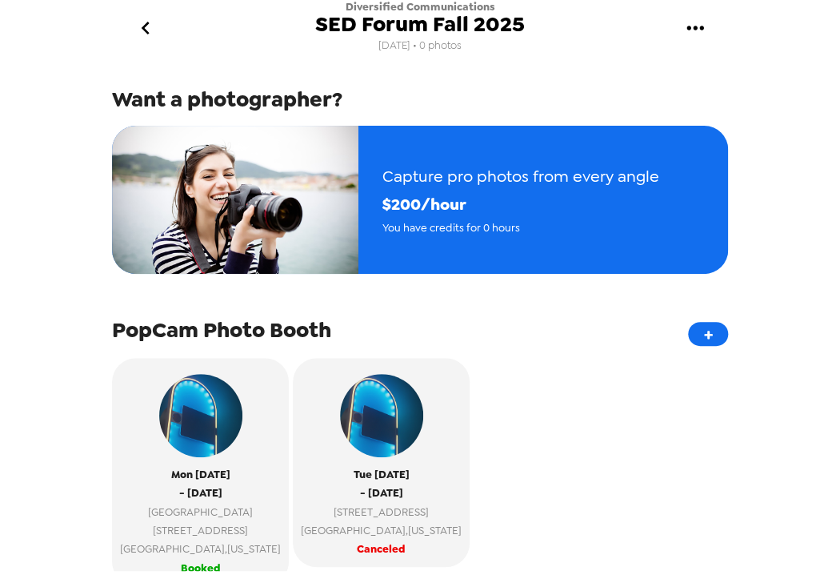
scroll to position [34, 0]
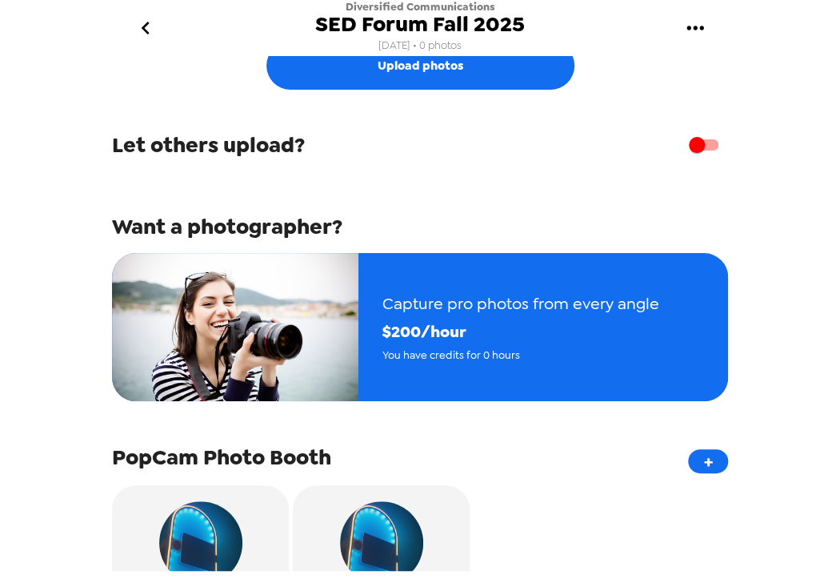
click at [156, 25] on icon "go back" at bounding box center [146, 28] width 26 height 26
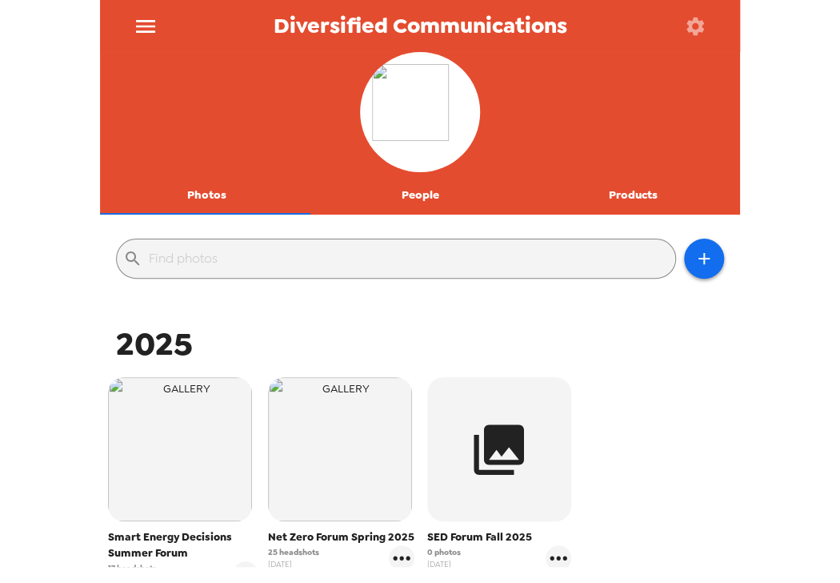
click at [702, 27] on icon "button" at bounding box center [695, 26] width 22 height 22
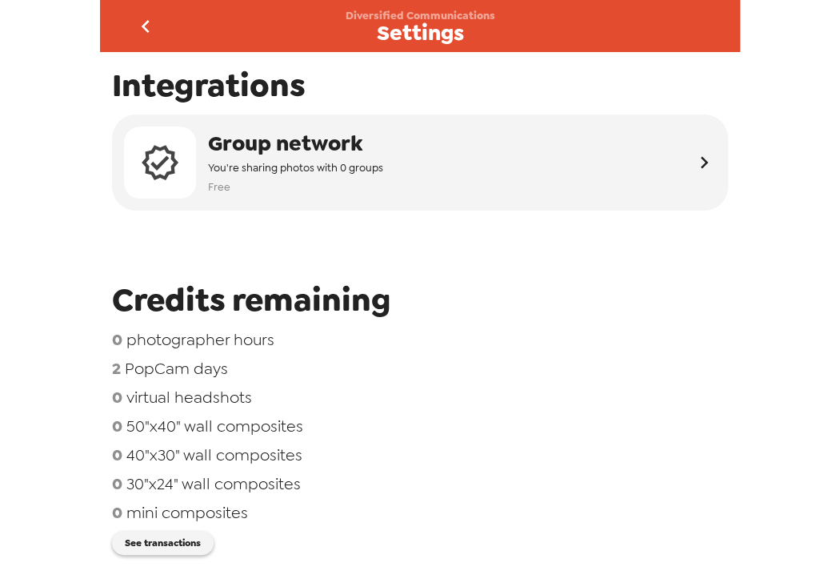
click at [166, 27] on button "go back" at bounding box center [145, 26] width 52 height 52
